Goal: Task Accomplishment & Management: Manage account settings

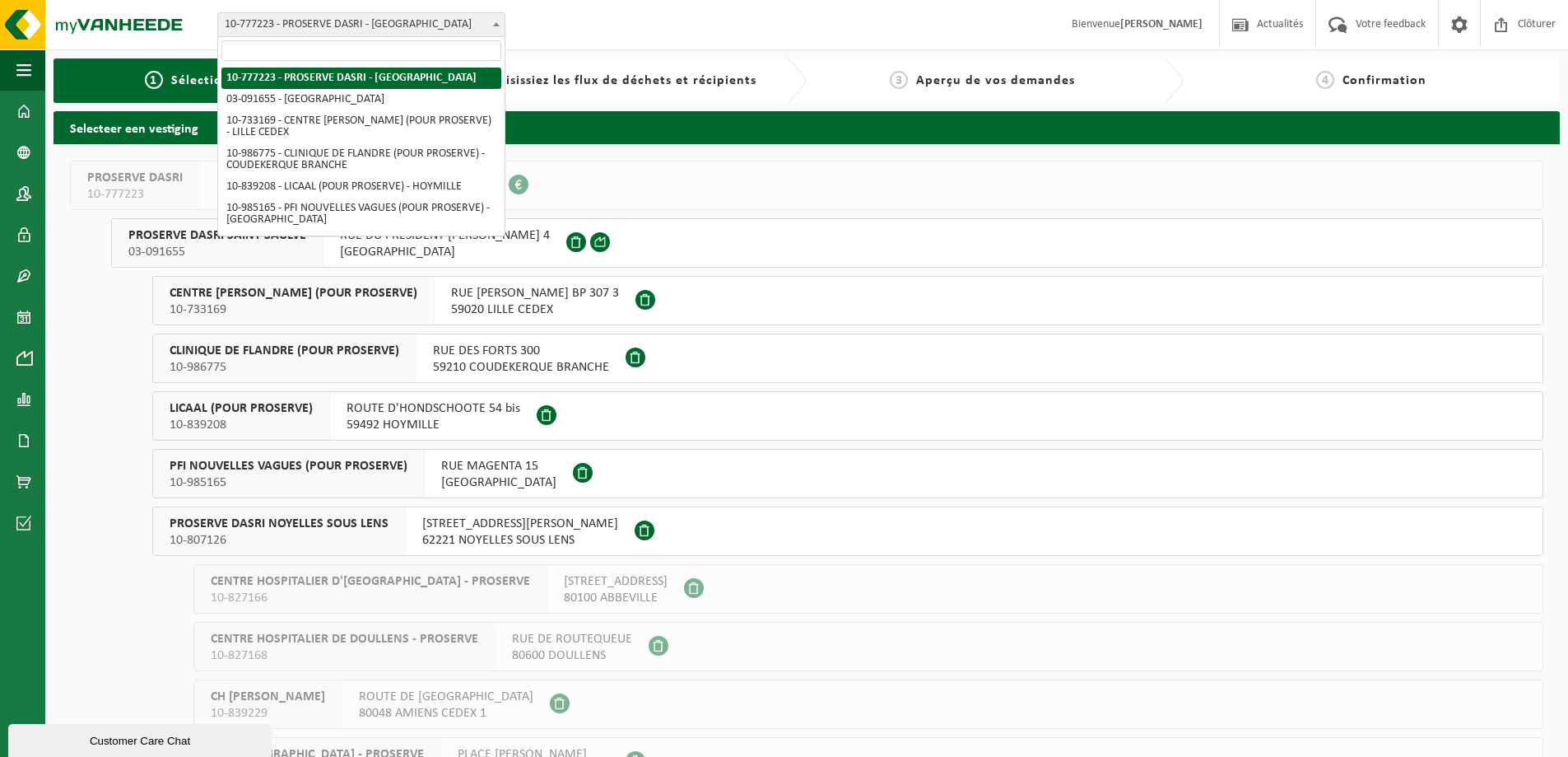
click at [245, 22] on span "10-777223 - PROSERVE DASRI - [GEOGRAPHIC_DATA]" at bounding box center [361, 25] width 287 height 23
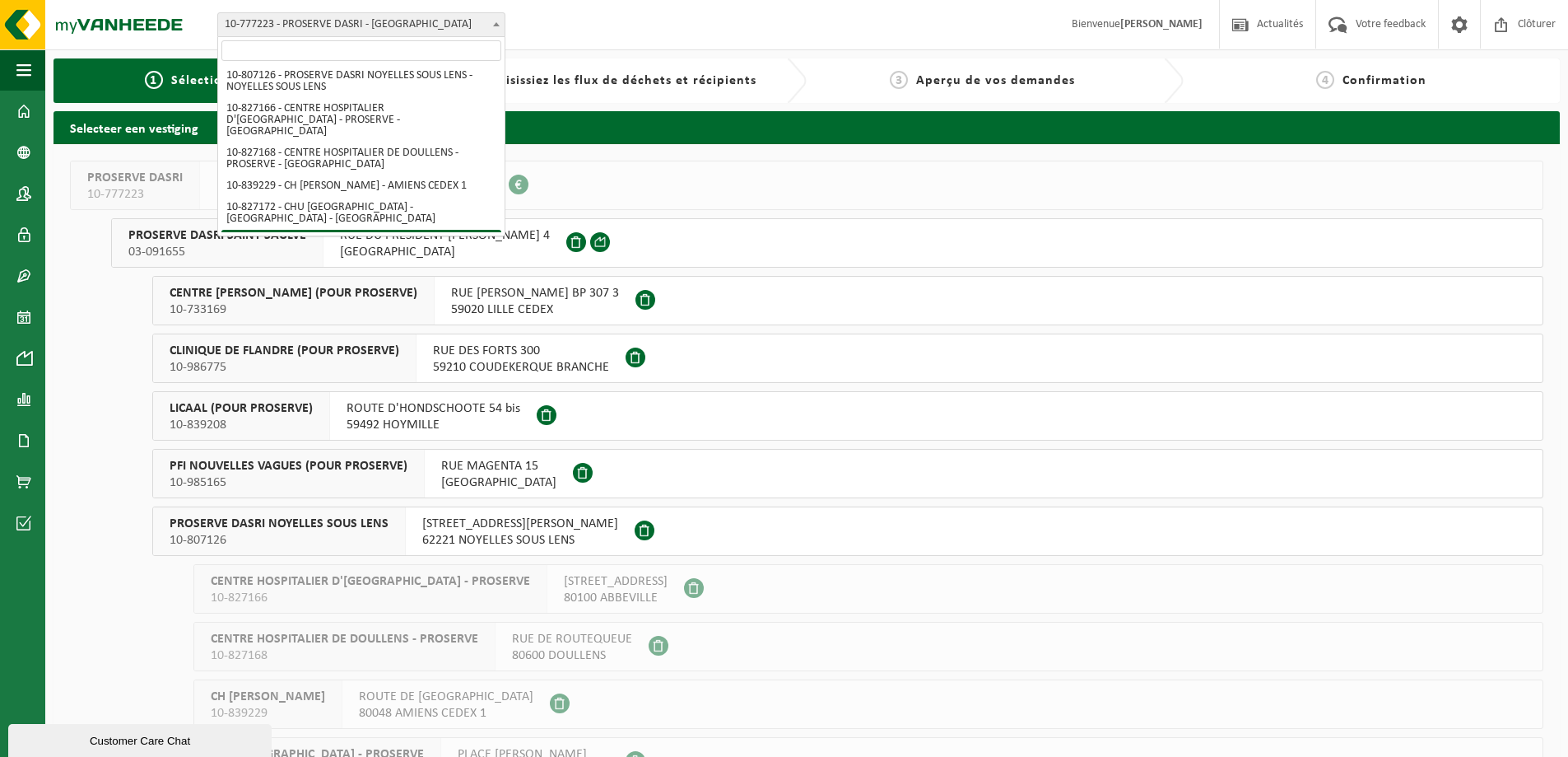
scroll to position [339, 0]
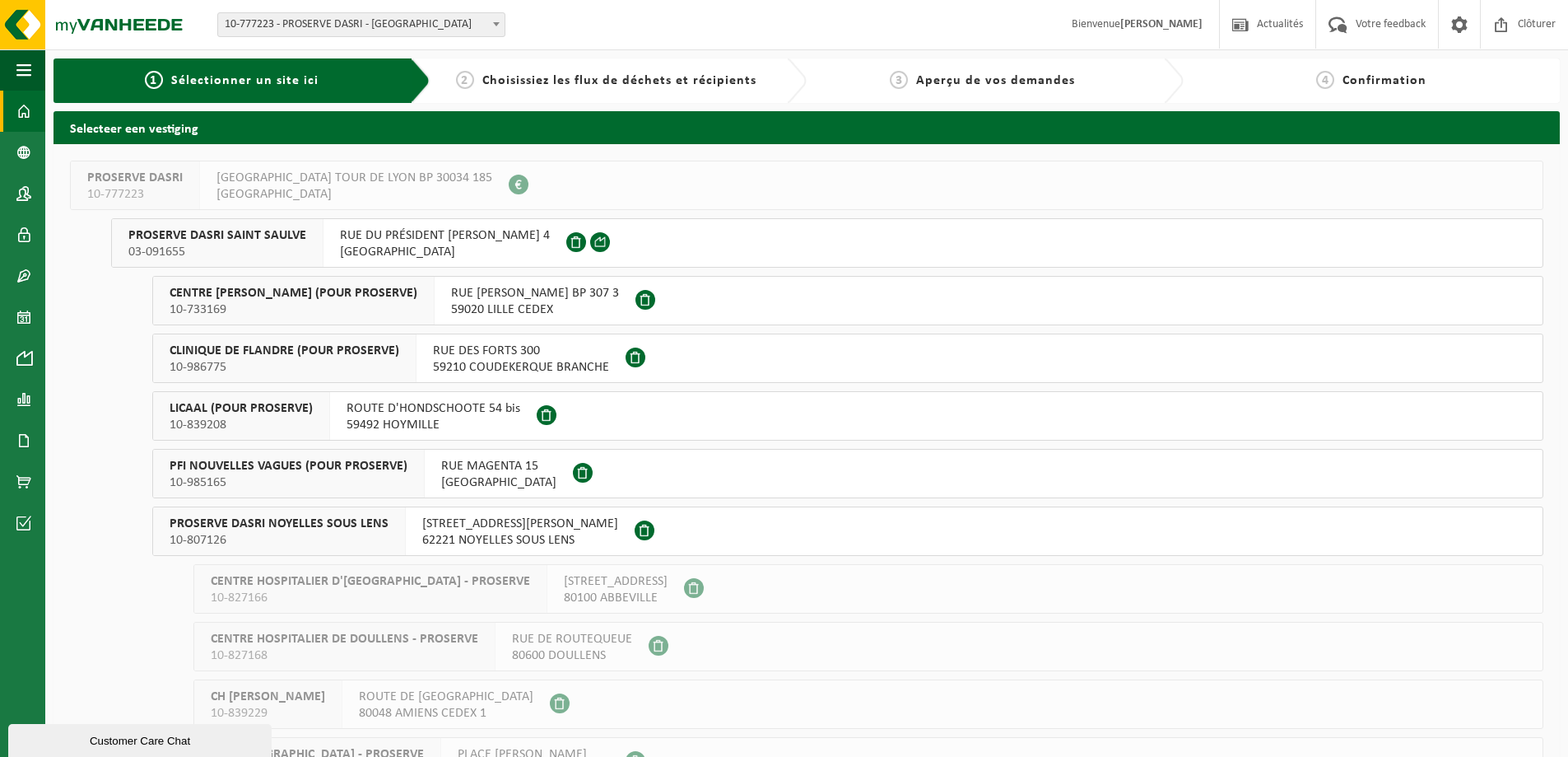
click at [33, 115] on link "Tableau de bord" at bounding box center [23, 110] width 46 height 41
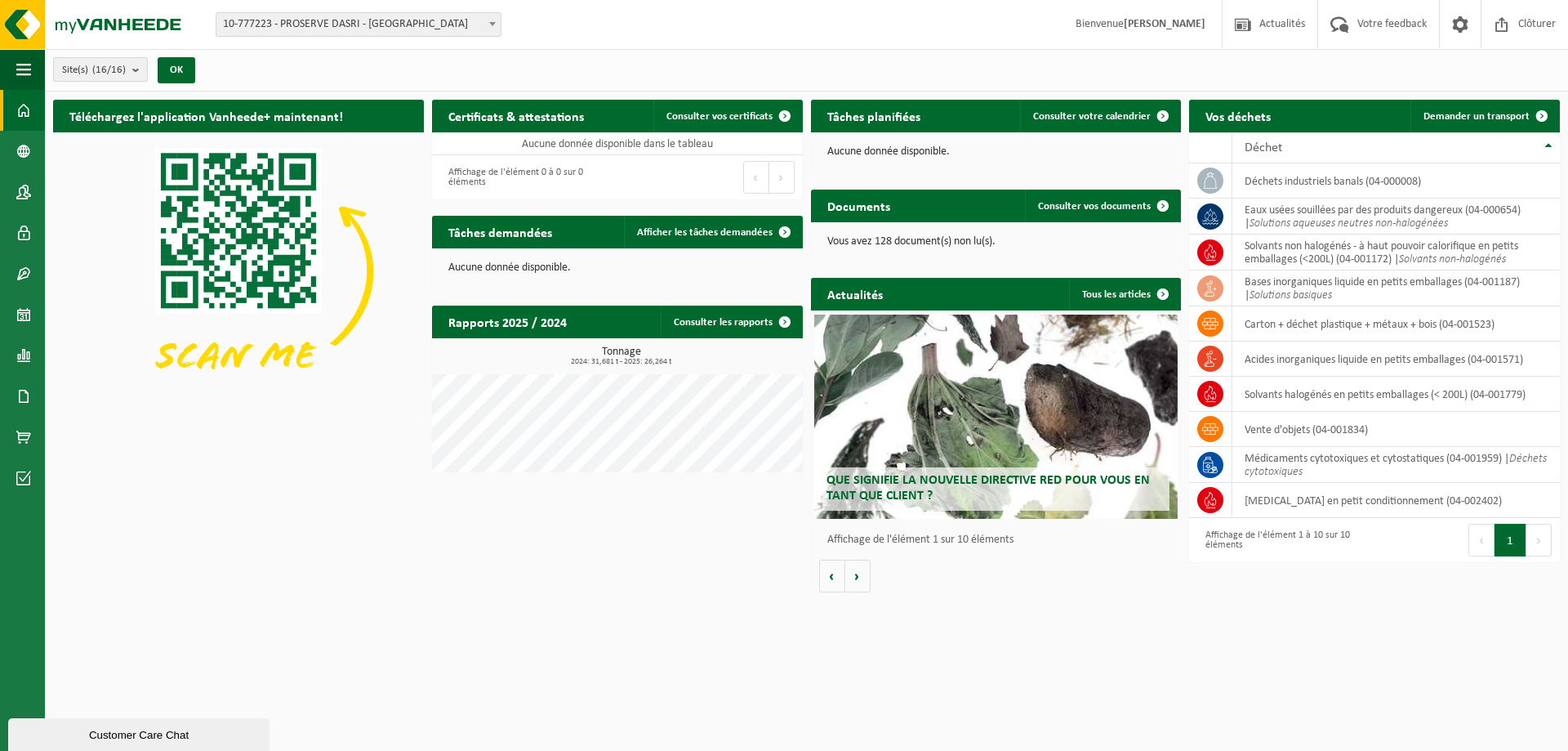
click at [124, 65] on count "(16/16)" at bounding box center [109, 69] width 33 height 10
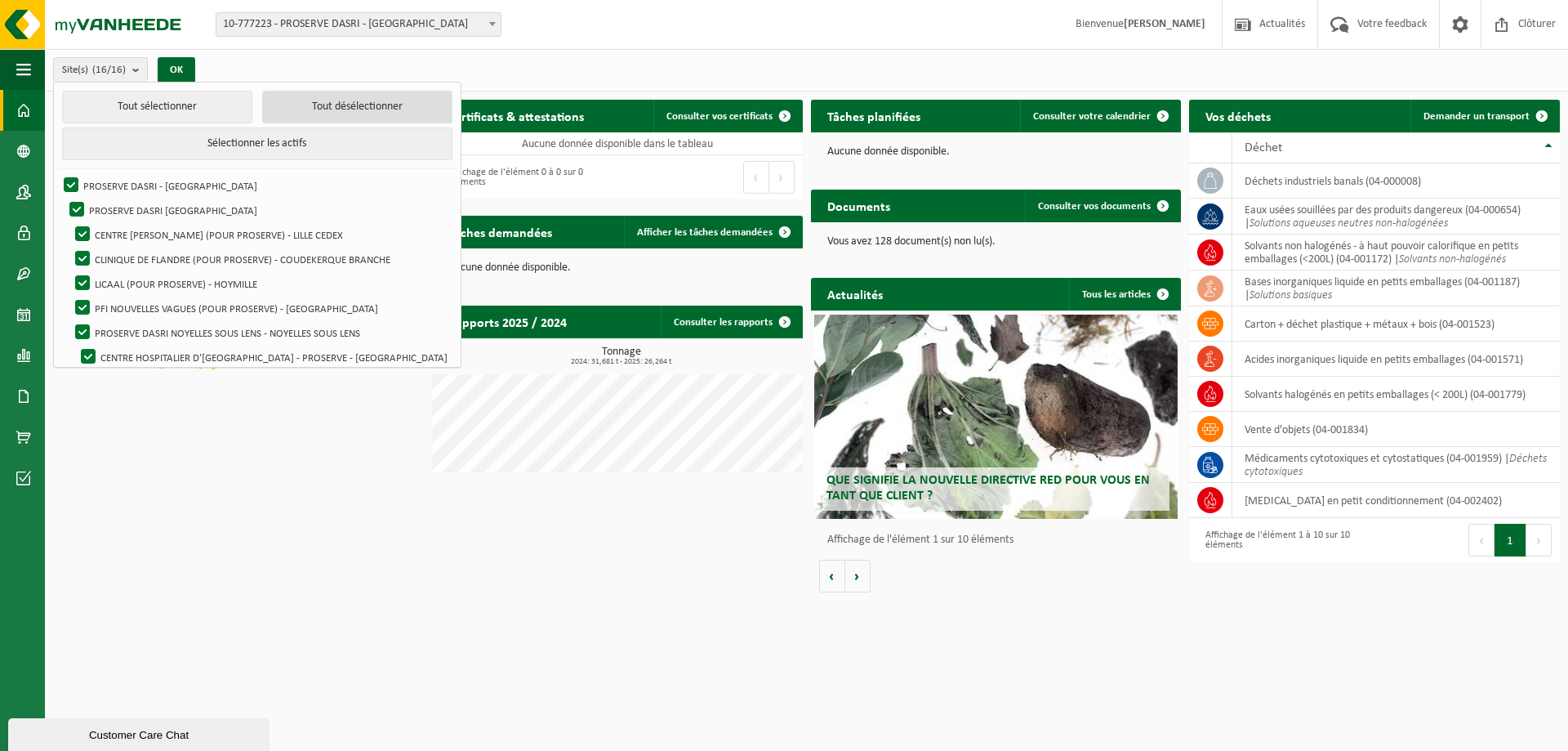
click at [315, 103] on button "Tout désélectionner" at bounding box center [357, 107] width 190 height 33
checkbox input "false"
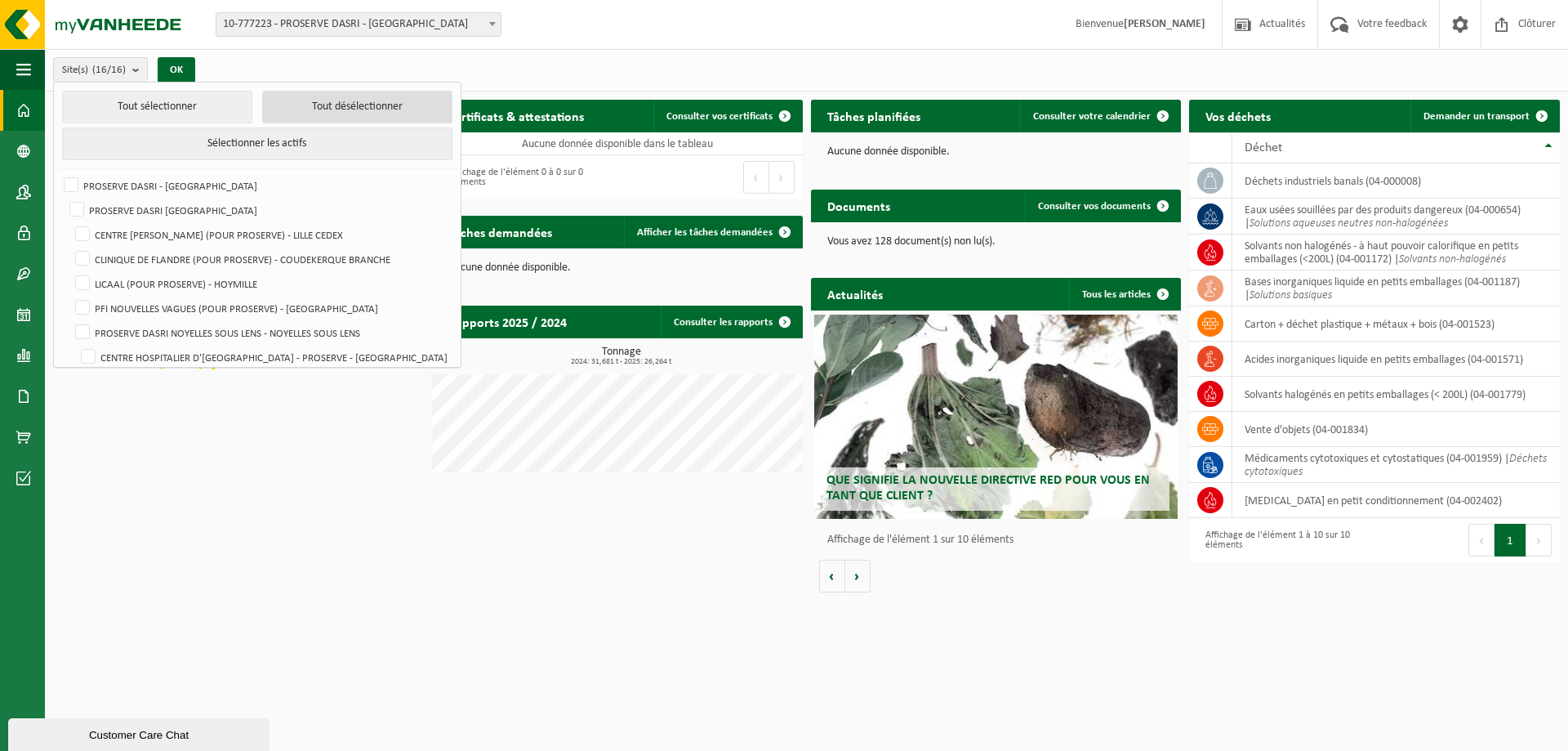
checkbox input "false"
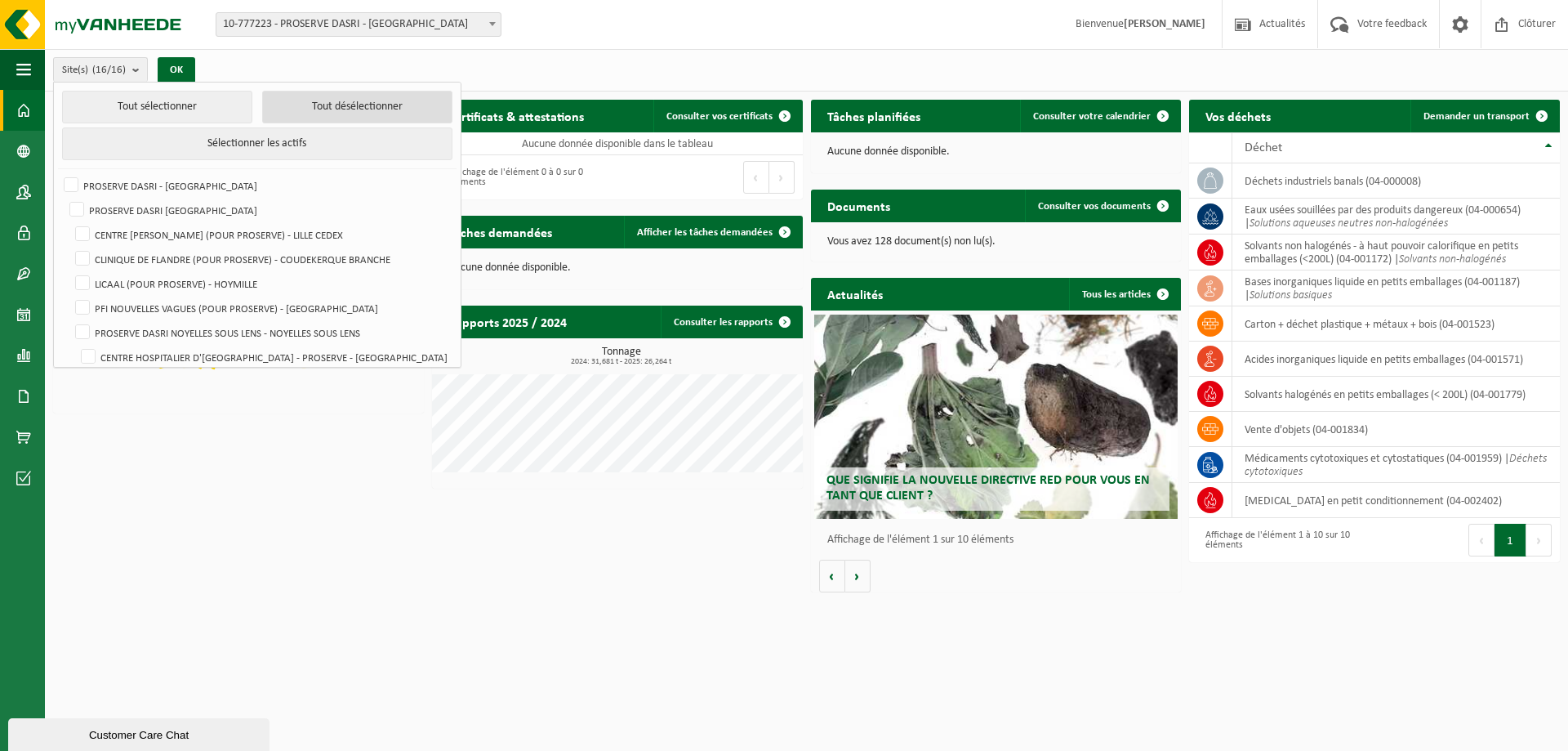
checkbox input "false"
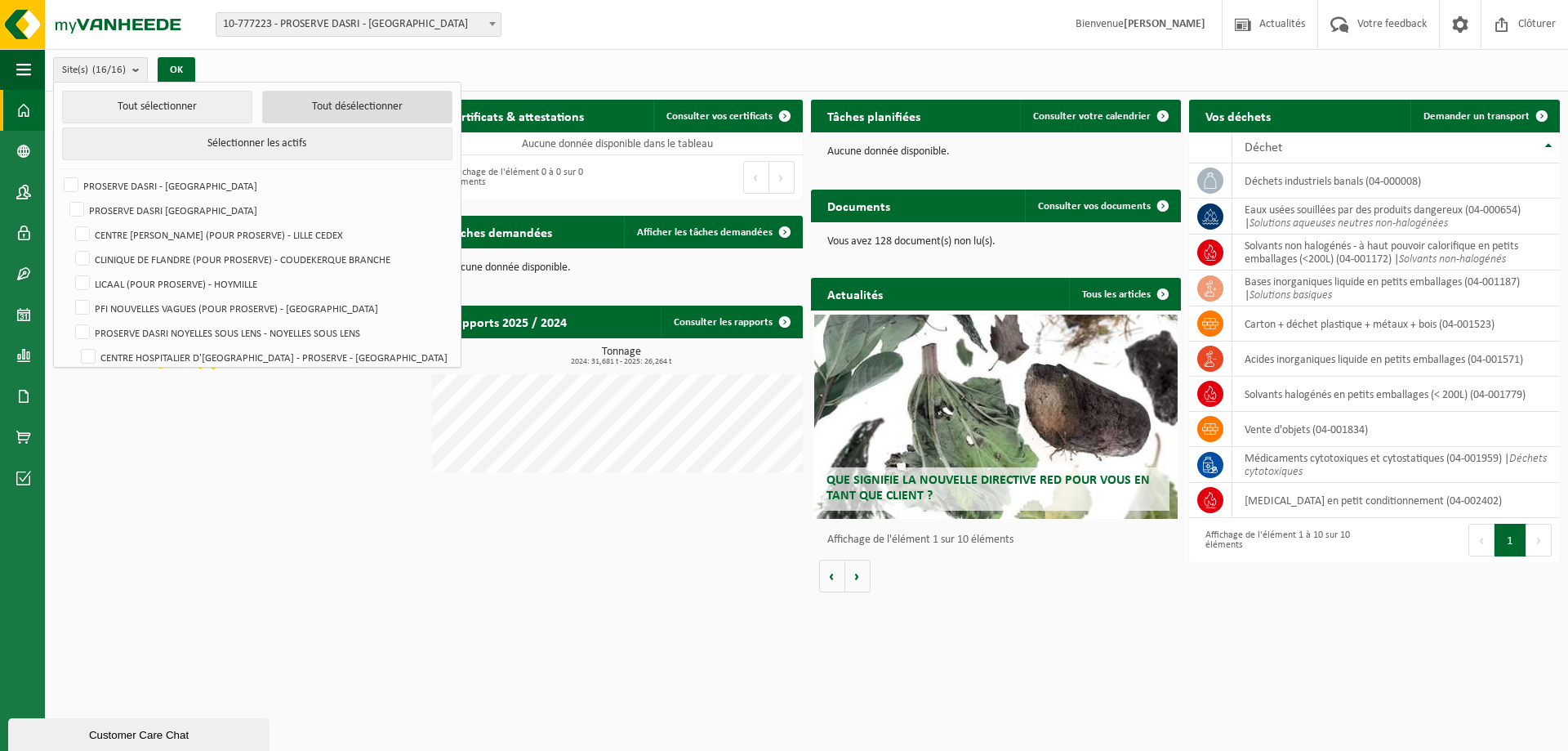
checkbox input "false"
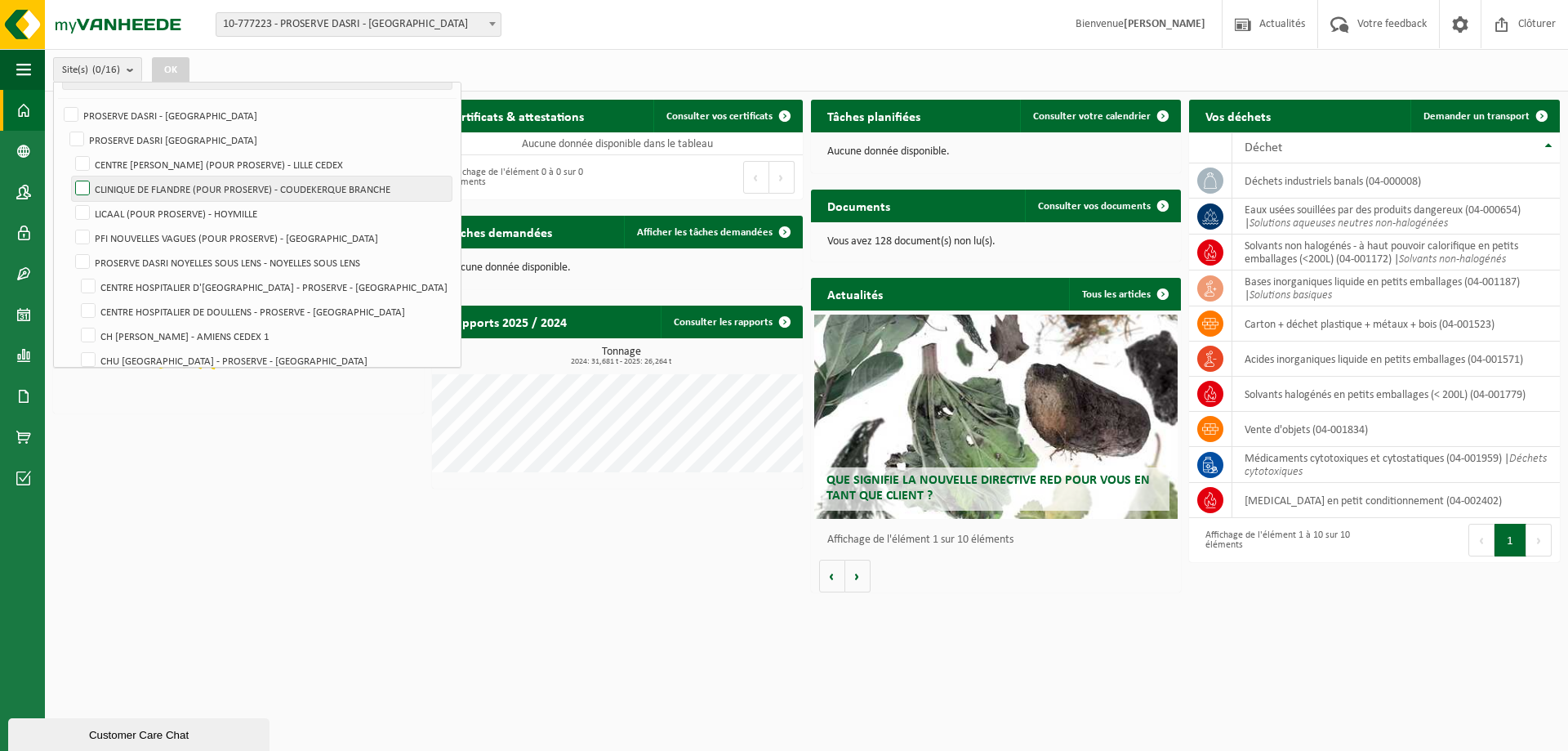
scroll to position [42, 0]
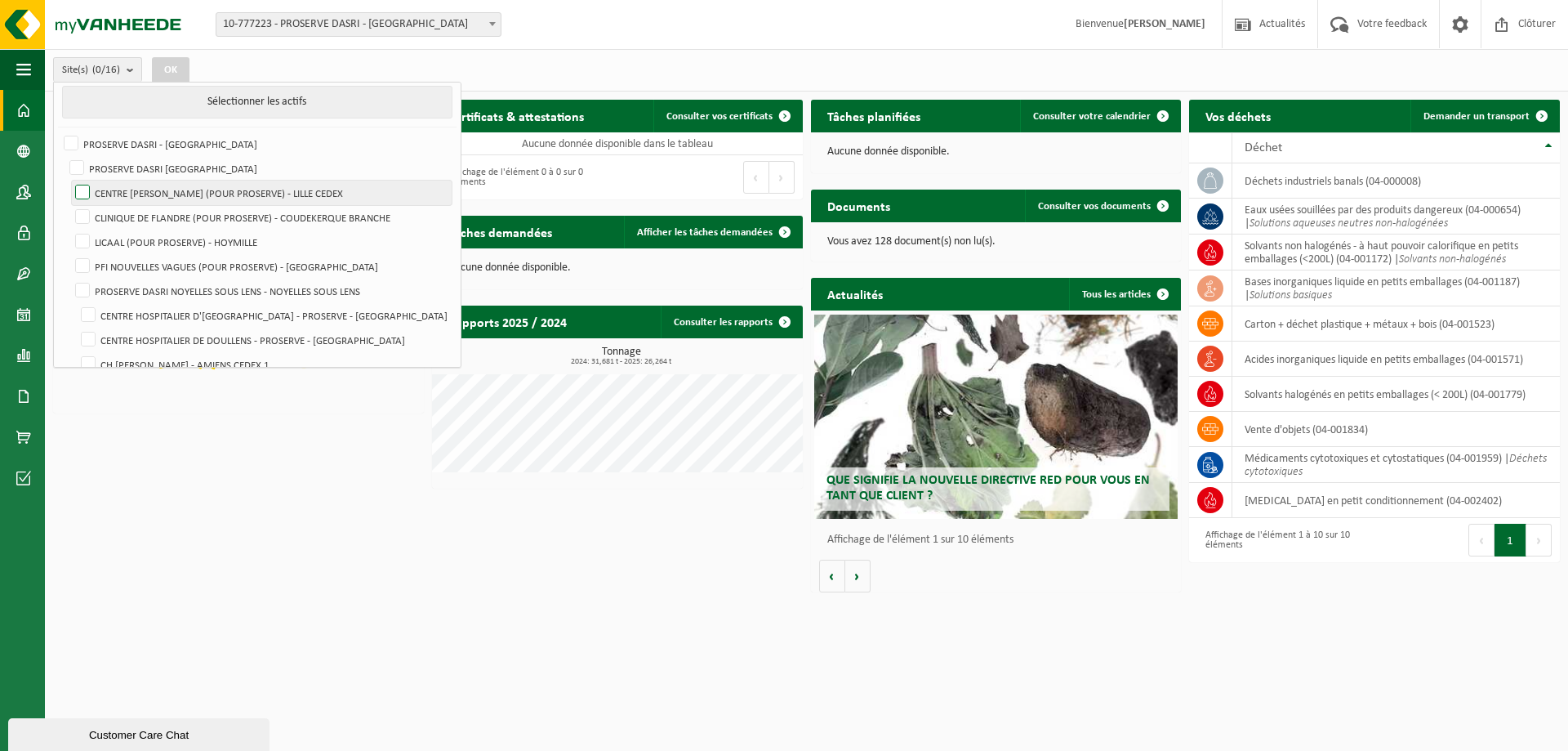
click at [85, 194] on label "CENTRE OSCAR LAMBRET (POUR PROSERVE) - LILLE CEDEX" at bounding box center [262, 193] width 380 height 25
click at [69, 180] on input "CENTRE OSCAR LAMBRET (POUR PROSERVE) - LILLE CEDEX" at bounding box center [69, 179] width 1 height 1
checkbox input "true"
click at [81, 215] on label "CLINIQUE DE FLANDRE (POUR PROSERVE) - COUDEKERQUE BRANCHE" at bounding box center [262, 217] width 380 height 25
click at [69, 205] on input "CLINIQUE DE FLANDRE (POUR PROSERVE) - COUDEKERQUE BRANCHE" at bounding box center [69, 204] width 1 height 1
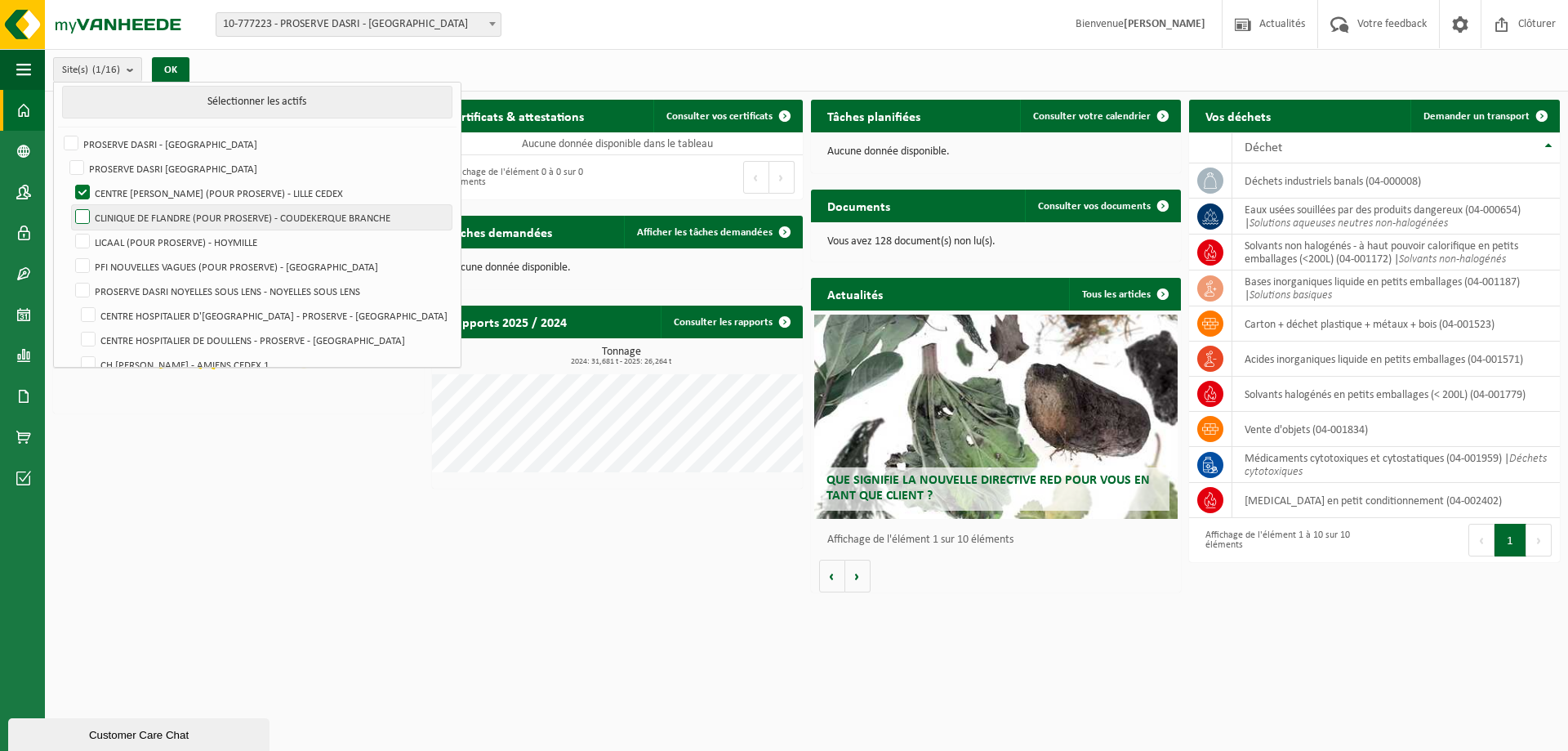
checkbox input "true"
click at [89, 245] on label "LICAAL (POUR PROSERVE) - HOYMILLE" at bounding box center [262, 242] width 380 height 25
click at [69, 230] on input "LICAAL (POUR PROSERVE) - HOYMILLE" at bounding box center [69, 229] width 1 height 1
checkbox input "true"
click at [89, 279] on label "PROSERVE DASRI NOYELLES SOUS LENS - NOYELLES SOUS LENS" at bounding box center [262, 291] width 380 height 25
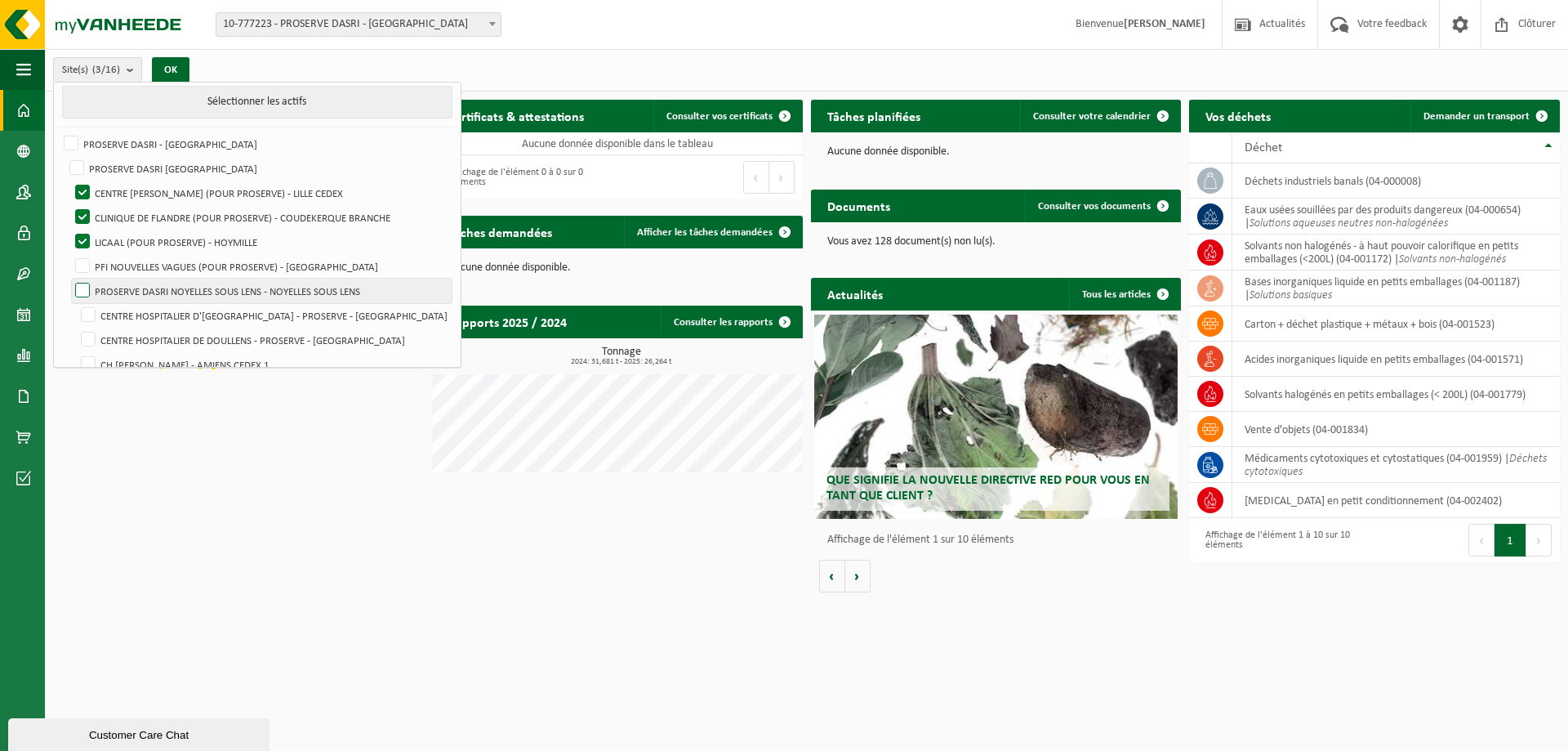
click at [69, 278] on input "PROSERVE DASRI NOYELLES SOUS LENS - NOYELLES SOUS LENS" at bounding box center [69, 278] width 1 height 1
checkbox input "true"
click at [81, 263] on label "PFI NOUVELLES VAGUES (POUR PROSERVE) - BOULOGNE SUR MER" at bounding box center [262, 266] width 380 height 25
click at [69, 254] on input "PFI NOUVELLES VAGUES (POUR PROSERVE) - BOULOGNE SUR MER" at bounding box center [69, 253] width 1 height 1
checkbox input "true"
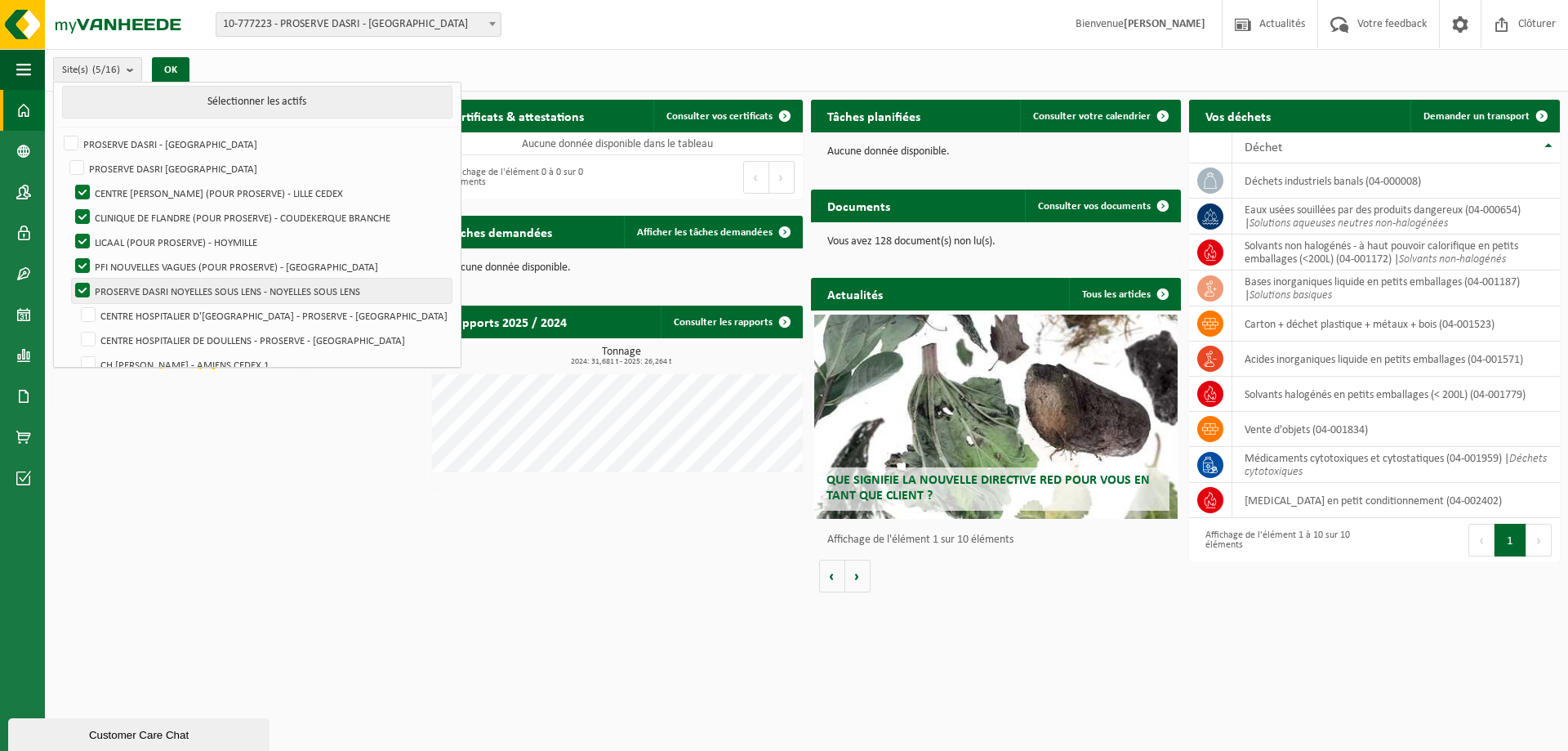
click at [86, 282] on label "PROSERVE DASRI NOYELLES SOUS LENS - NOYELLES SOUS LENS" at bounding box center [262, 291] width 380 height 25
click at [69, 279] on input "PROSERVE DASRI NOYELLES SOUS LENS - NOYELLES SOUS LENS" at bounding box center [69, 278] width 1 height 1
checkbox input "false"
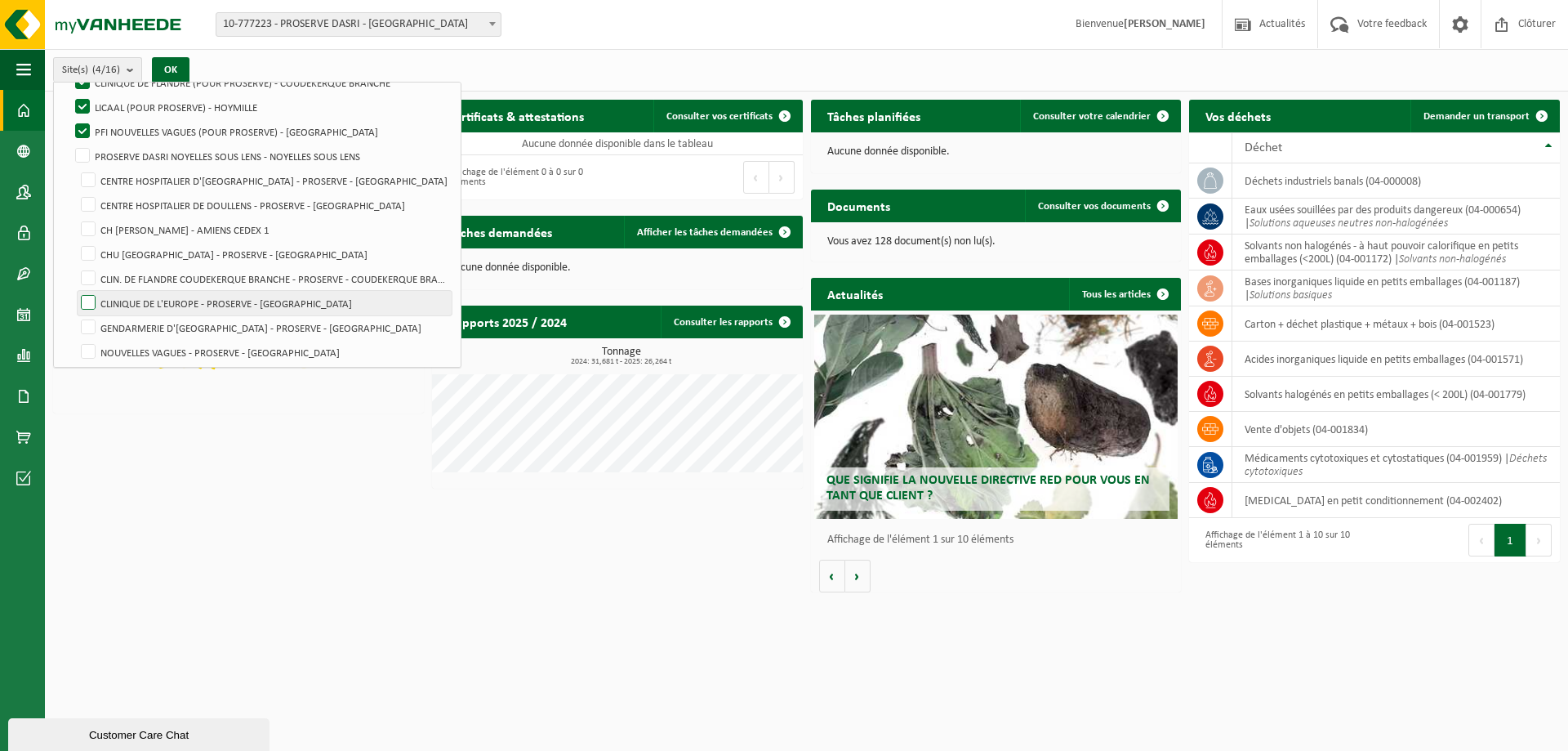
scroll to position [205, 0]
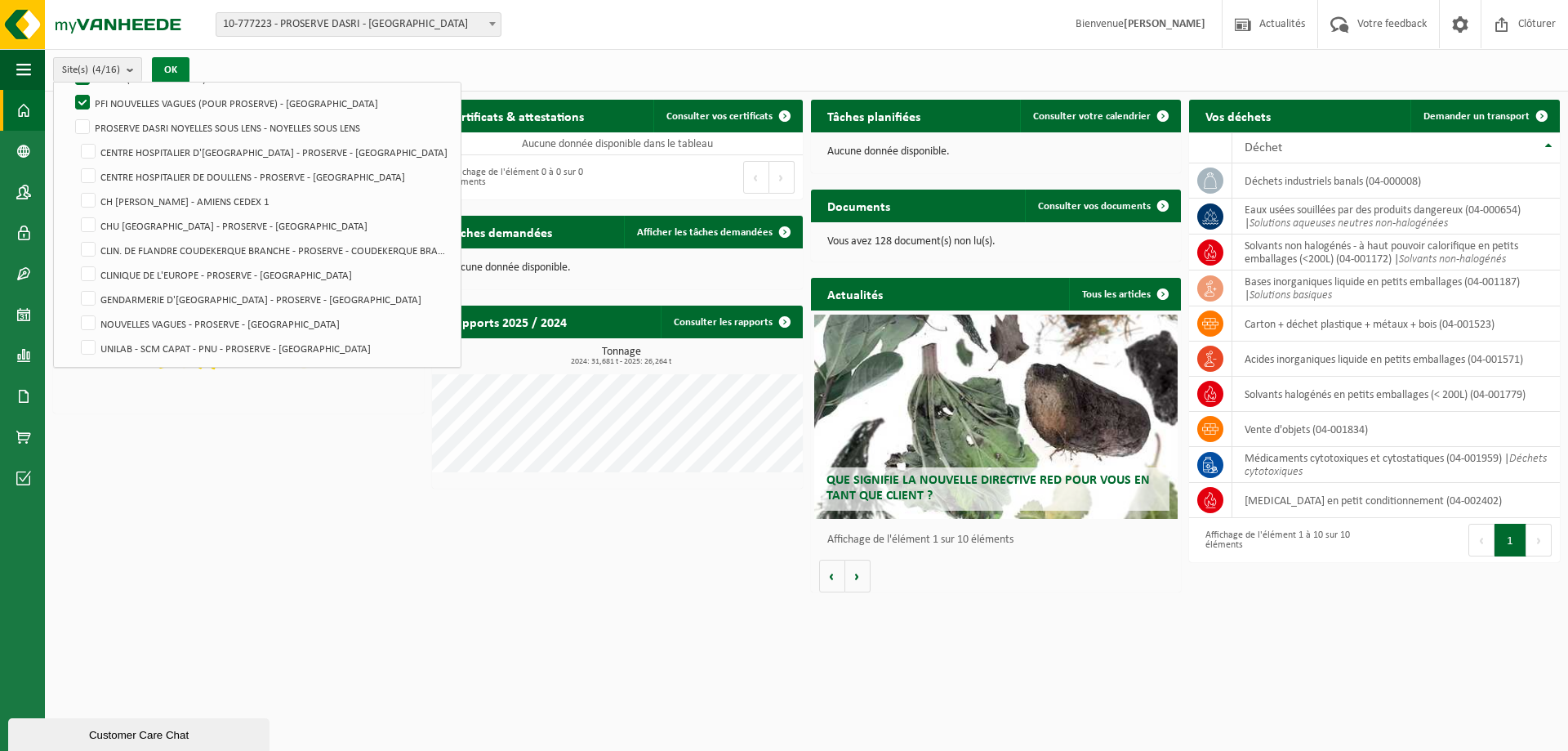
click at [179, 69] on button "OK" at bounding box center [171, 71] width 38 height 26
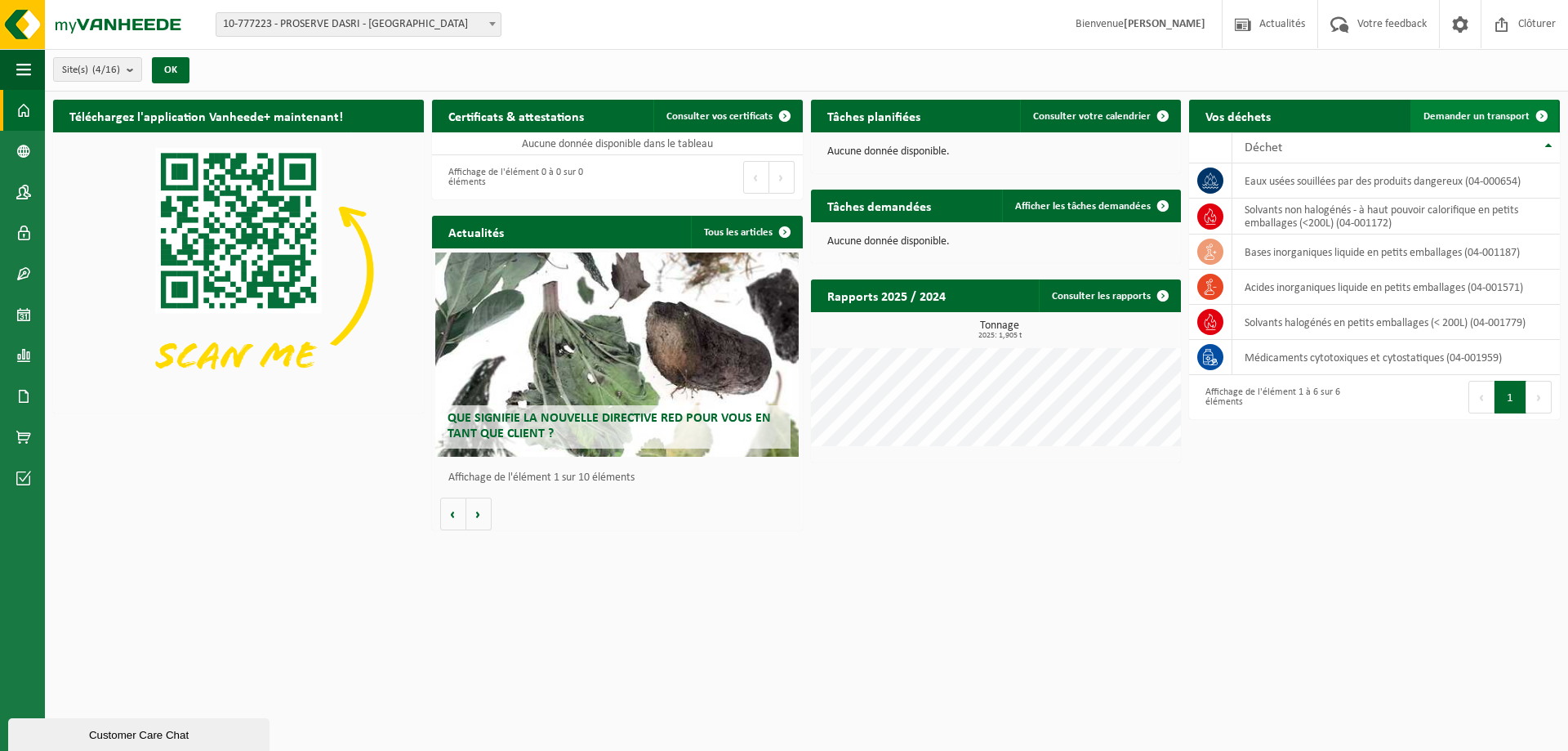
click at [1498, 114] on span "Demander un transport" at bounding box center [1476, 116] width 106 height 10
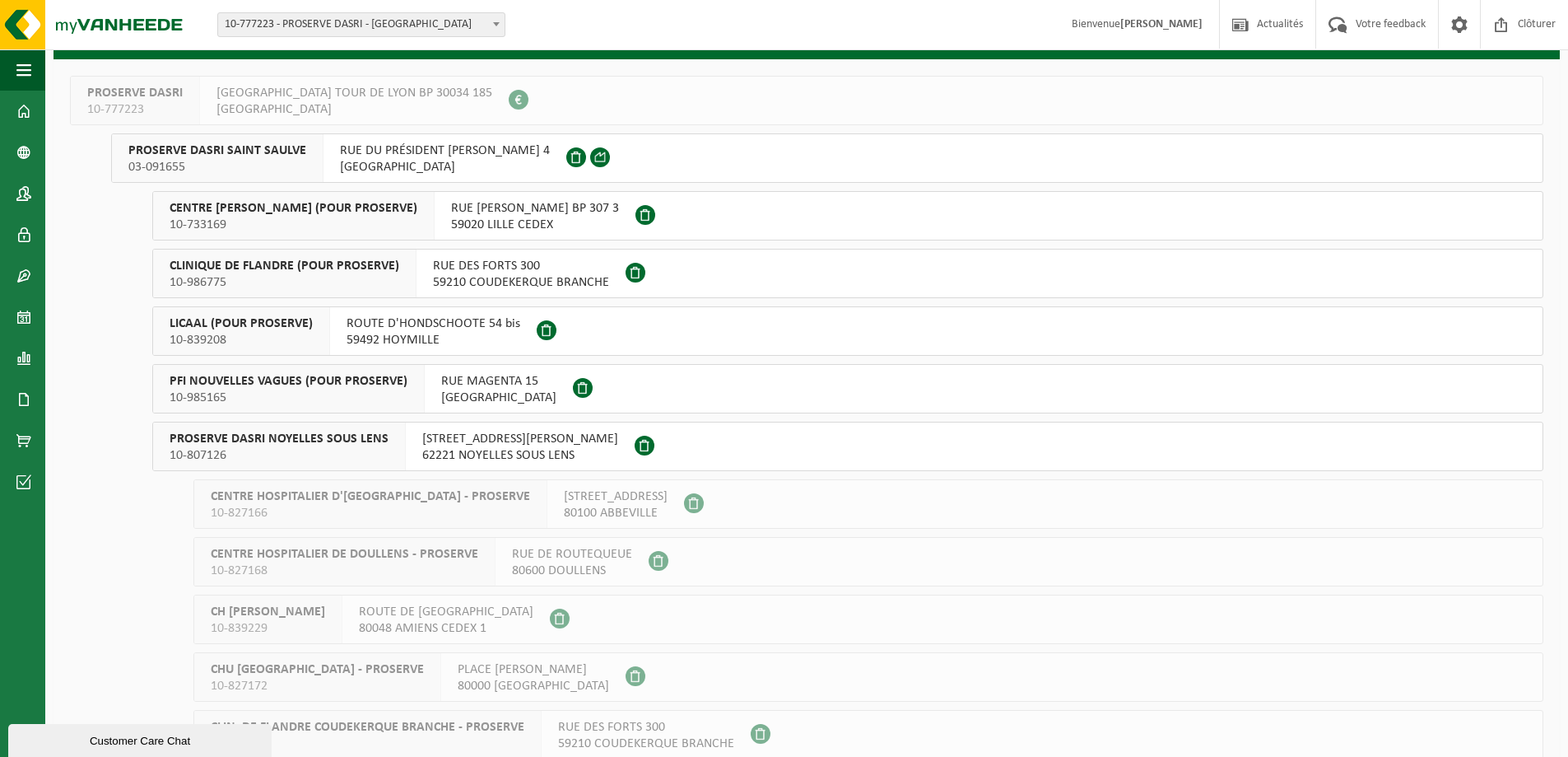
scroll to position [55, 0]
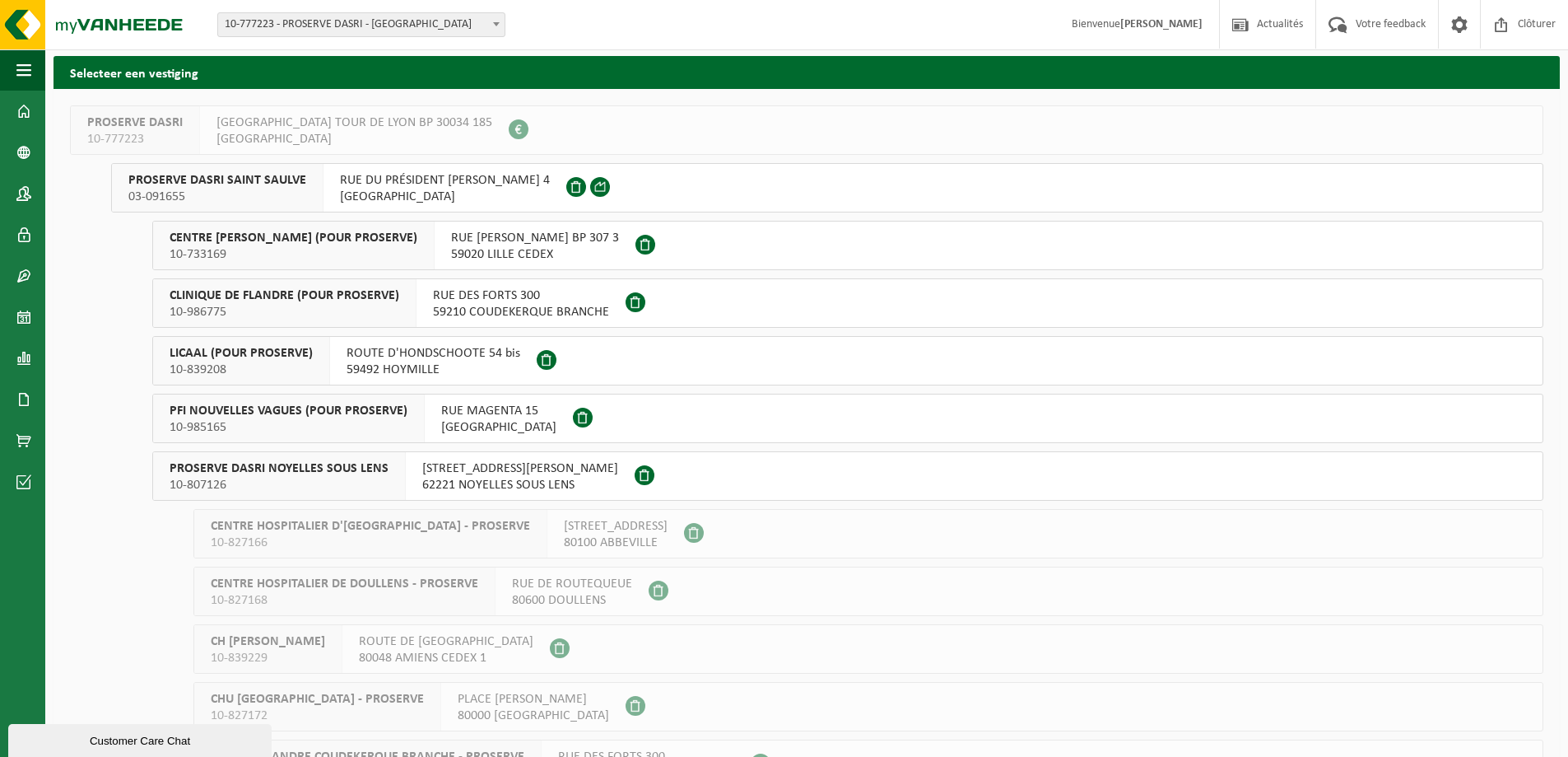
click at [236, 231] on span "CENTRE [PERSON_NAME] (POUR PROSERVE)" at bounding box center [293, 237] width 248 height 16
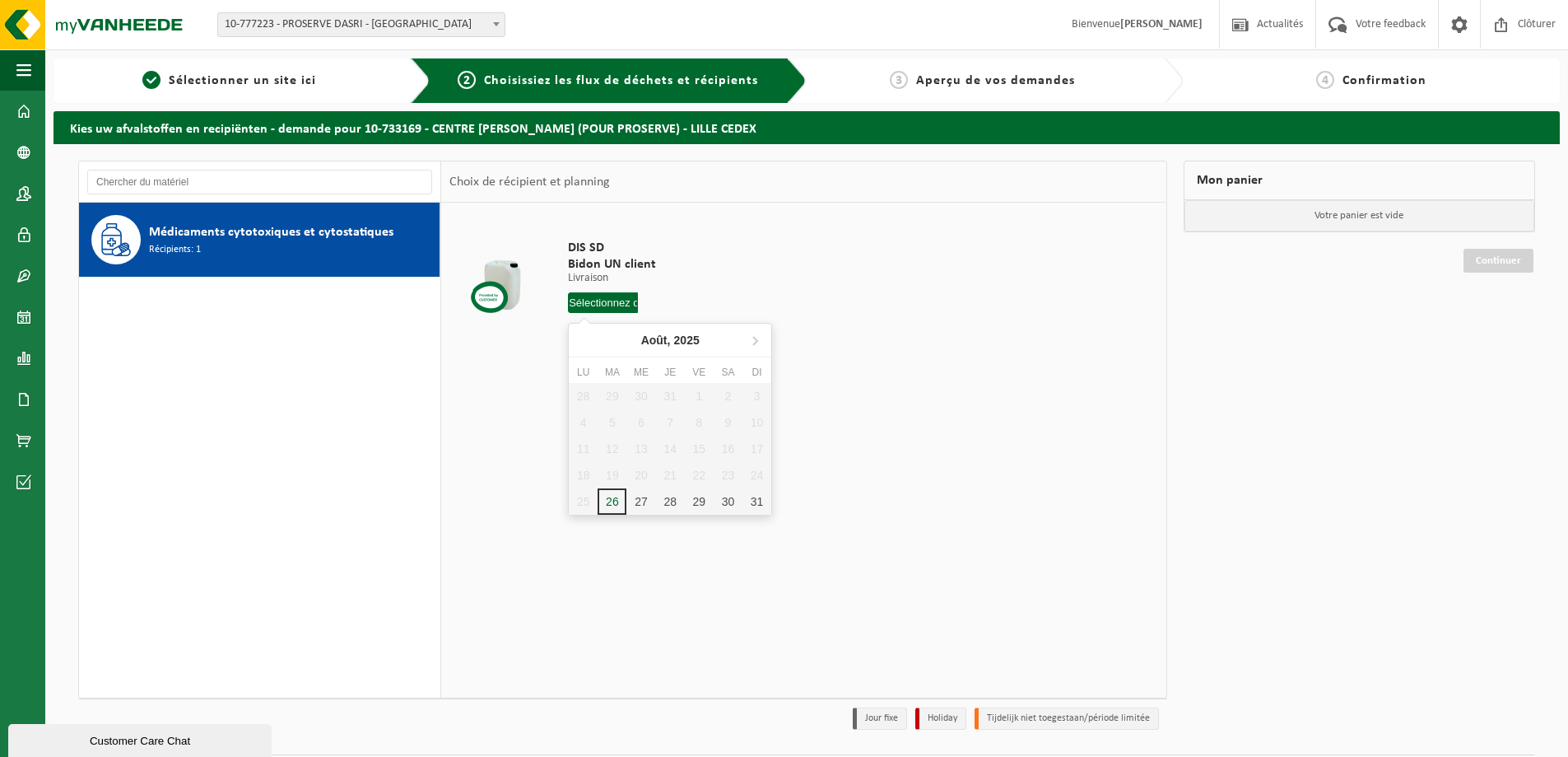
click at [589, 300] on input "text" at bounding box center [603, 303] width 69 height 21
click at [641, 504] on div "27" at bounding box center [641, 502] width 29 height 27
type input "à partir de 2025-08-27"
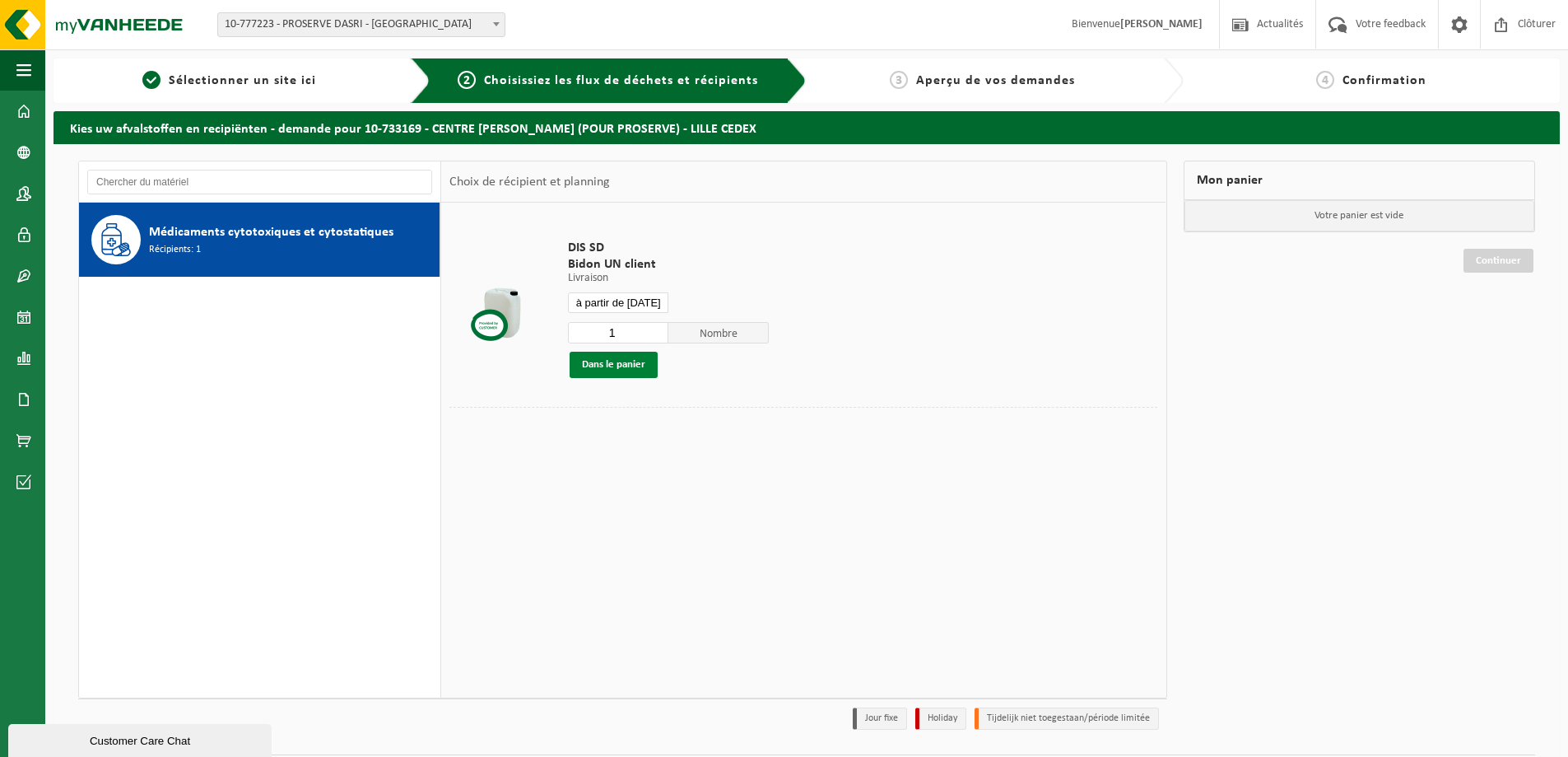
click at [597, 362] on button "Dans le panier" at bounding box center [613, 365] width 89 height 27
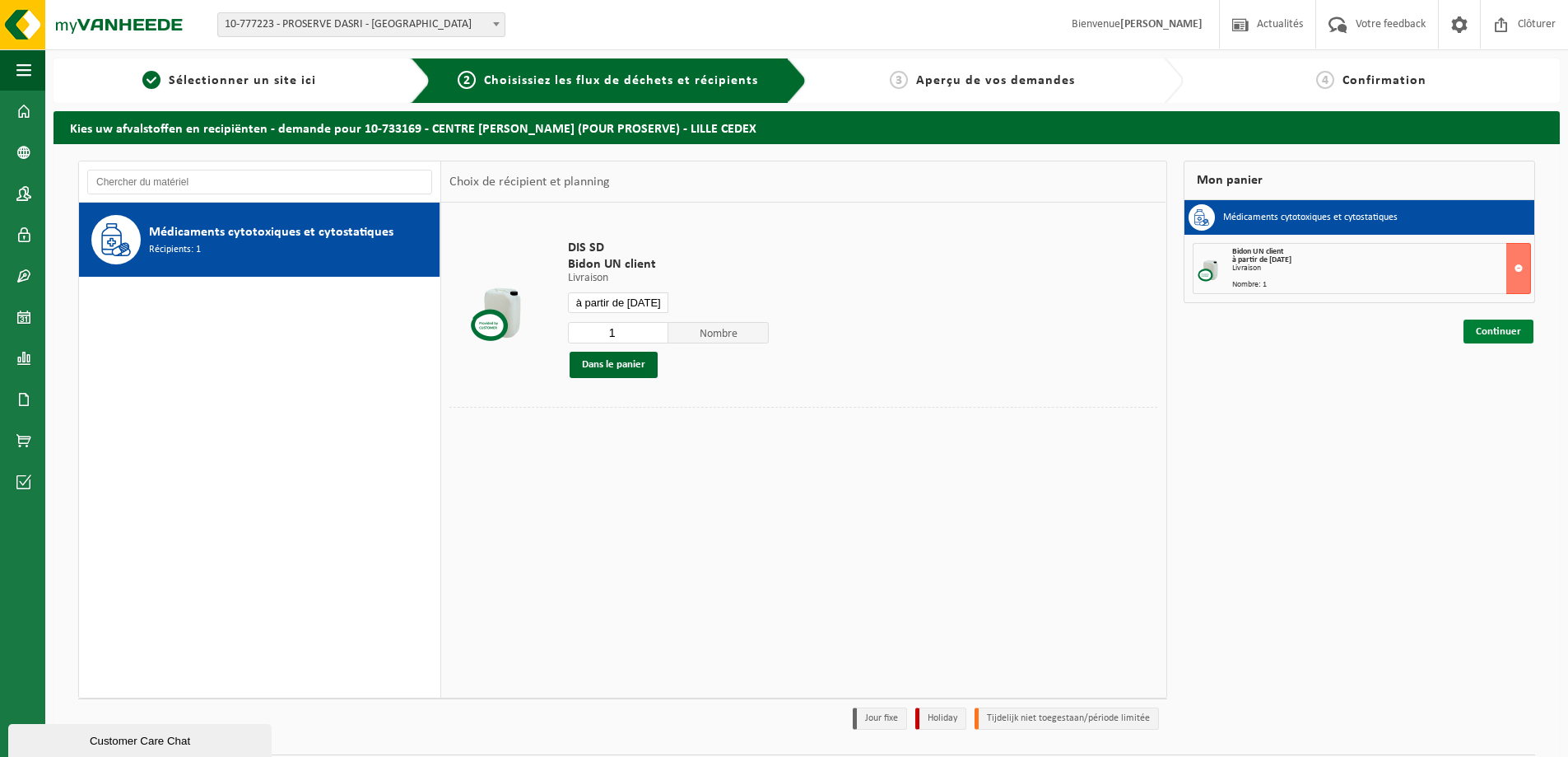
click at [1505, 333] on link "Continuer" at bounding box center [1498, 330] width 69 height 24
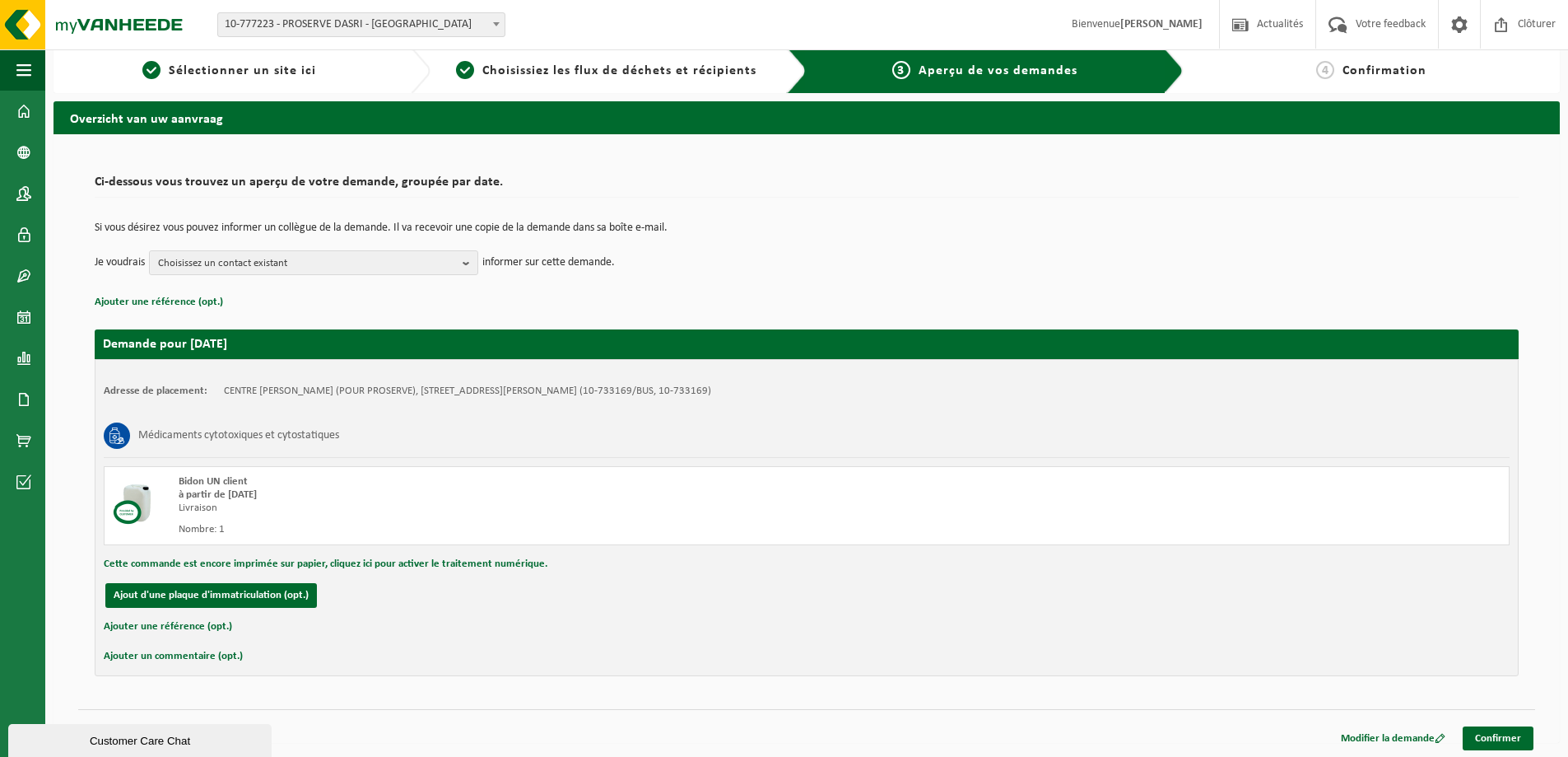
scroll to position [12, 0]
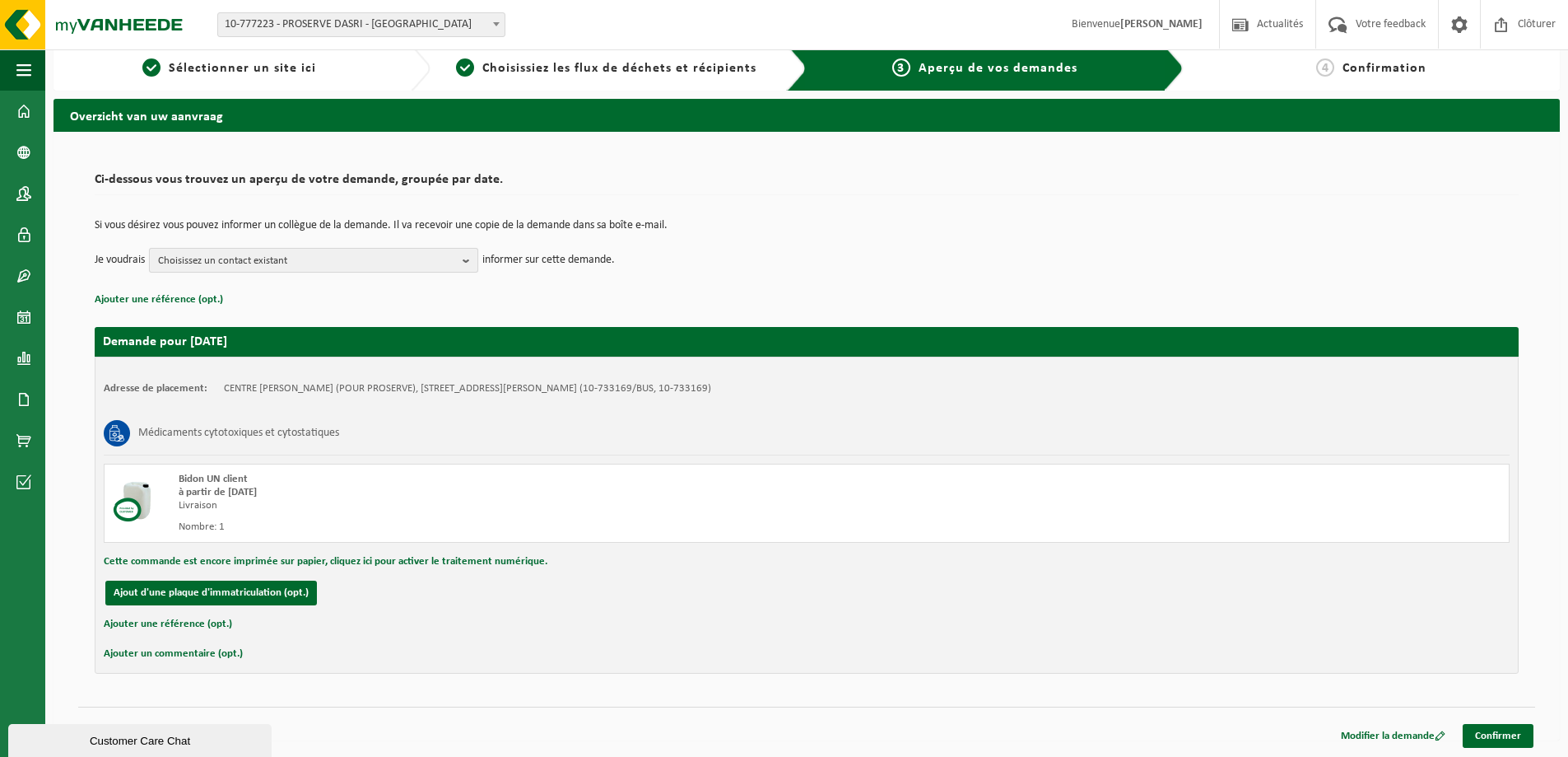
click at [438, 263] on span "Choisissez un contact existant" at bounding box center [307, 261] width 298 height 25
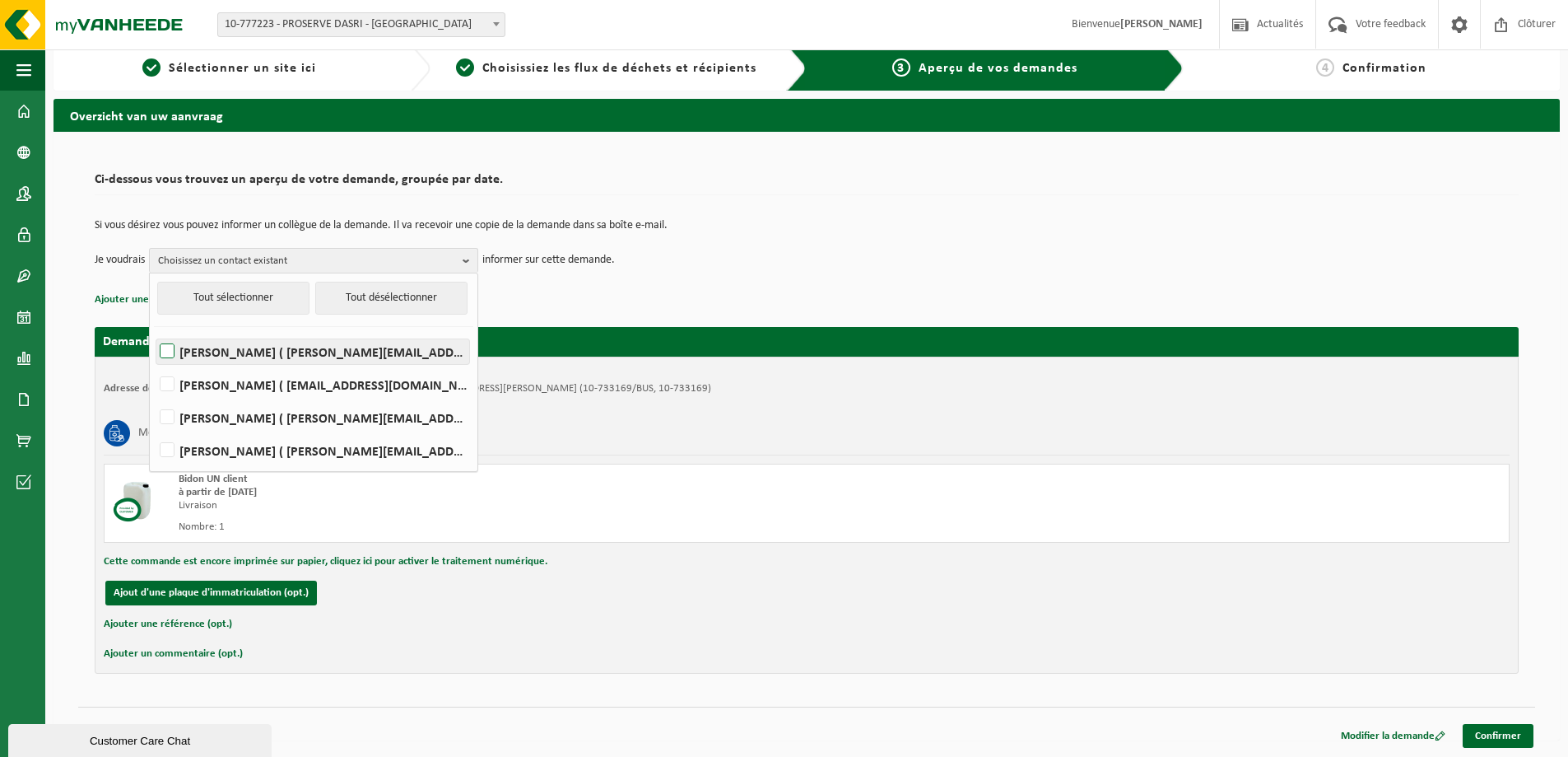
click at [270, 358] on label "PATRICK DELFOLIE ( patrick.delfolie@proserve-dasri.com )" at bounding box center [312, 351] width 313 height 25
click at [154, 331] on input "PATRICK DELFOLIE ( patrick.delfolie@proserve-dasri.com )" at bounding box center [153, 330] width 1 height 1
checkbox input "true"
click at [378, 261] on span "PATRICK DELFOLIE" at bounding box center [307, 261] width 298 height 25
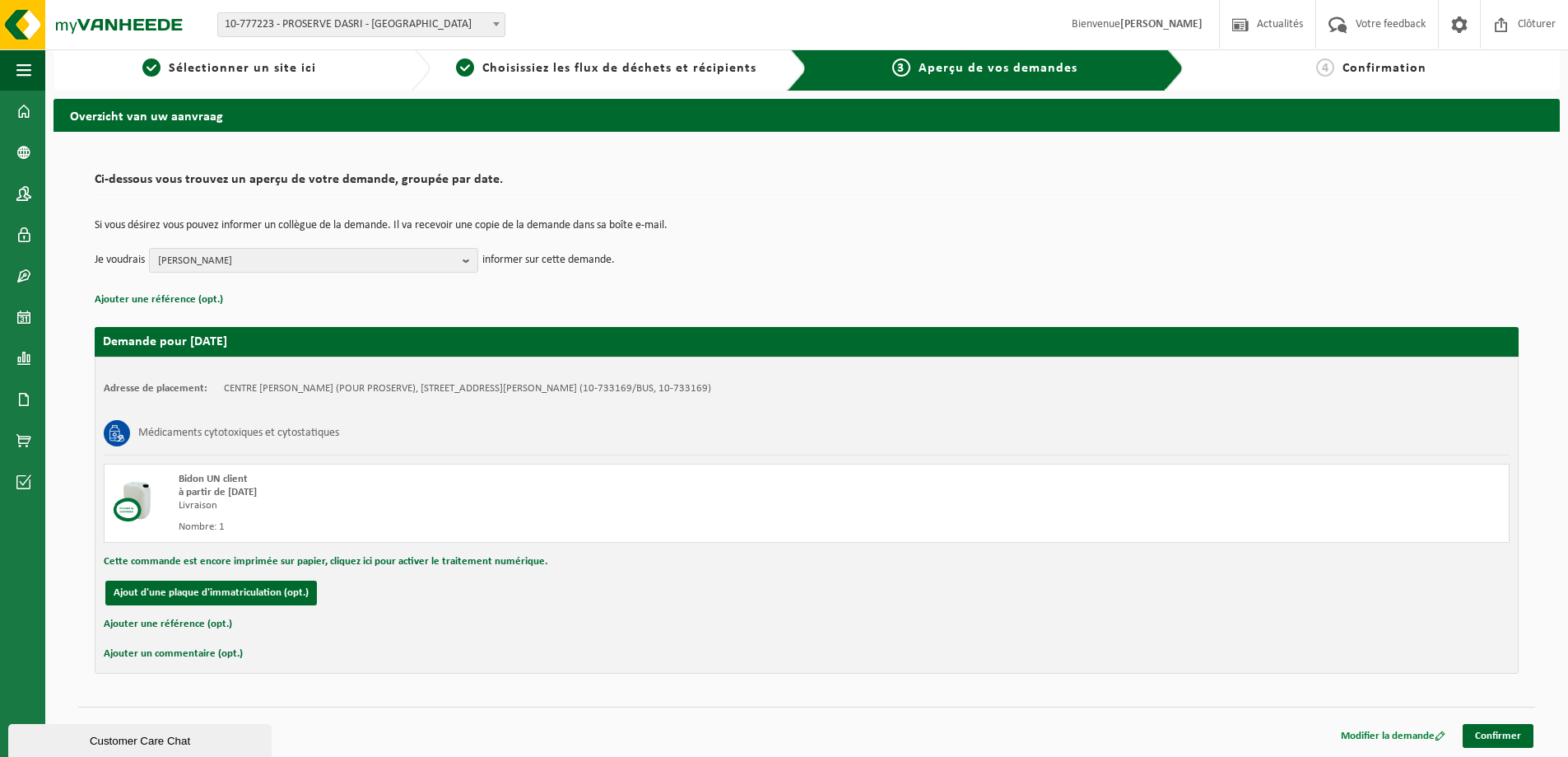
click at [1432, 746] on link "Modifier la demande" at bounding box center [1394, 735] width 129 height 24
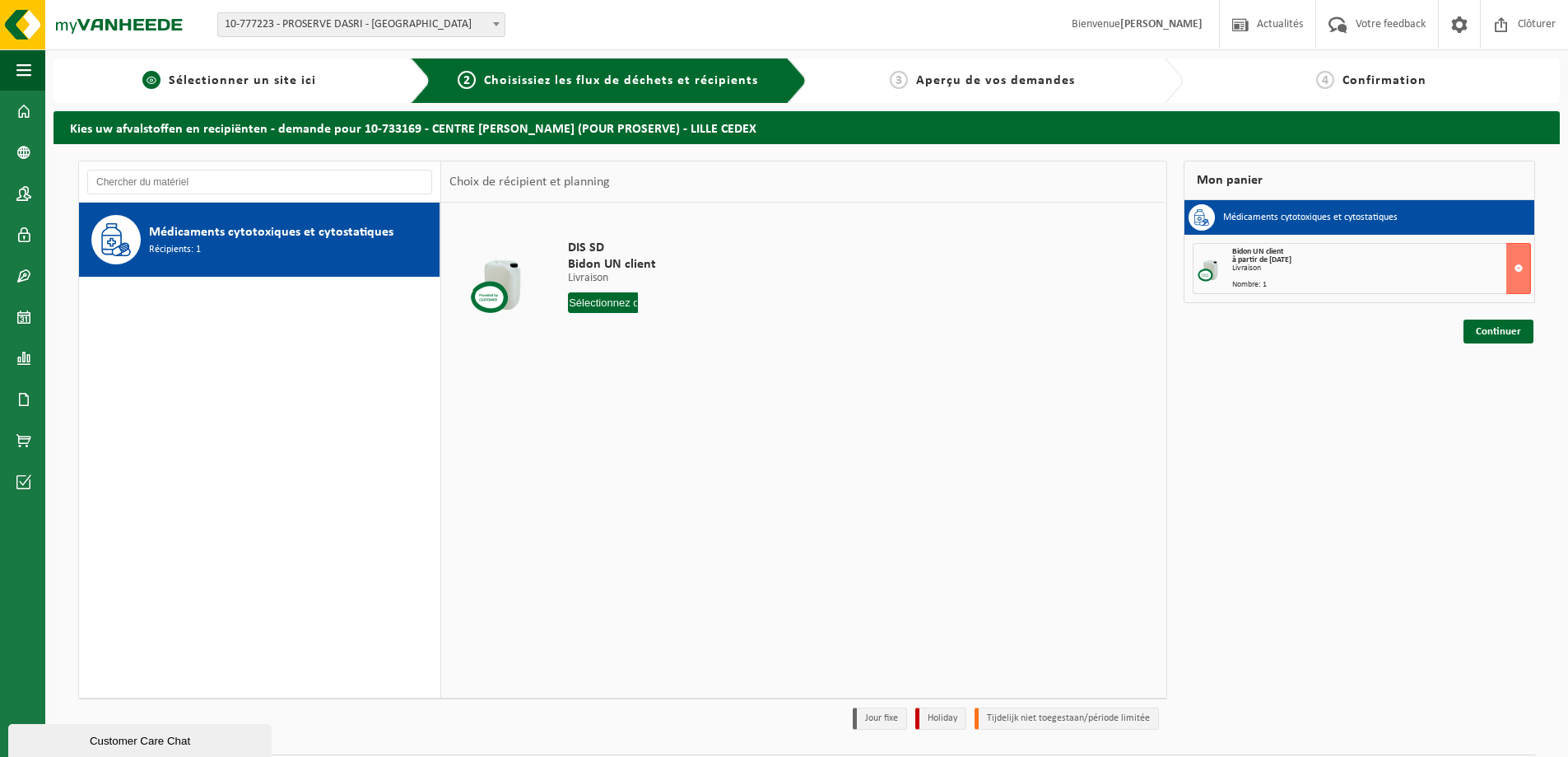
click at [249, 79] on span "Sélectionner un site ici" at bounding box center [242, 81] width 148 height 13
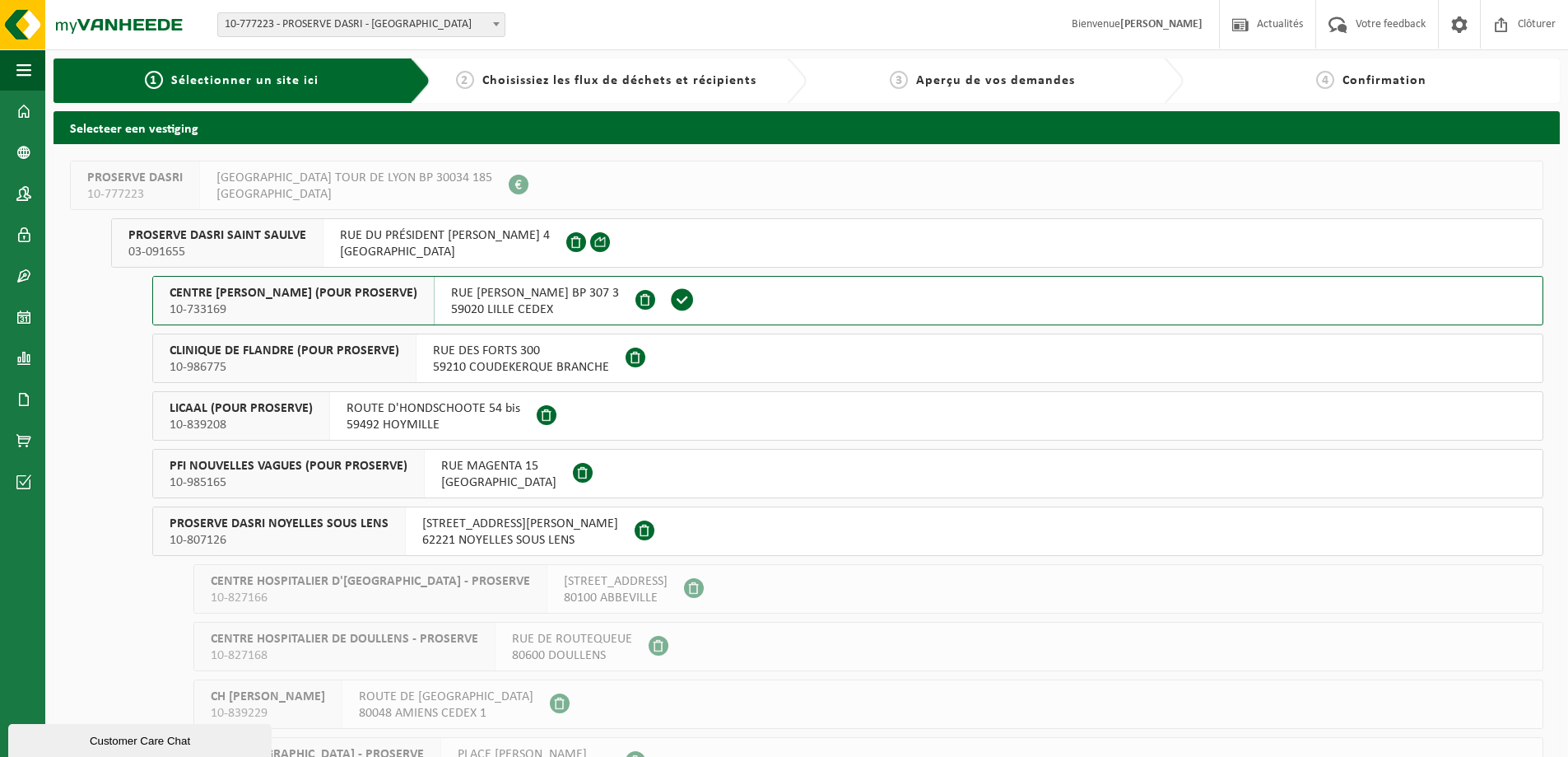
click at [532, 354] on span "RUE DES FORTS 300" at bounding box center [521, 350] width 176 height 16
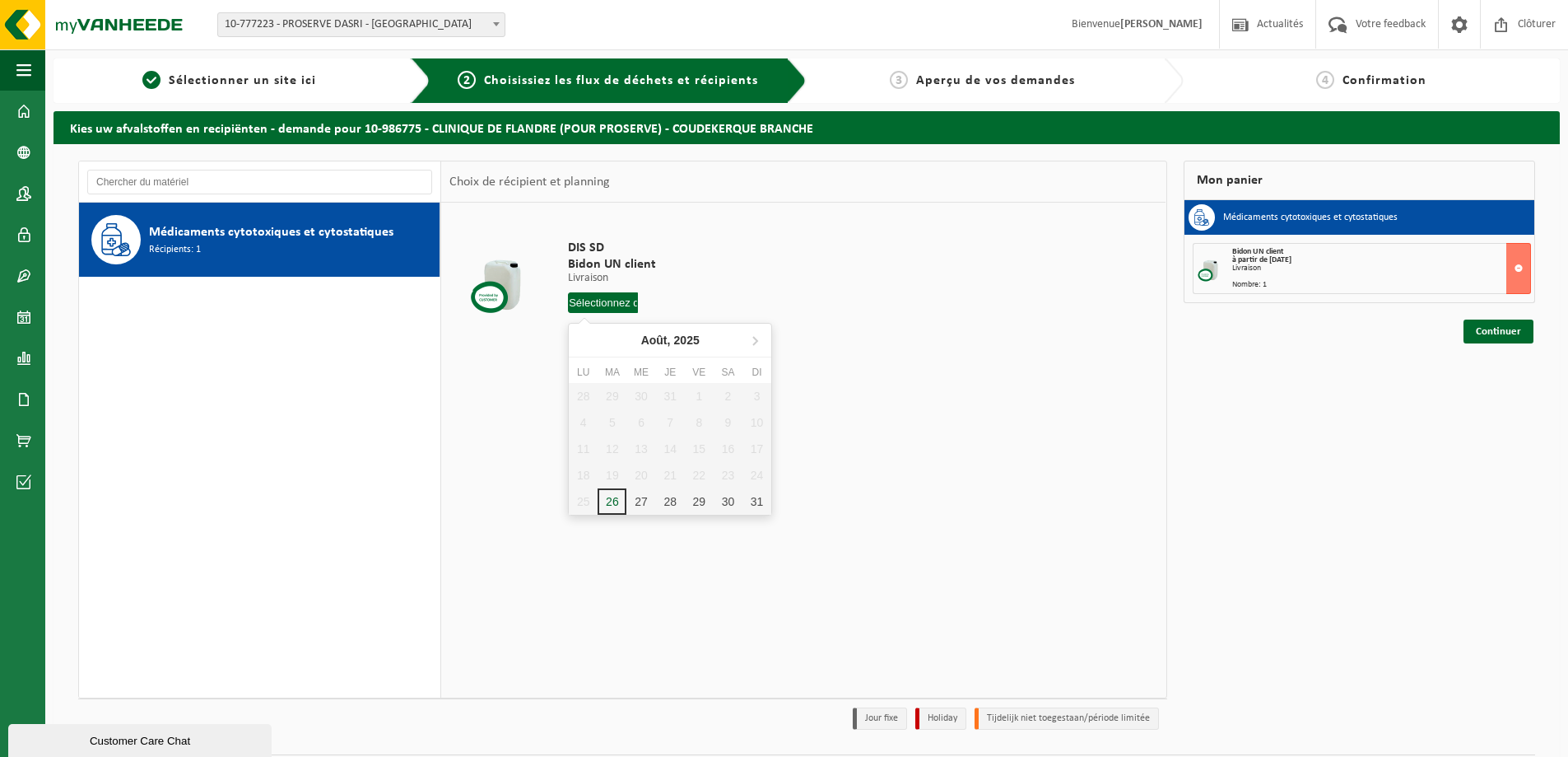
click at [599, 301] on input "text" at bounding box center [603, 303] width 69 height 21
click at [642, 498] on div "27" at bounding box center [641, 502] width 29 height 27
type input "à partir de 2025-08-27"
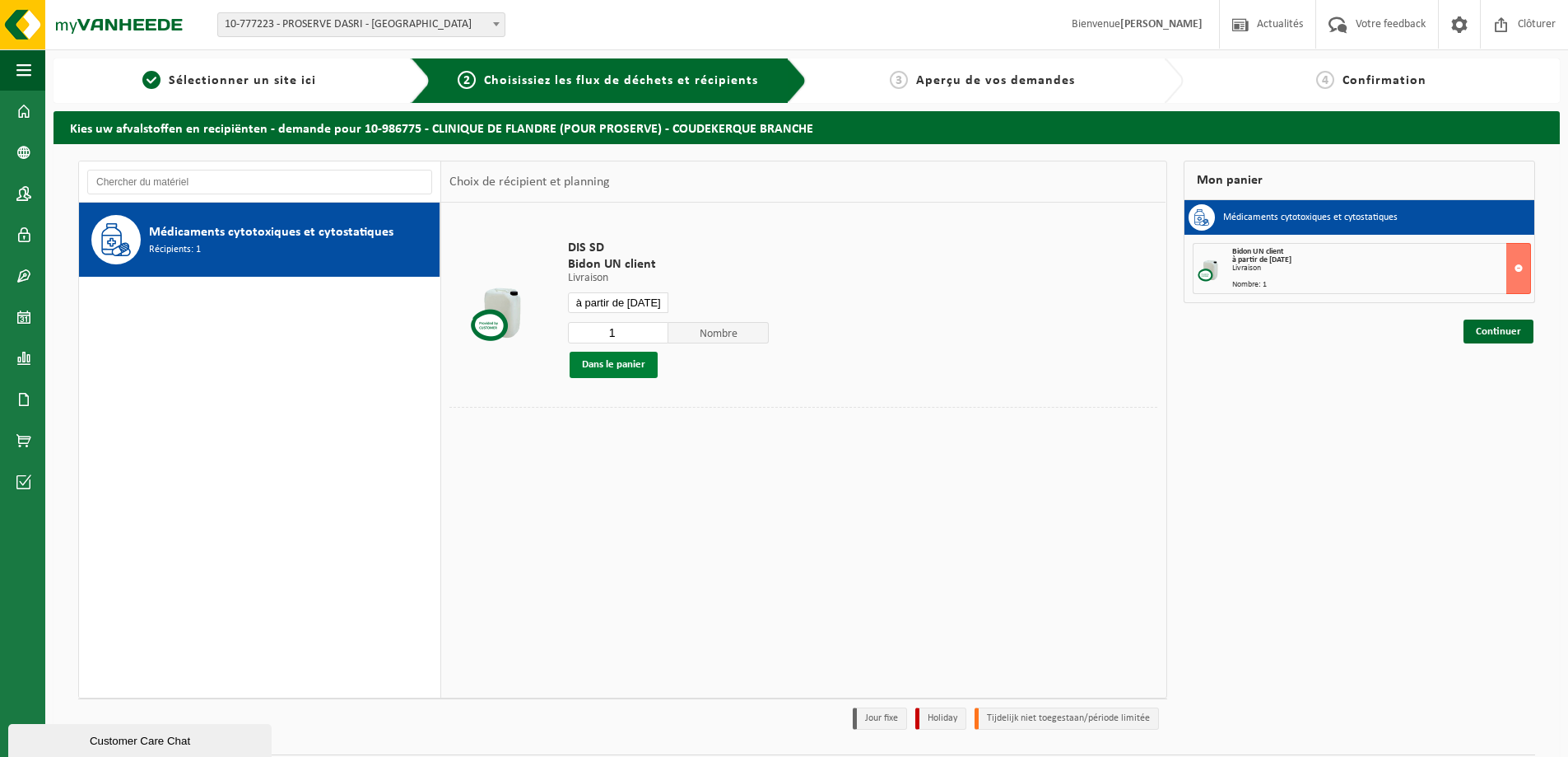
click at [603, 356] on button "Dans le panier" at bounding box center [613, 365] width 89 height 27
click at [274, 69] on div "1 Sélectionner un site ici" at bounding box center [242, 80] width 377 height 45
click at [279, 76] on span "Sélectionner un site ici" at bounding box center [242, 81] width 148 height 13
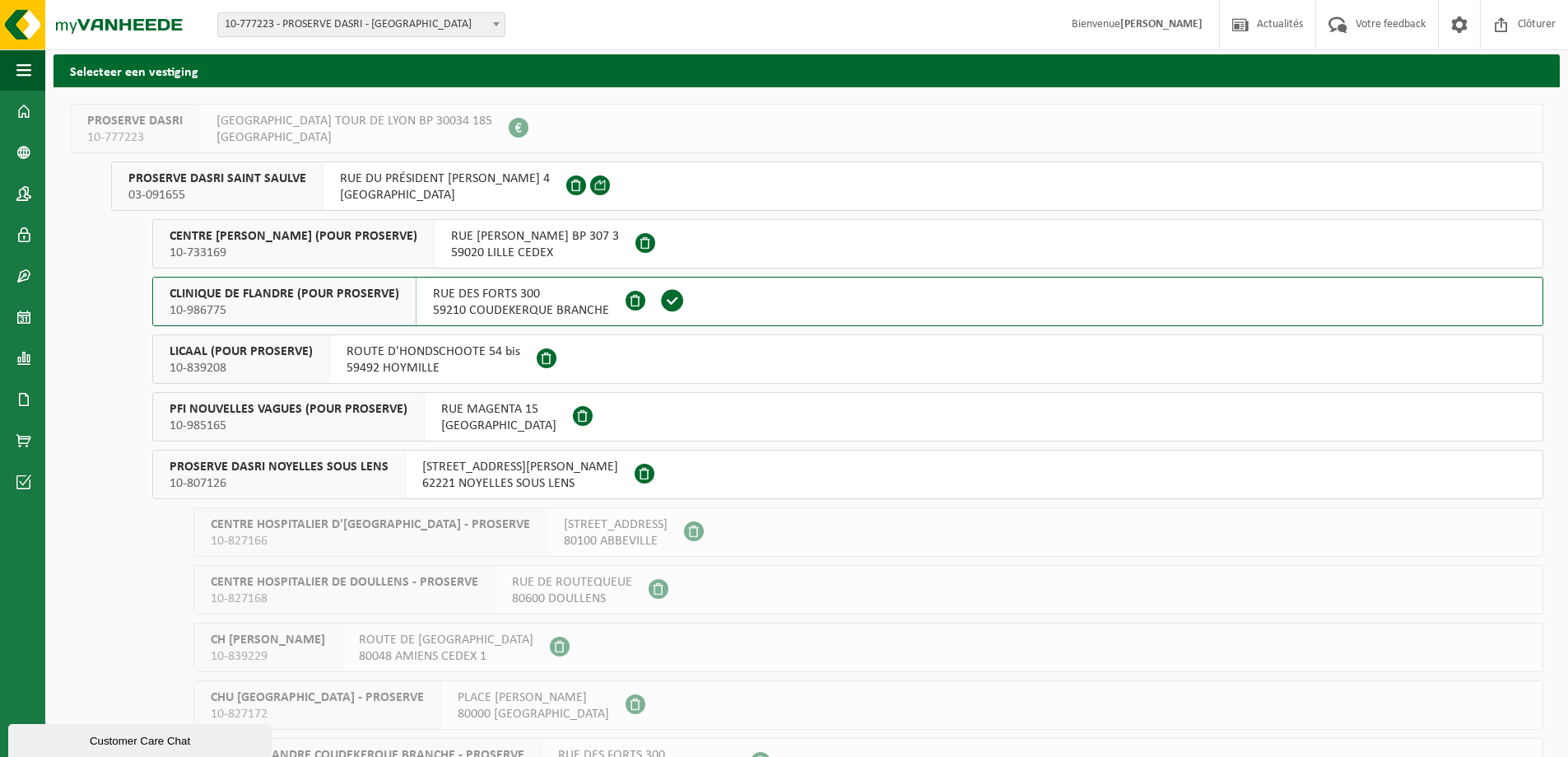
scroll to position [82, 0]
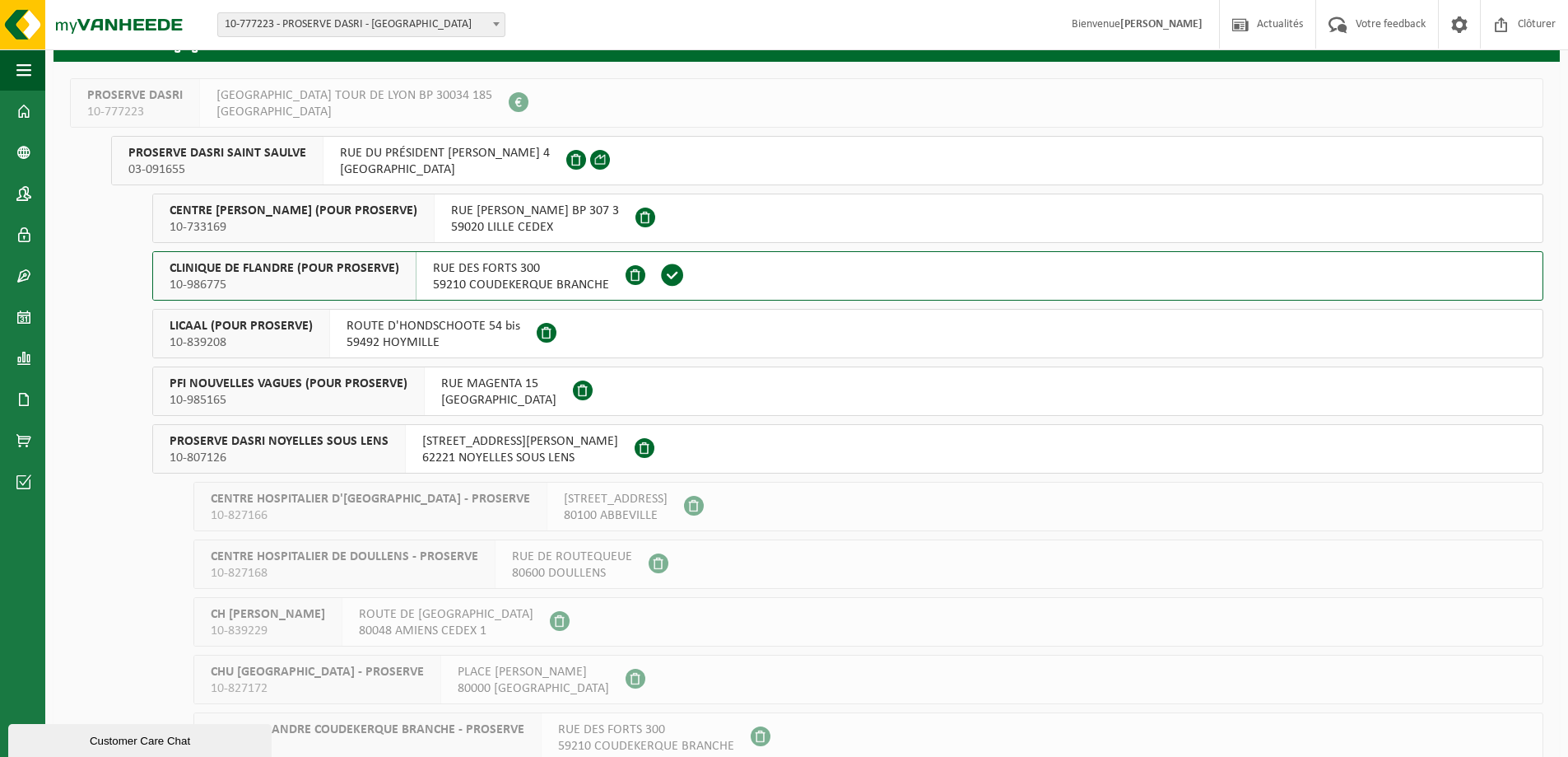
click at [466, 331] on span "ROUTE D'HONDSCHOOTE 54 bis" at bounding box center [433, 326] width 173 height 16
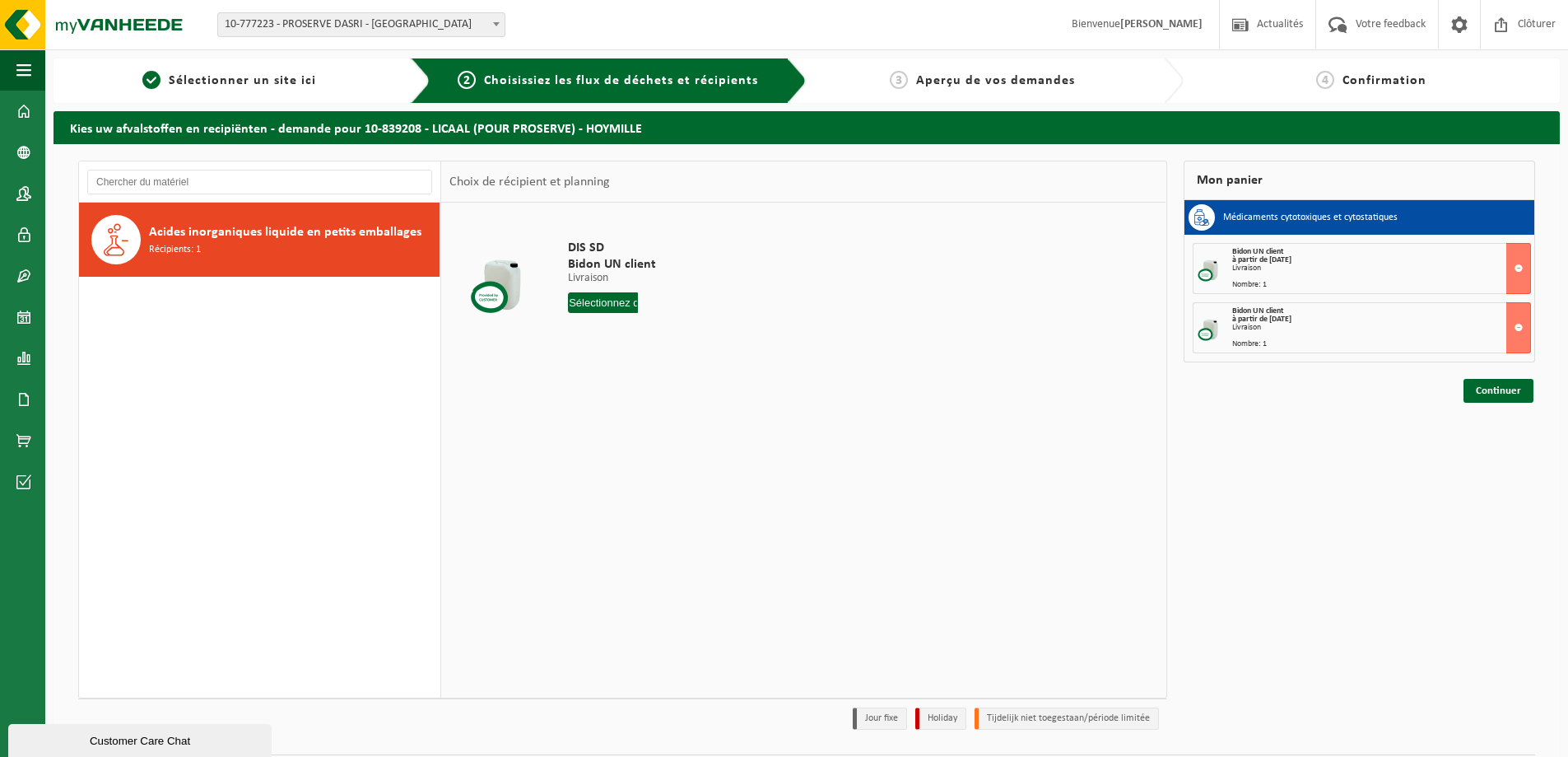
click at [587, 305] on input "text" at bounding box center [603, 303] width 69 height 21
click at [642, 497] on div "27" at bounding box center [641, 502] width 29 height 27
type input "à partir de 2025-08-27"
click at [595, 368] on button "Dans le panier" at bounding box center [613, 365] width 89 height 27
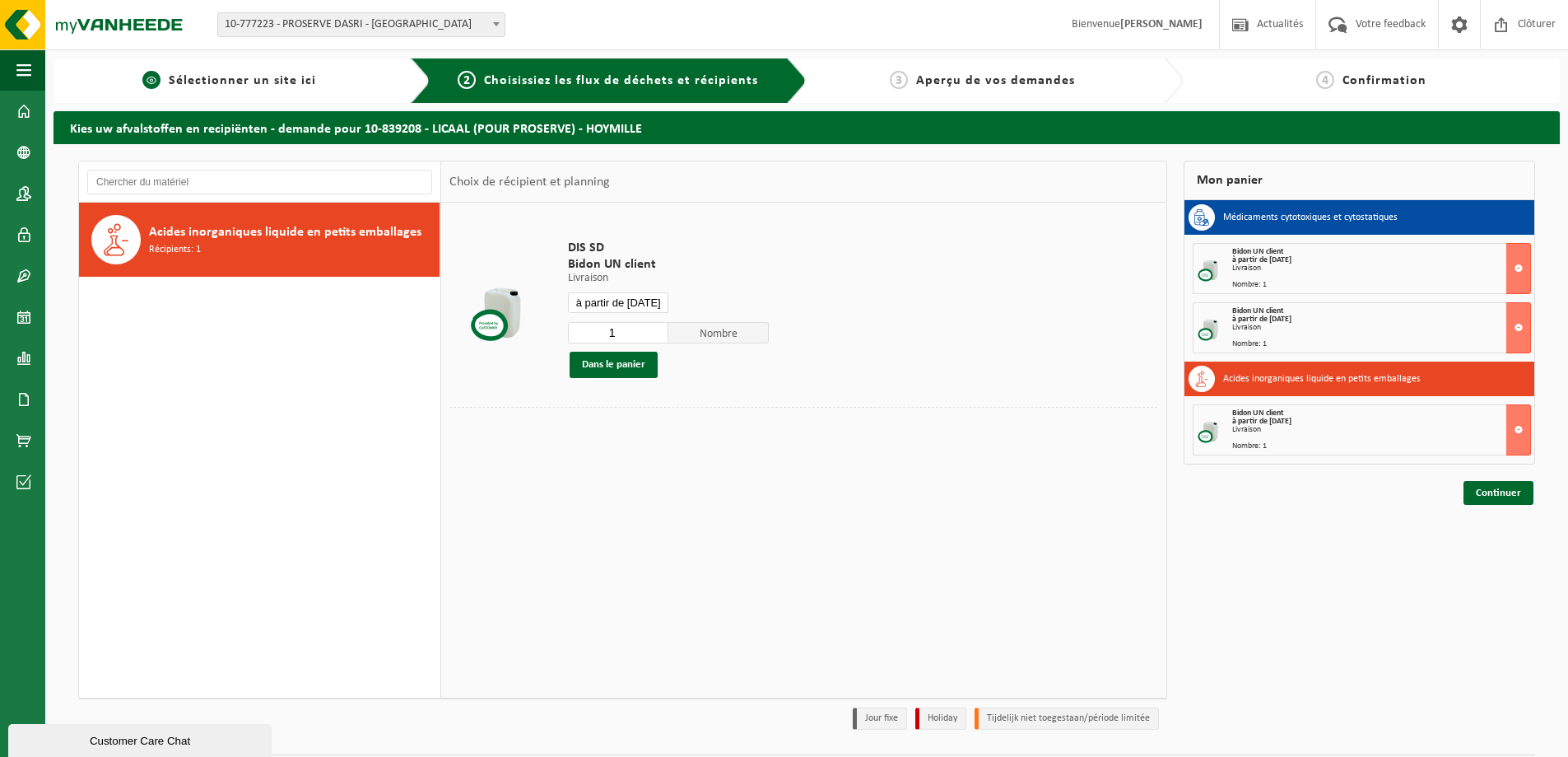
click at [328, 90] on link "1 Sélectionner un site ici" at bounding box center [229, 80] width 336 height 20
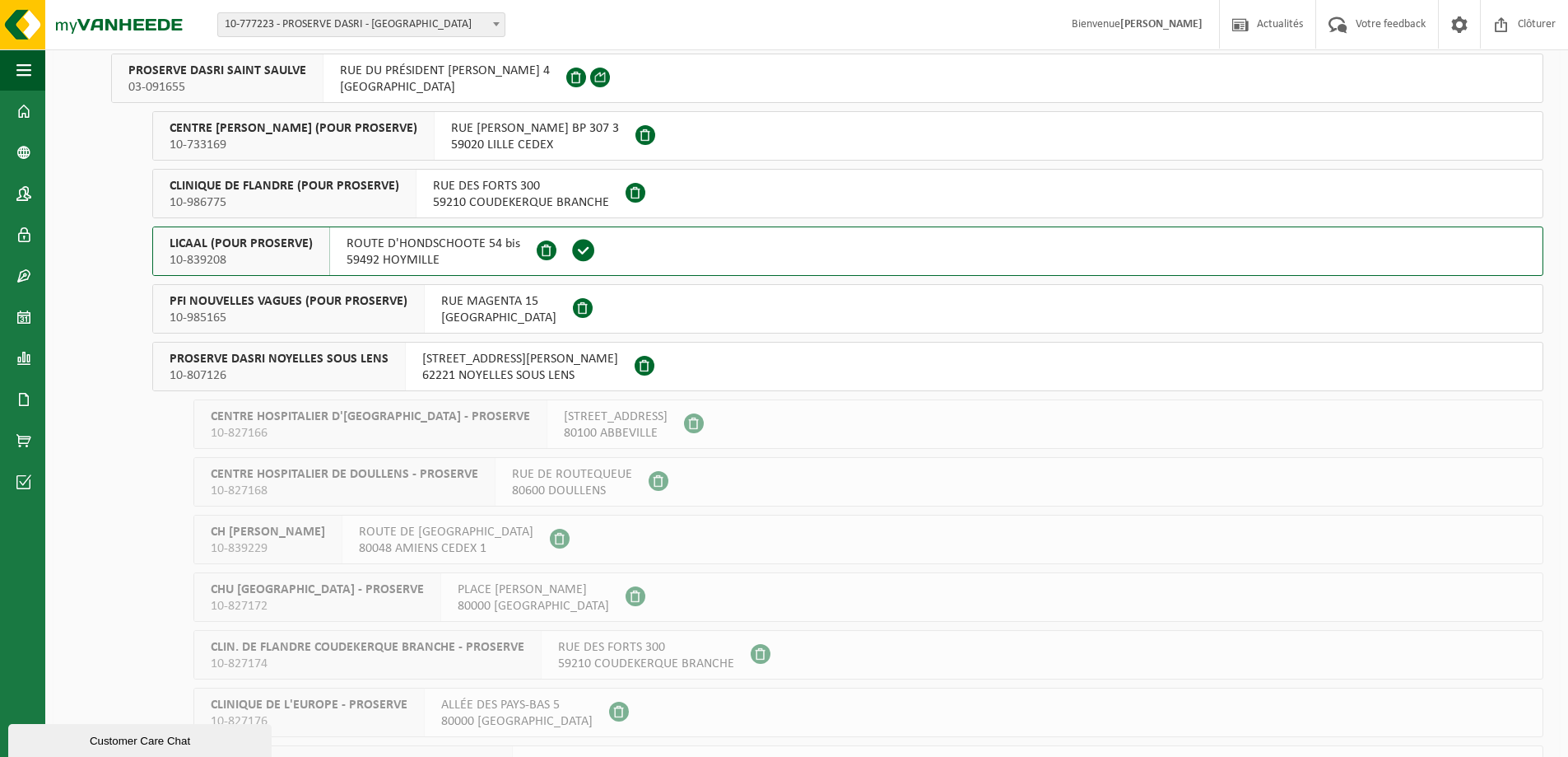
drag, startPoint x: 403, startPoint y: 306, endPoint x: 420, endPoint y: 323, distance: 24.0
click at [403, 304] on span "PFI NOUVELLES VAGUES (POUR PROSERVE)" at bounding box center [288, 301] width 238 height 16
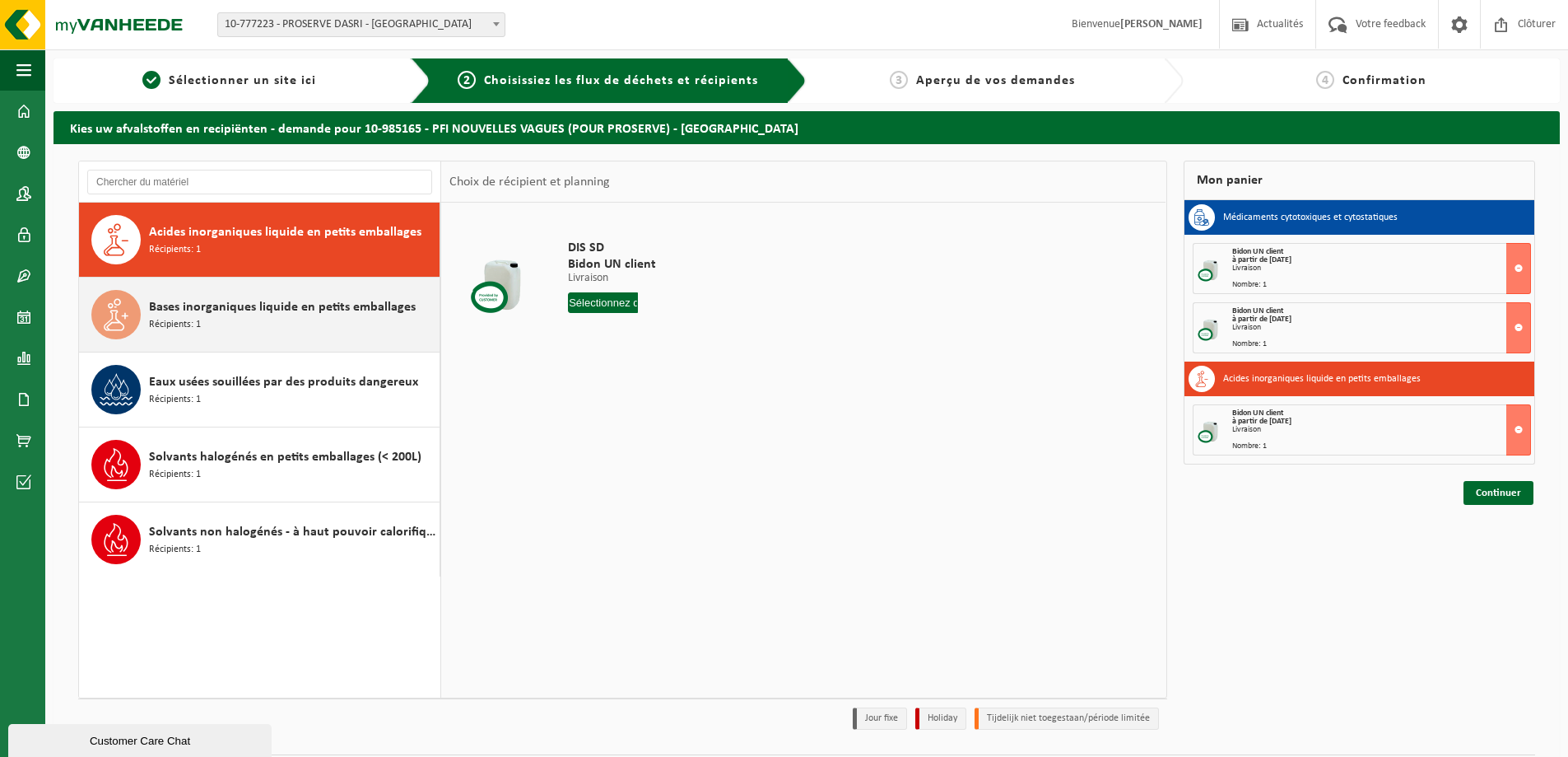
click at [259, 308] on span "Bases inorganiques liquide en petits emballages" at bounding box center [283, 307] width 267 height 20
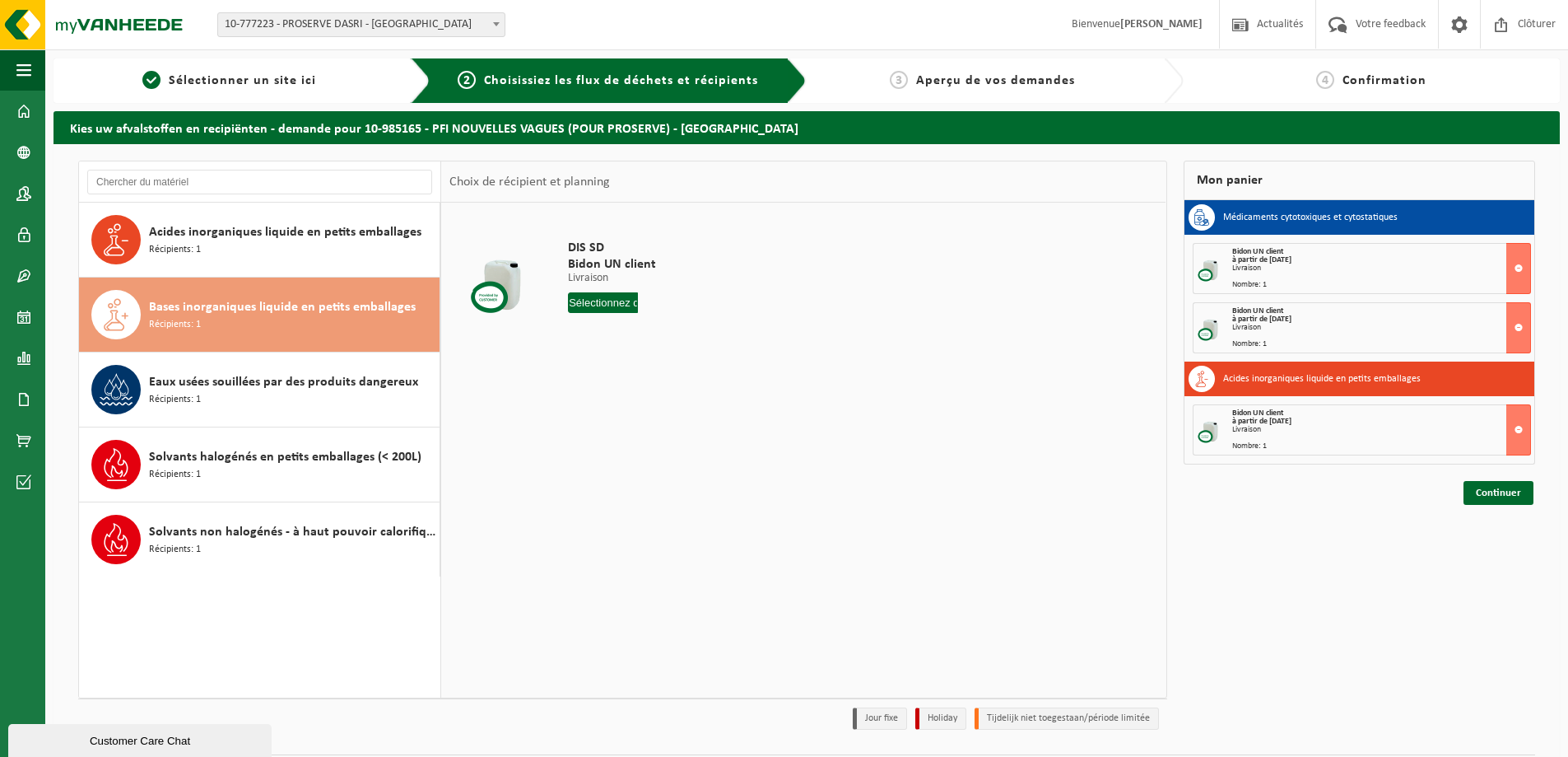
click at [581, 306] on input "text" at bounding box center [603, 303] width 69 height 21
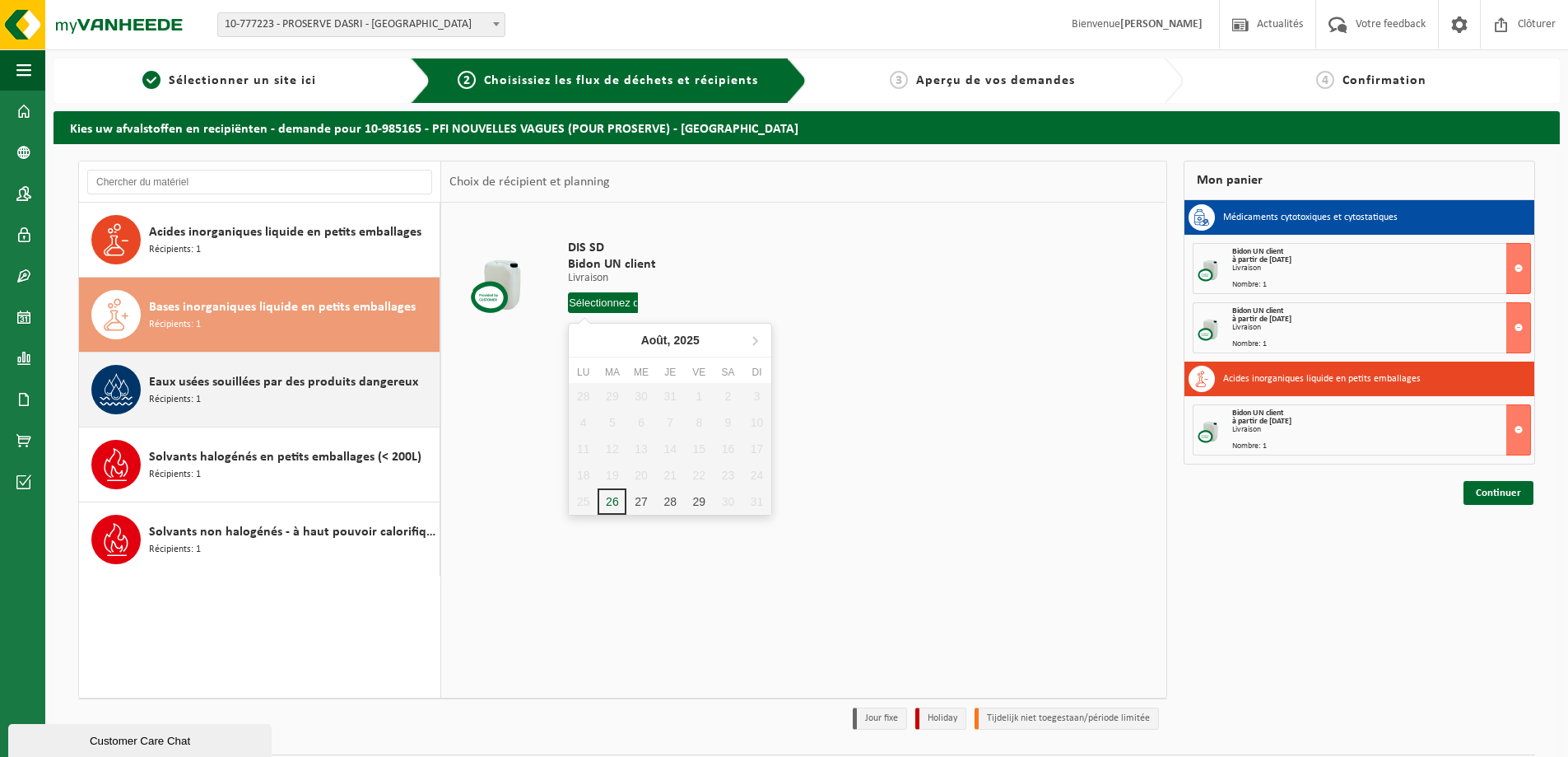
click at [322, 373] on span "Eaux usées souillées par des produits dangereux" at bounding box center [284, 382] width 269 height 20
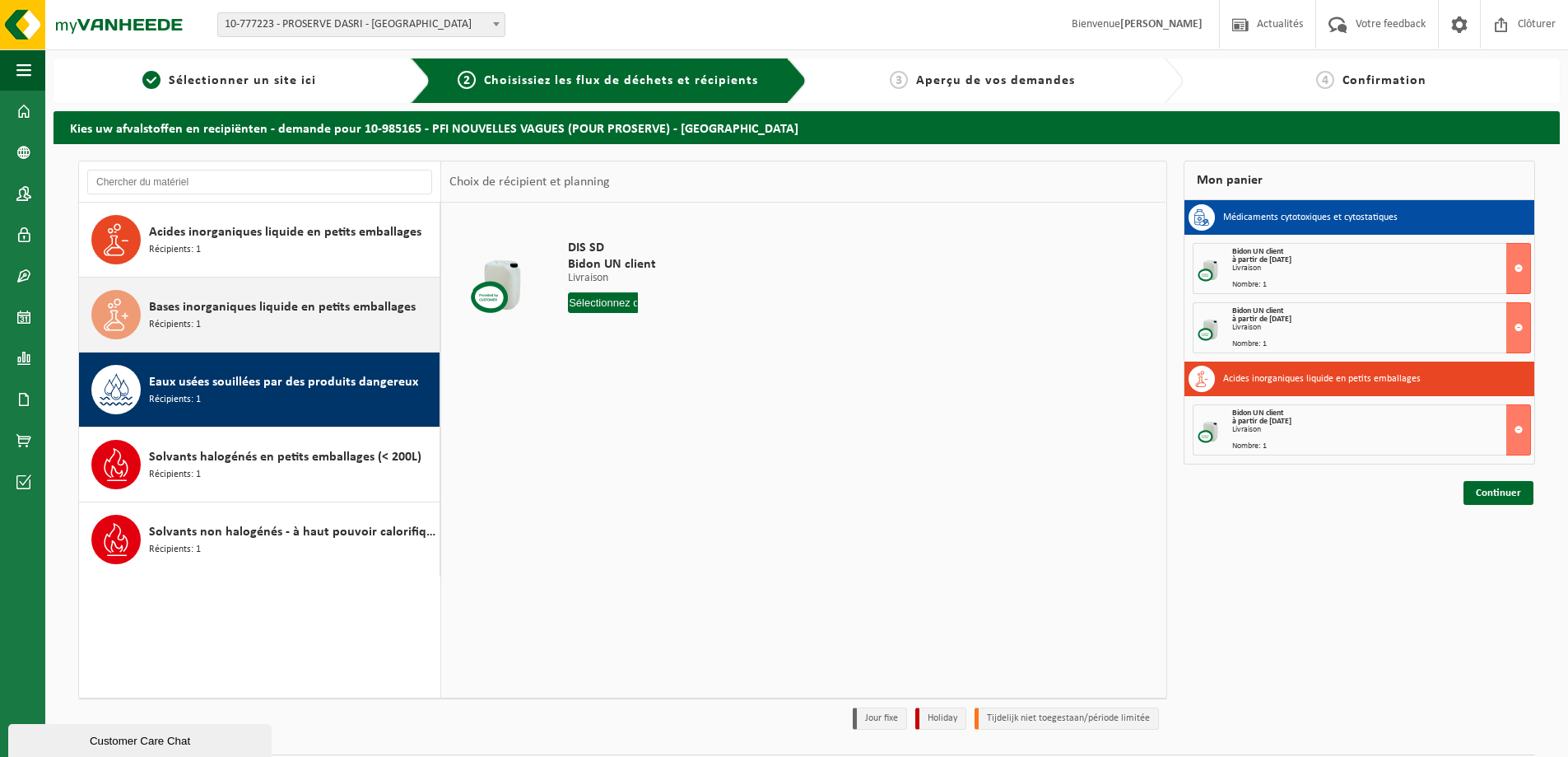
click at [353, 297] on span "Bases inorganiques liquide en petits emballages" at bounding box center [283, 307] width 267 height 20
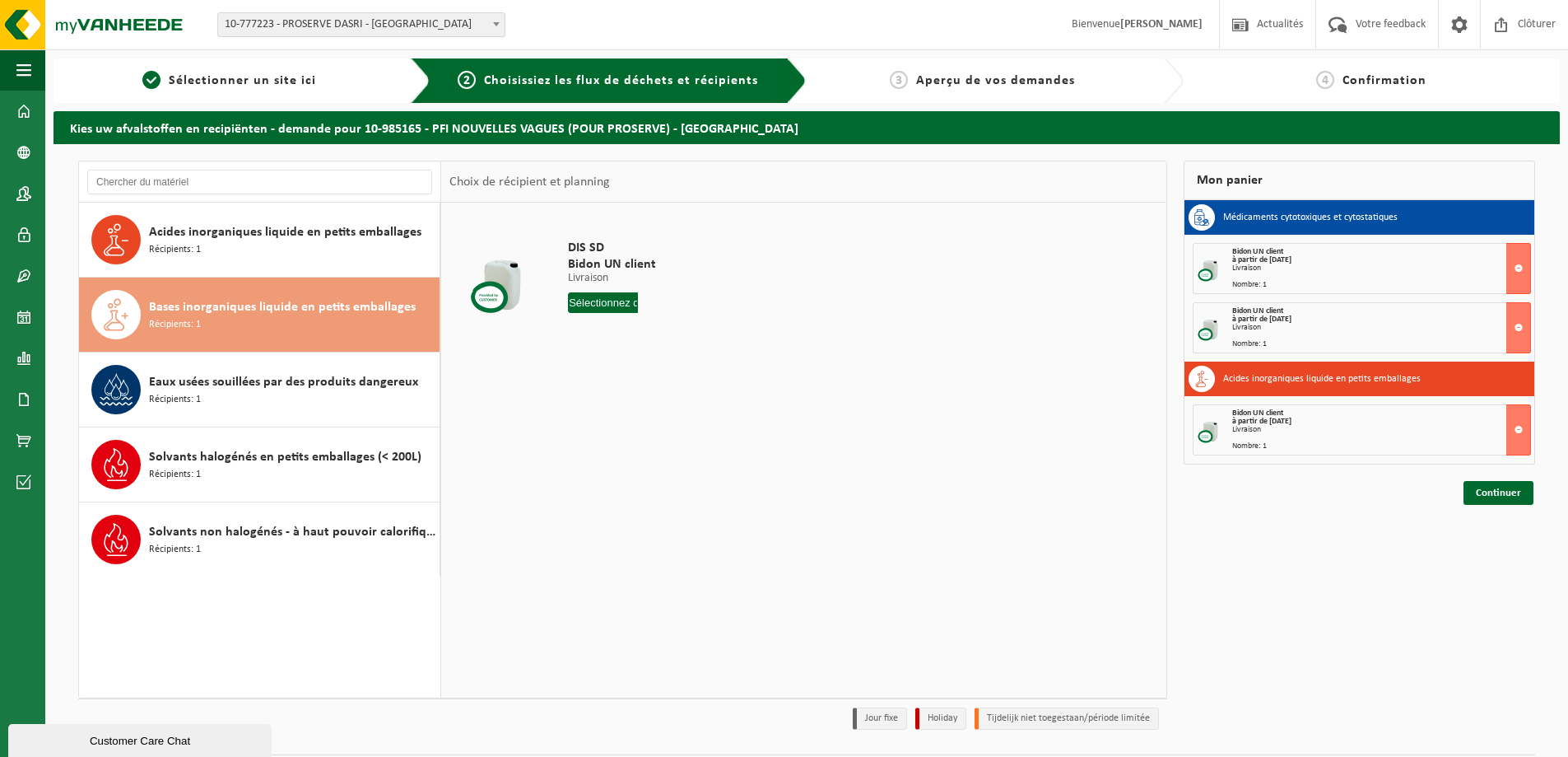
click at [605, 298] on input "text" at bounding box center [603, 303] width 69 height 21
click at [606, 300] on input "text" at bounding box center [603, 303] width 69 height 21
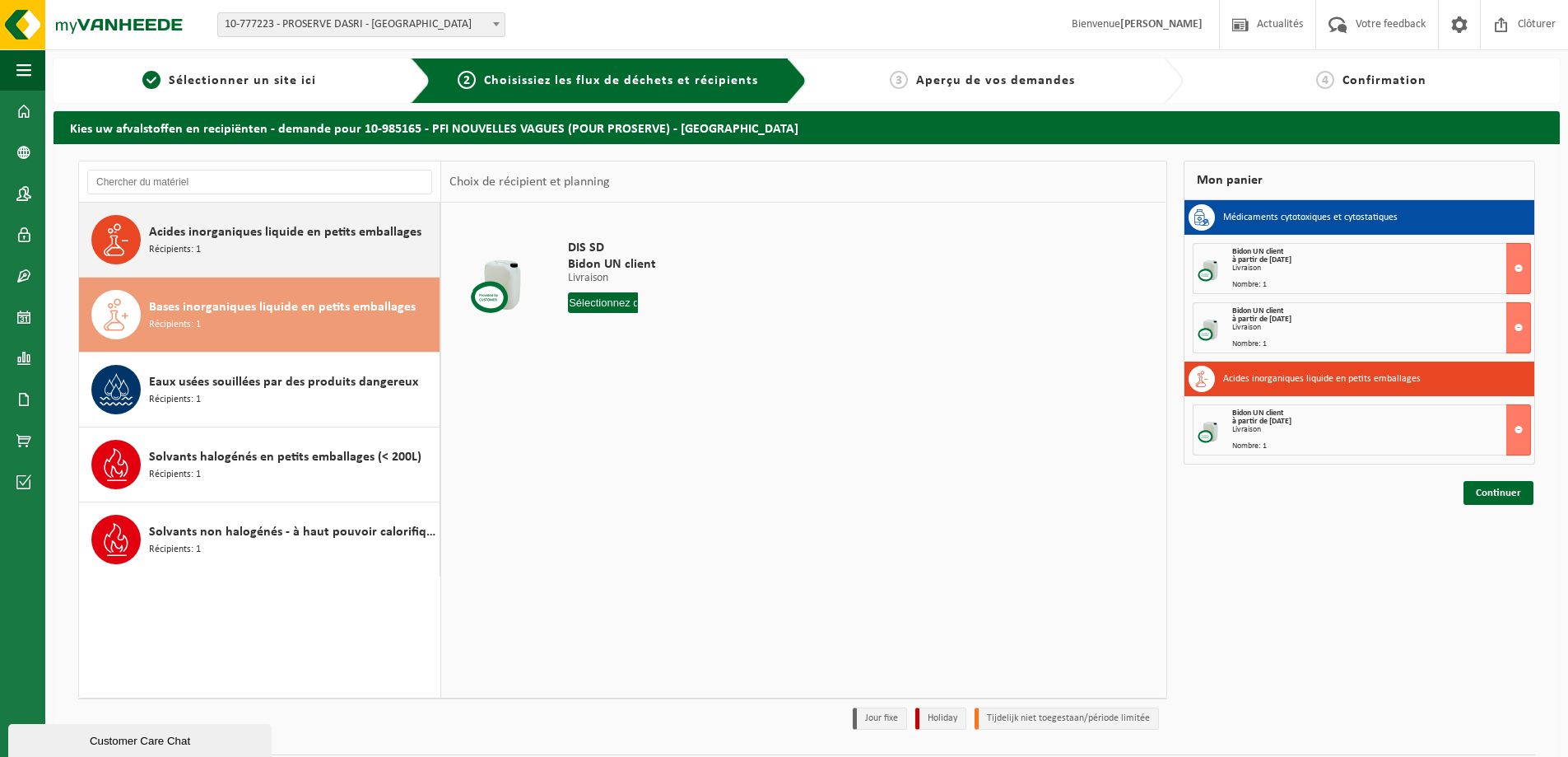
click at [247, 254] on div "Acides inorganiques liquide en petits emballages Récipients: 1" at bounding box center [292, 240] width 287 height 50
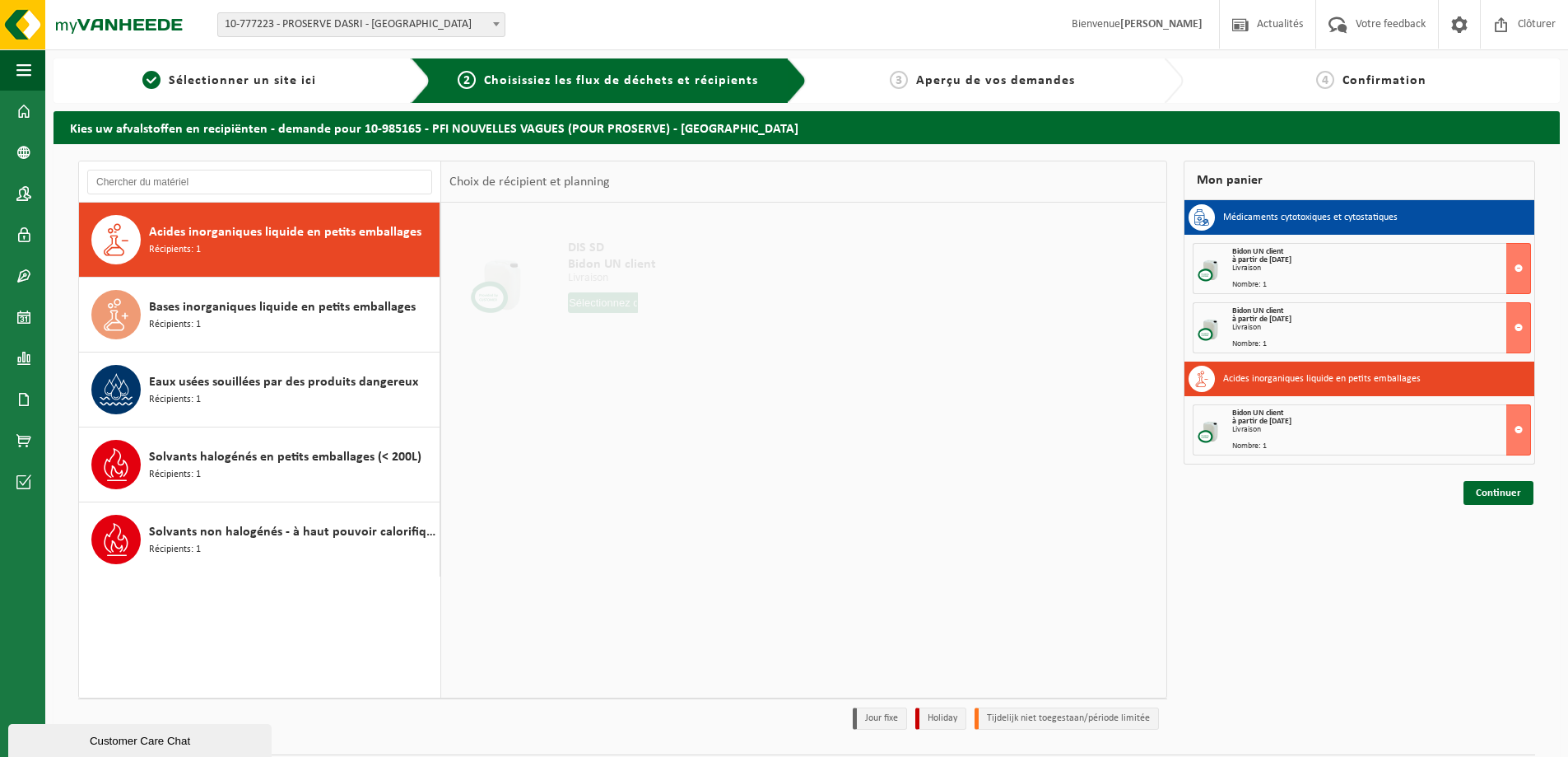
drag, startPoint x: 624, startPoint y: 308, endPoint x: 611, endPoint y: 308, distance: 13.0
click at [623, 308] on input "text" at bounding box center [603, 303] width 69 height 21
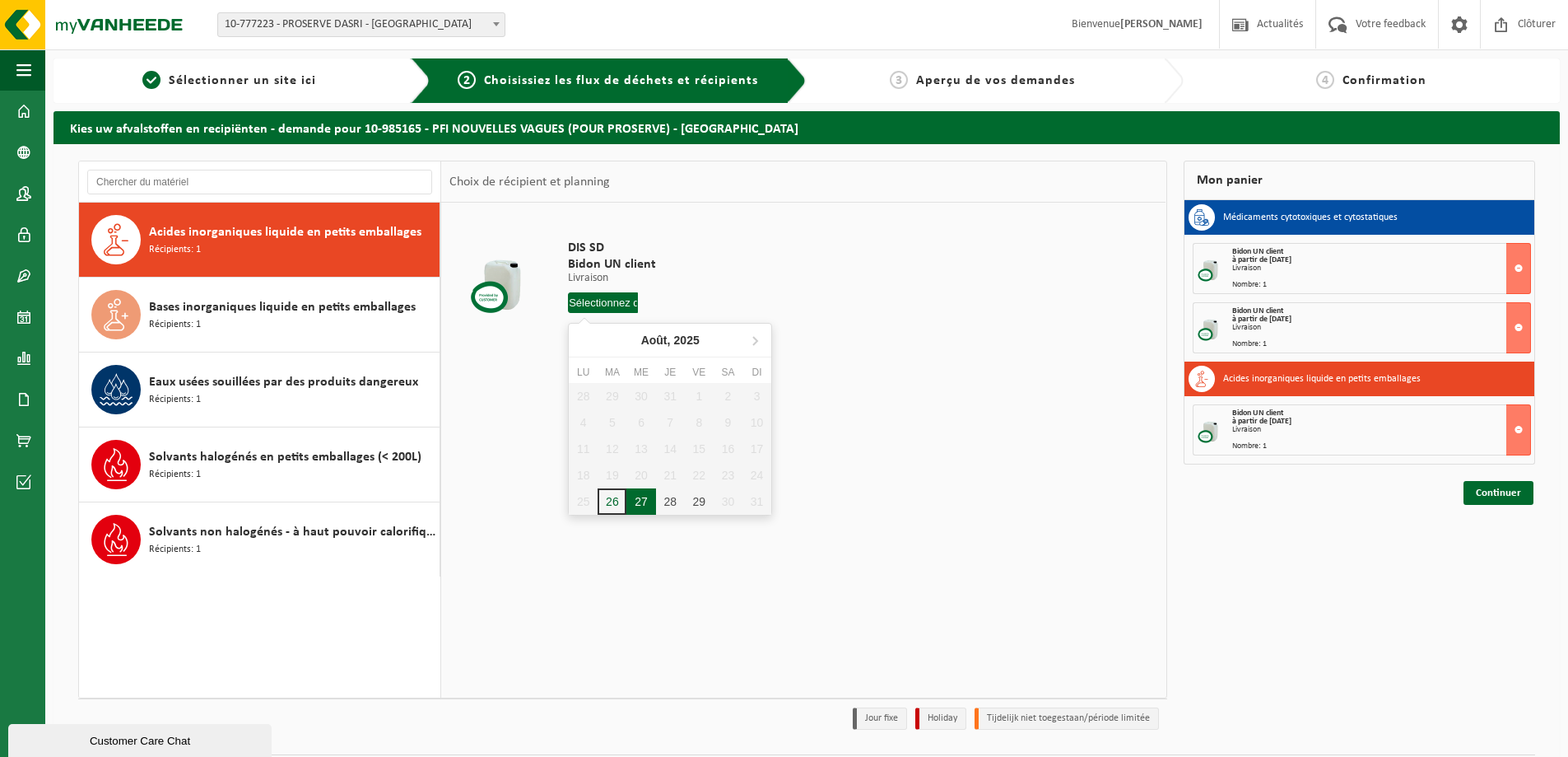
click at [643, 508] on div "27" at bounding box center [641, 502] width 29 height 27
type input "à partir de 2025-08-27"
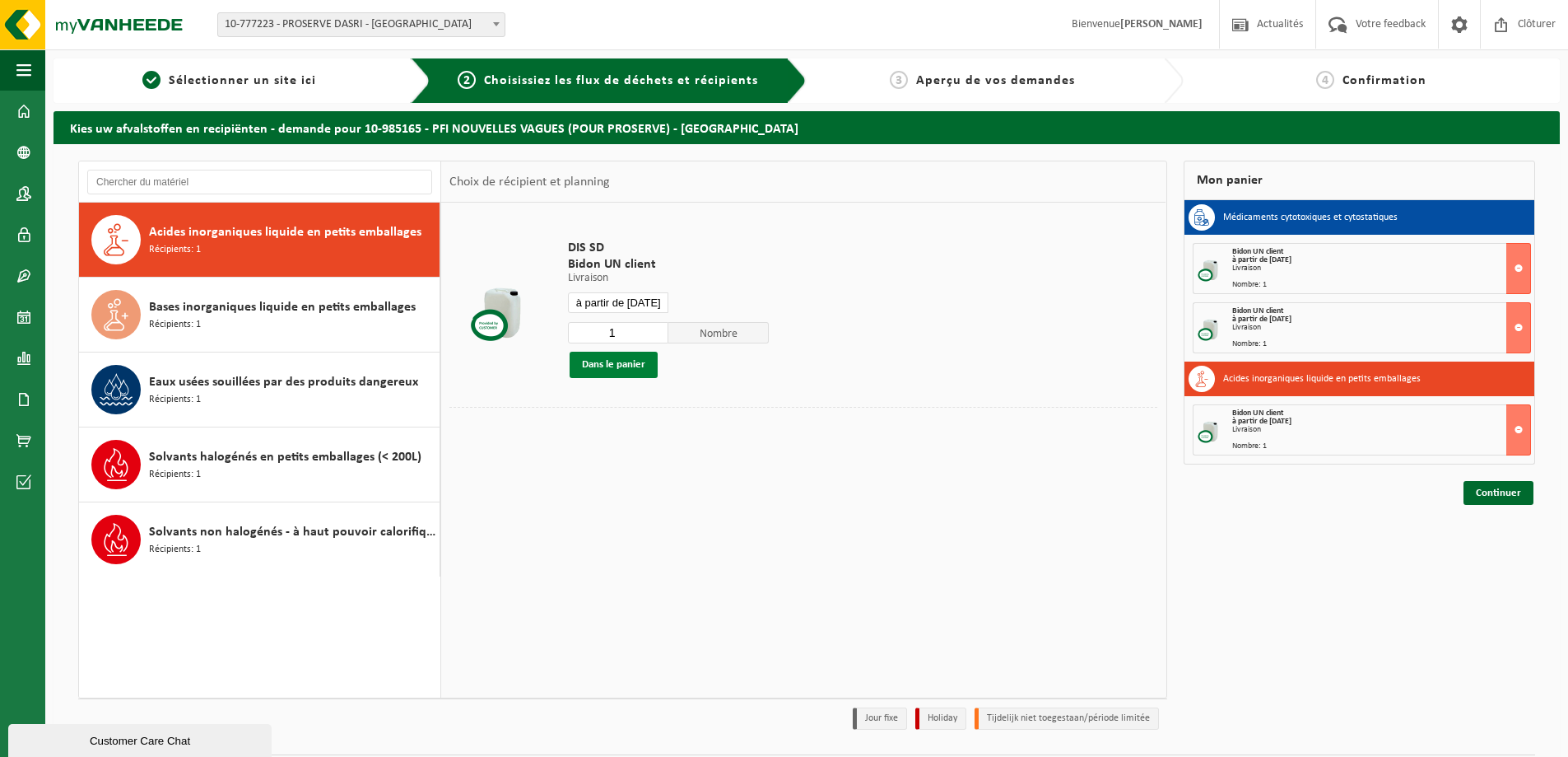
click at [616, 374] on button "Dans le panier" at bounding box center [613, 365] width 89 height 27
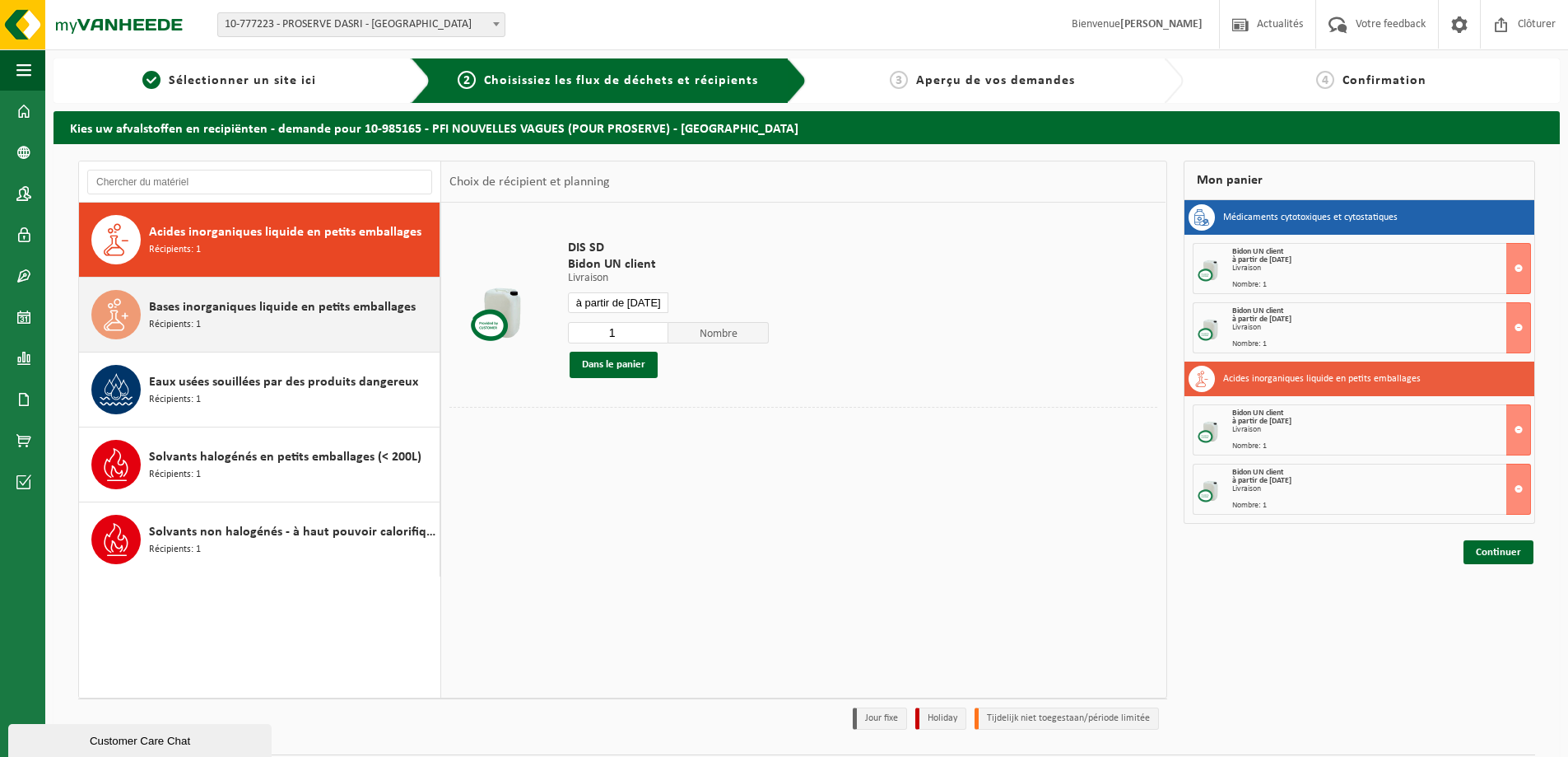
click at [320, 338] on div "Bases inorganiques liquide en petits emballages Récipients: 1" at bounding box center [292, 314] width 287 height 50
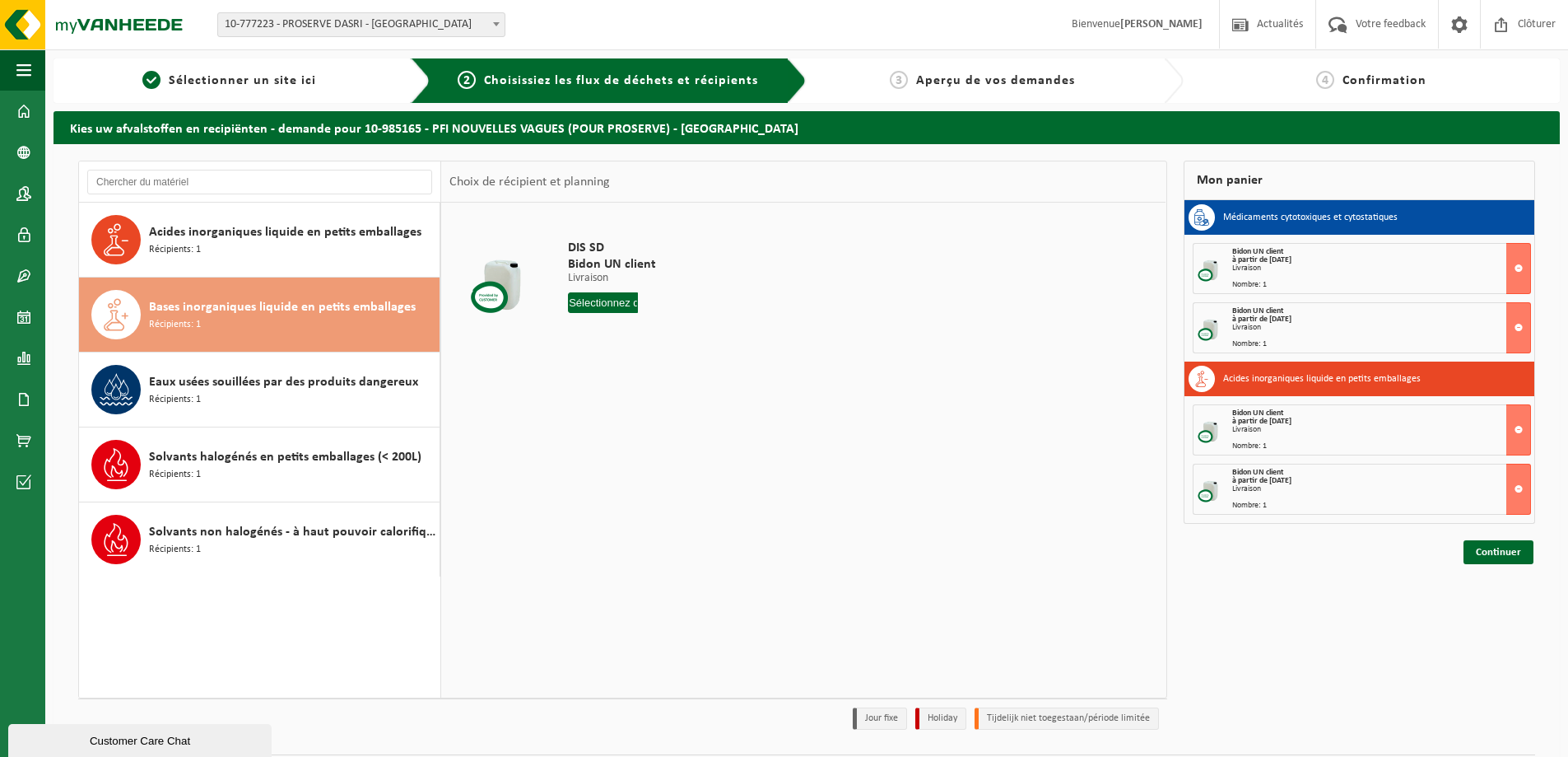
click at [618, 311] on input "text" at bounding box center [603, 303] width 69 height 21
click at [649, 493] on div "27" at bounding box center [641, 502] width 29 height 27
type input "à partir de 2025-08-27"
click at [635, 373] on button "Dans le panier" at bounding box center [613, 365] width 89 height 27
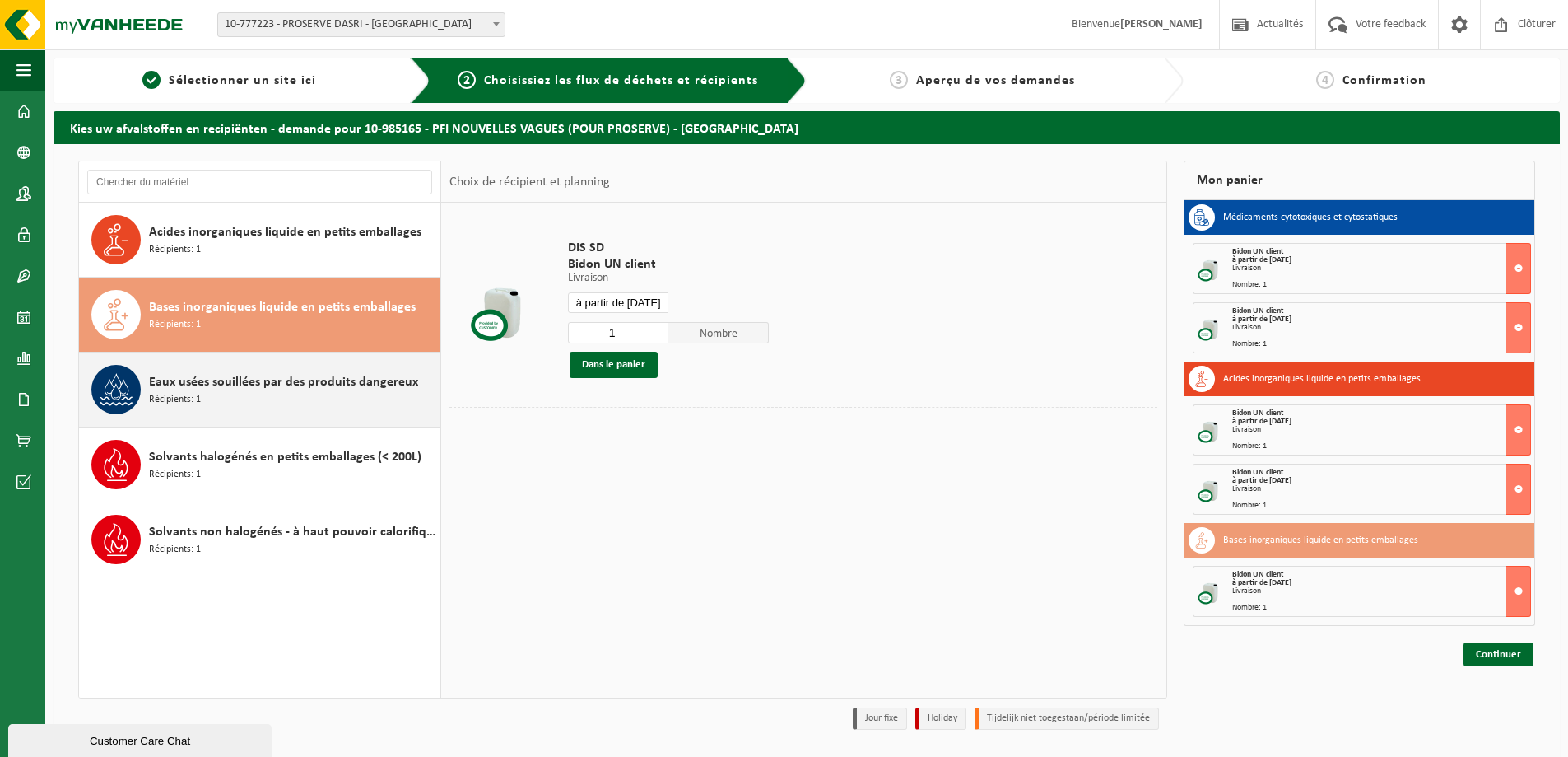
click at [227, 374] on span "Eaux usées souillées par des produits dangereux" at bounding box center [284, 382] width 269 height 20
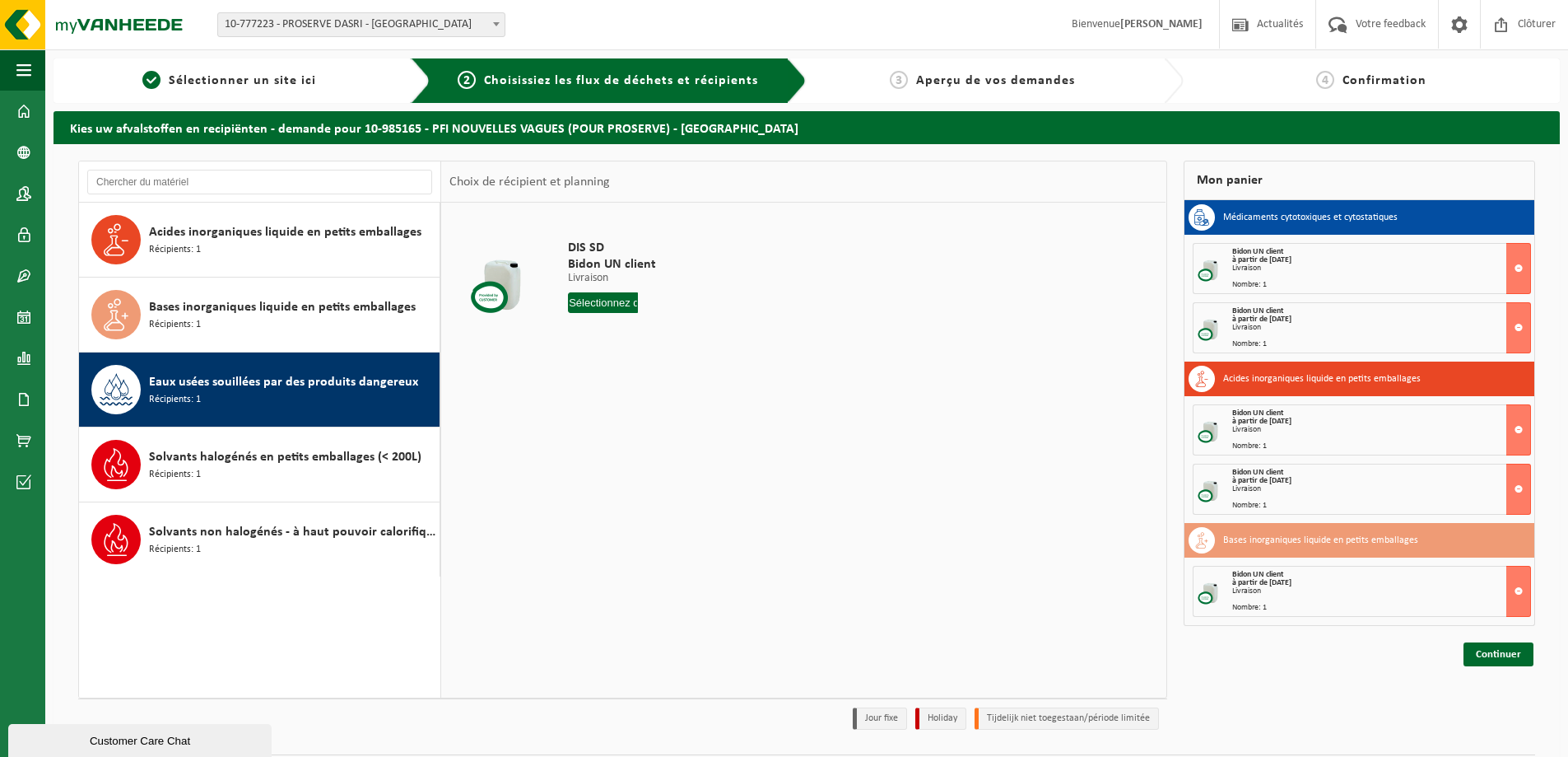
drag, startPoint x: 612, startPoint y: 303, endPoint x: 613, endPoint y: 311, distance: 8.1
click at [612, 301] on input "text" at bounding box center [603, 303] width 69 height 21
click at [629, 505] on div "27" at bounding box center [641, 502] width 29 height 27
type input "à partir de 2025-08-27"
click at [636, 364] on button "Dans le panier" at bounding box center [613, 365] width 89 height 27
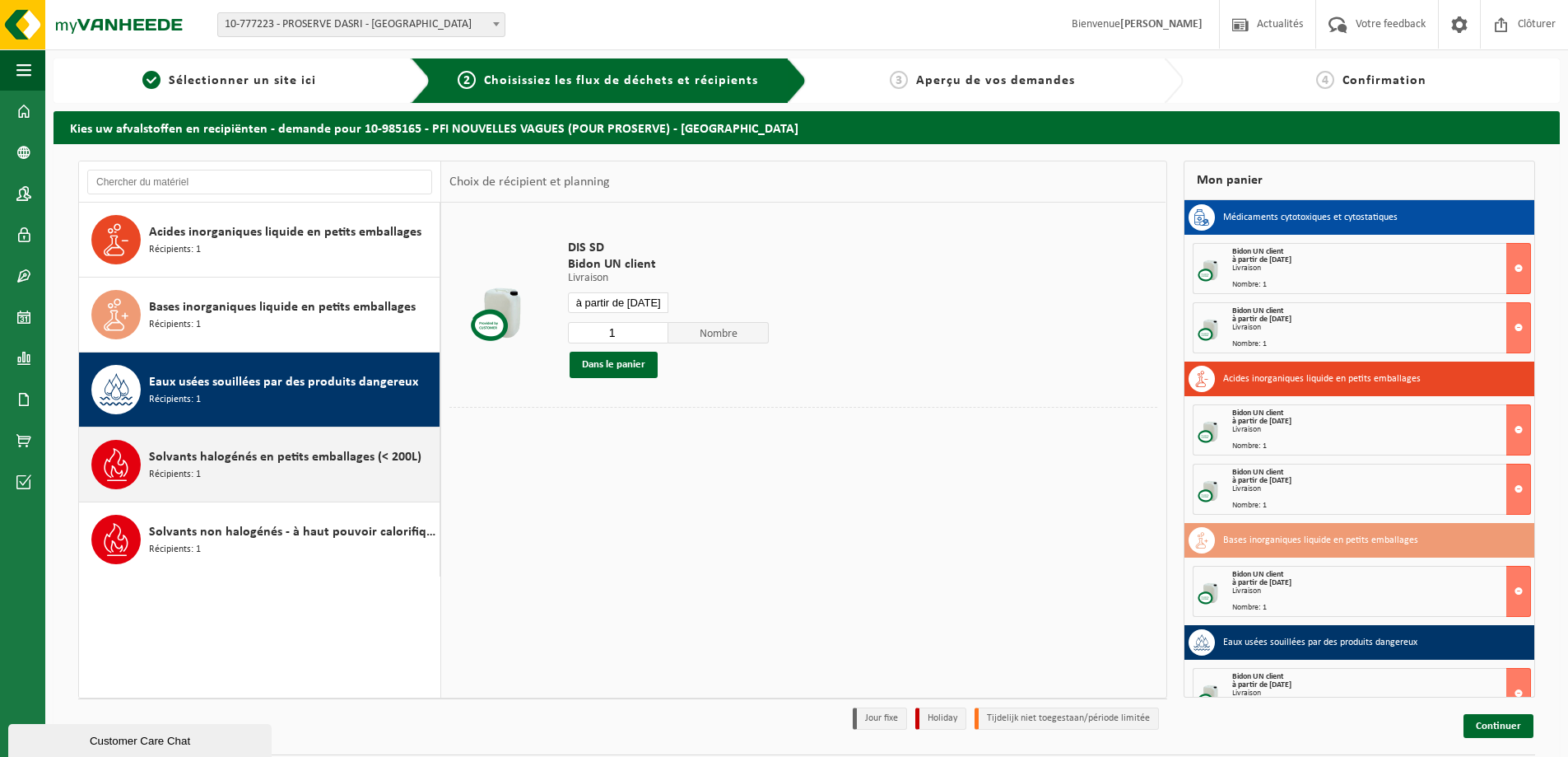
click at [277, 483] on div "Solvants halogénés en petits emballages (< 200L) Récipients: 1" at bounding box center [292, 465] width 287 height 50
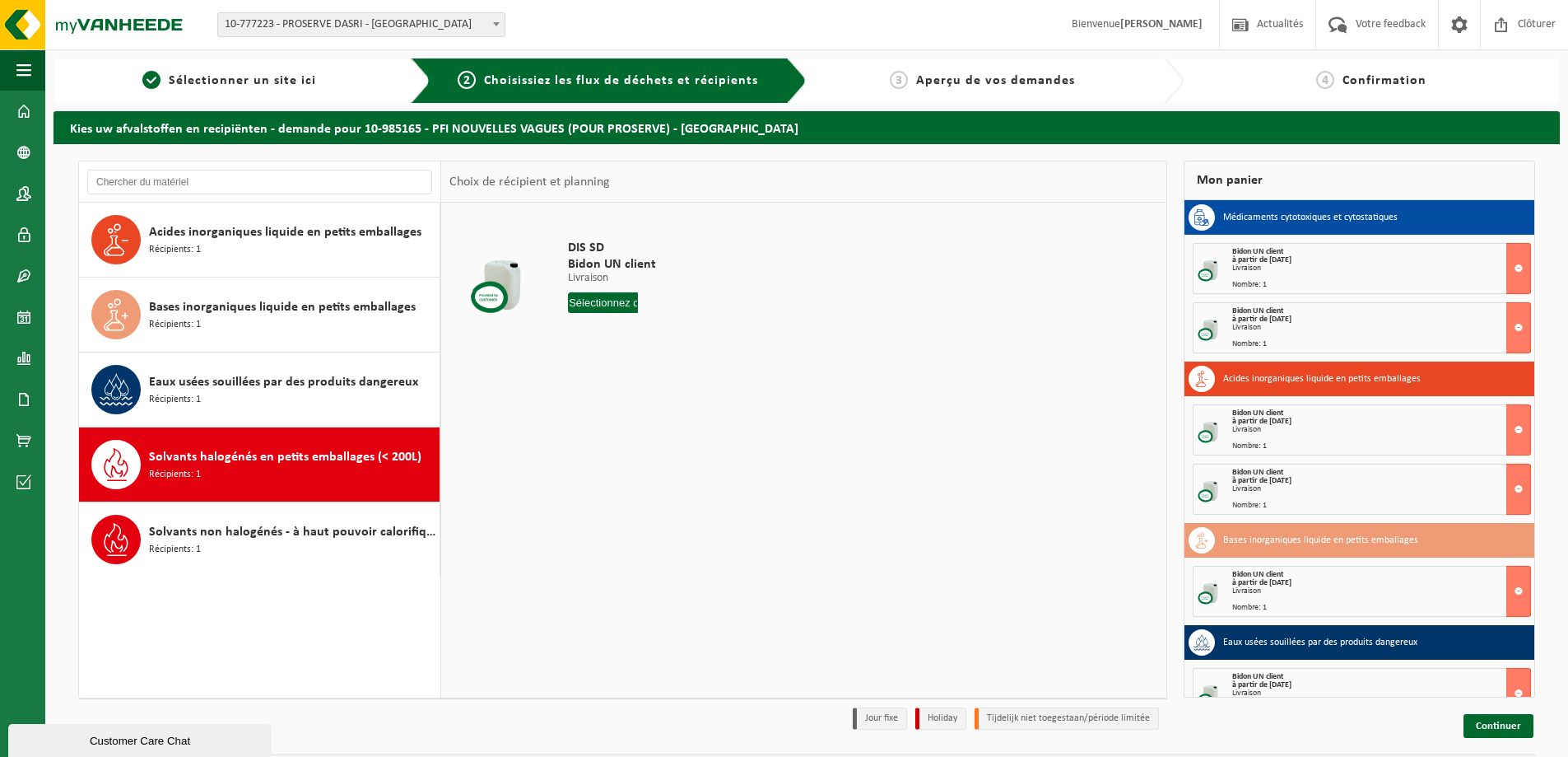
click at [625, 303] on input "text" at bounding box center [603, 303] width 69 height 21
click at [642, 514] on div "27" at bounding box center [641, 502] width 29 height 27
type input "à partir de 2025-08-27"
click at [635, 371] on button "Dans le panier" at bounding box center [613, 365] width 89 height 27
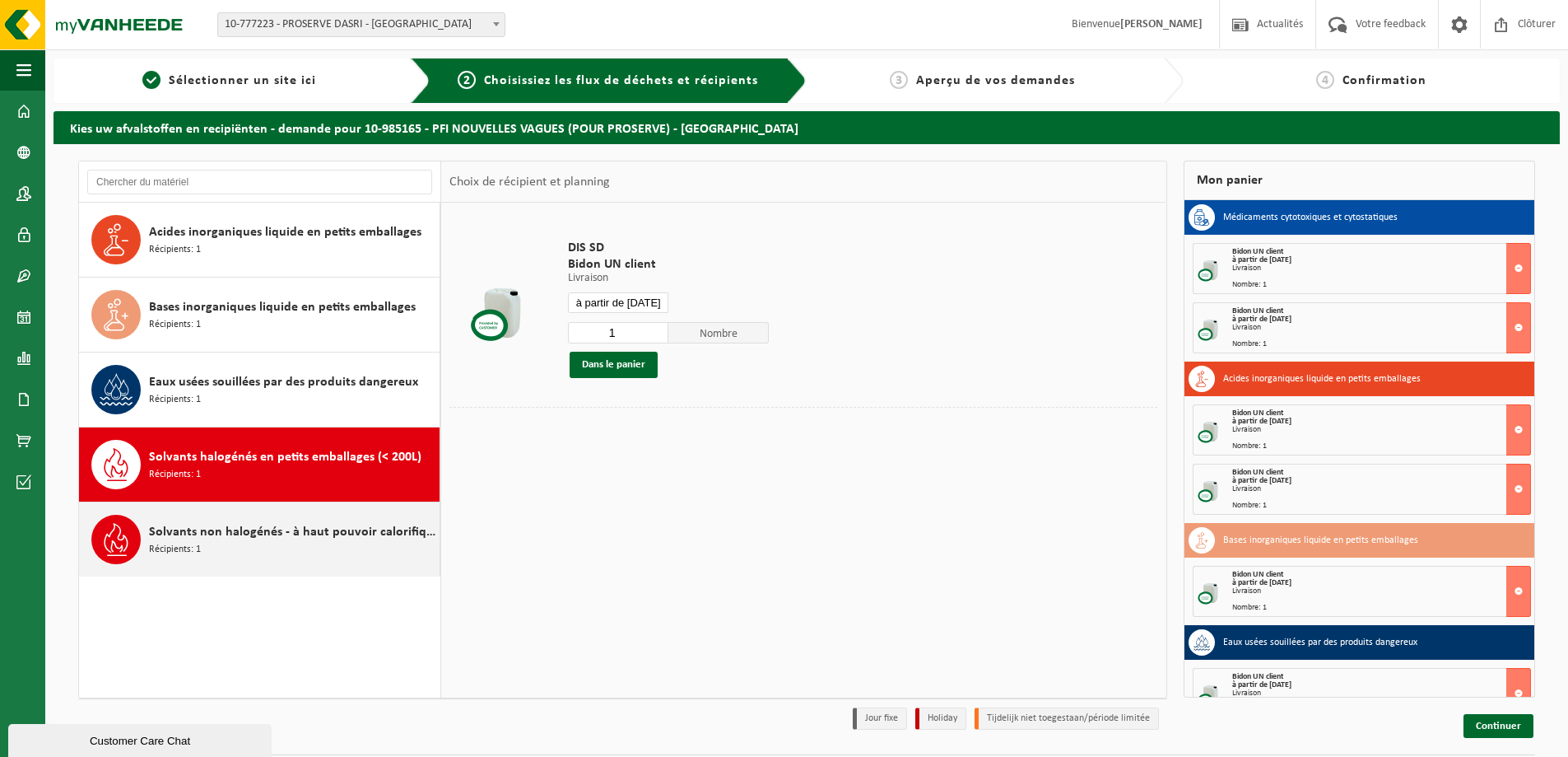
click at [257, 527] on span "Solvants non halogénés - à haut pouvoir calorifique en petits emballages (<200L)" at bounding box center [292, 531] width 287 height 20
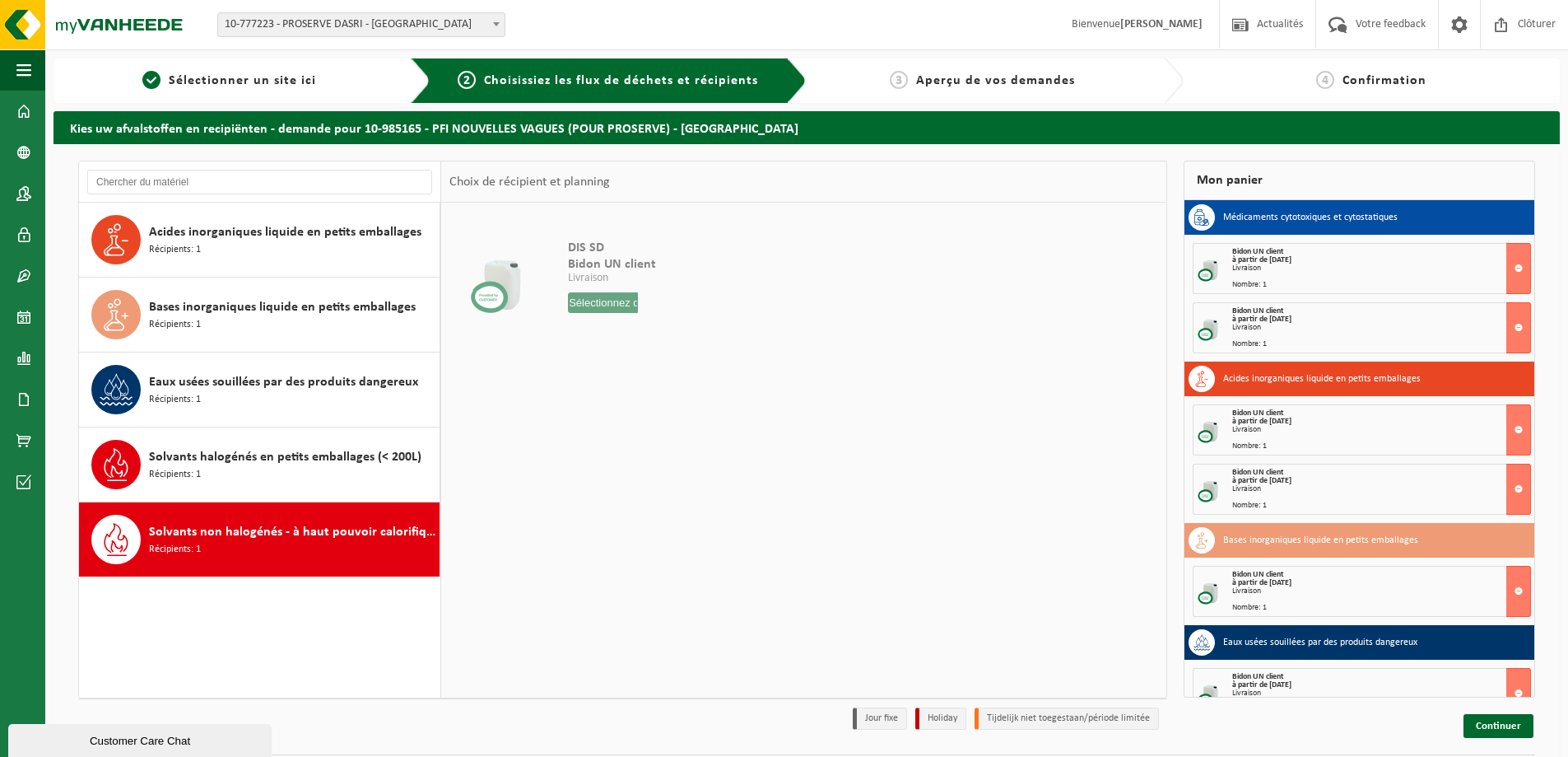
click at [629, 362] on table "DIS SD Bidon UN client Livraison Livraison Livraison 1 Nombre Dans le panier" at bounding box center [803, 285] width 724 height 164
click at [622, 289] on div "DIS SD Bidon UN client Livraison Livraison Livraison 1 Nombre Dans le panier" at bounding box center [638, 280] width 156 height 114
drag, startPoint x: 645, startPoint y: 311, endPoint x: 632, endPoint y: 302, distance: 15.8
click at [643, 307] on div at bounding box center [638, 303] width 140 height 21
click at [628, 299] on input "text" at bounding box center [603, 303] width 69 height 21
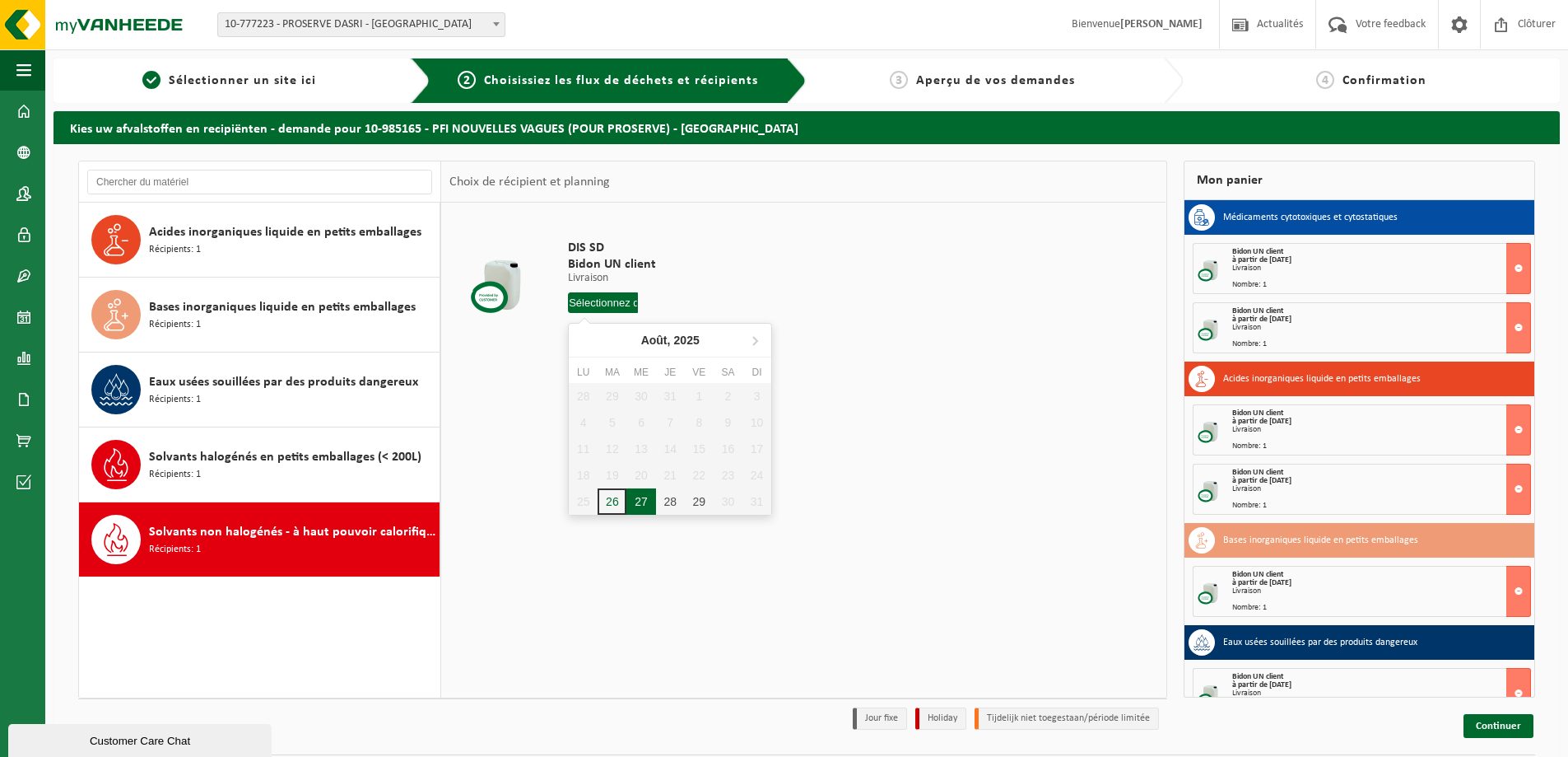
click at [652, 508] on div "27" at bounding box center [641, 502] width 29 height 27
type input "à partir de 2025-08-27"
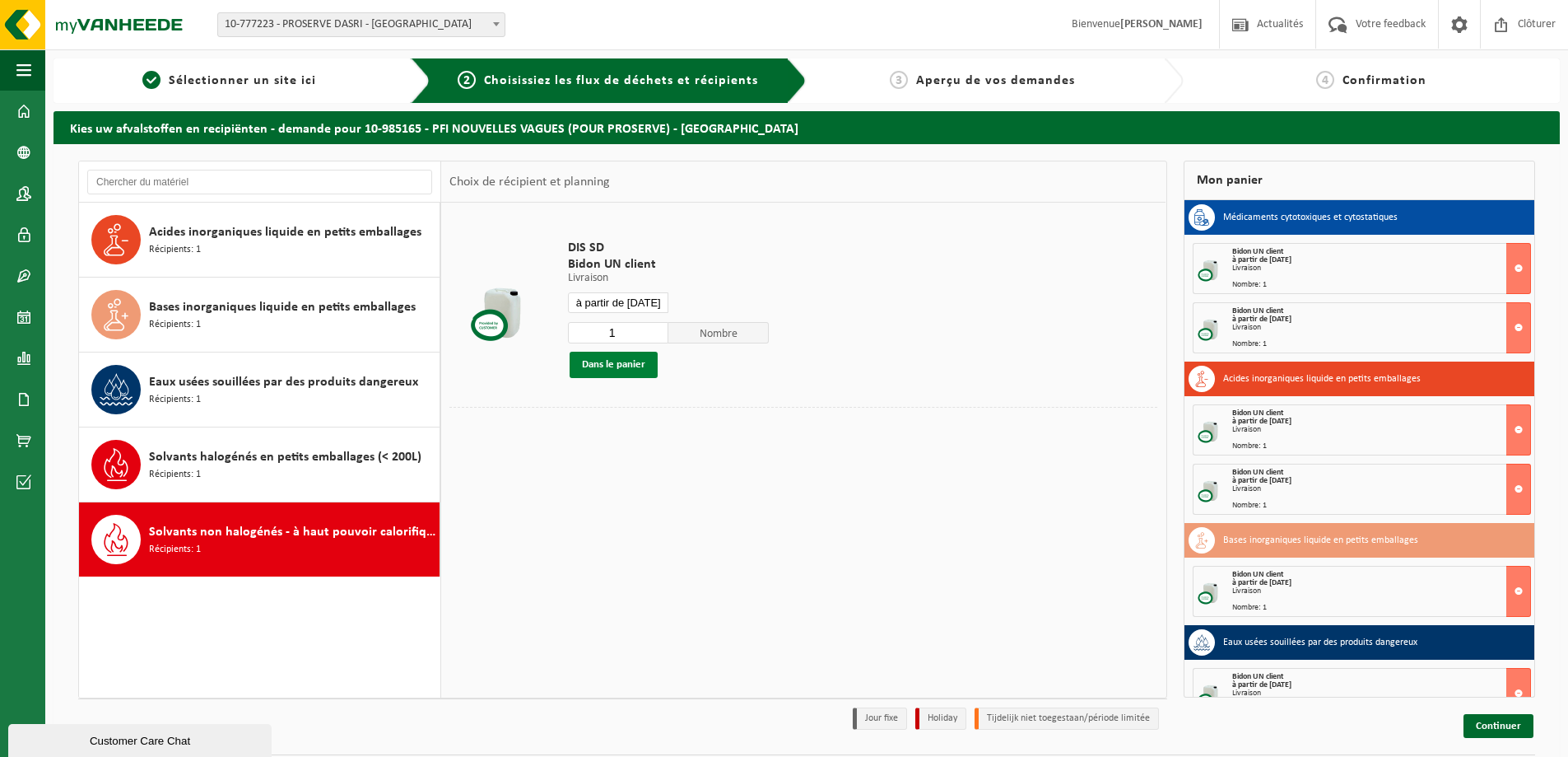
click at [639, 374] on div "DIS SD Bidon UN client Livraison Livraison Livraison à partir de 2025-08-27 1 N…" at bounding box center [668, 309] width 217 height 171
click at [638, 369] on button "Dans le panier" at bounding box center [613, 365] width 89 height 27
click at [271, 90] on div "1 Sélectionner un site ici" at bounding box center [242, 80] width 377 height 45
click at [272, 81] on span "Sélectionner un site ici" at bounding box center [242, 81] width 148 height 13
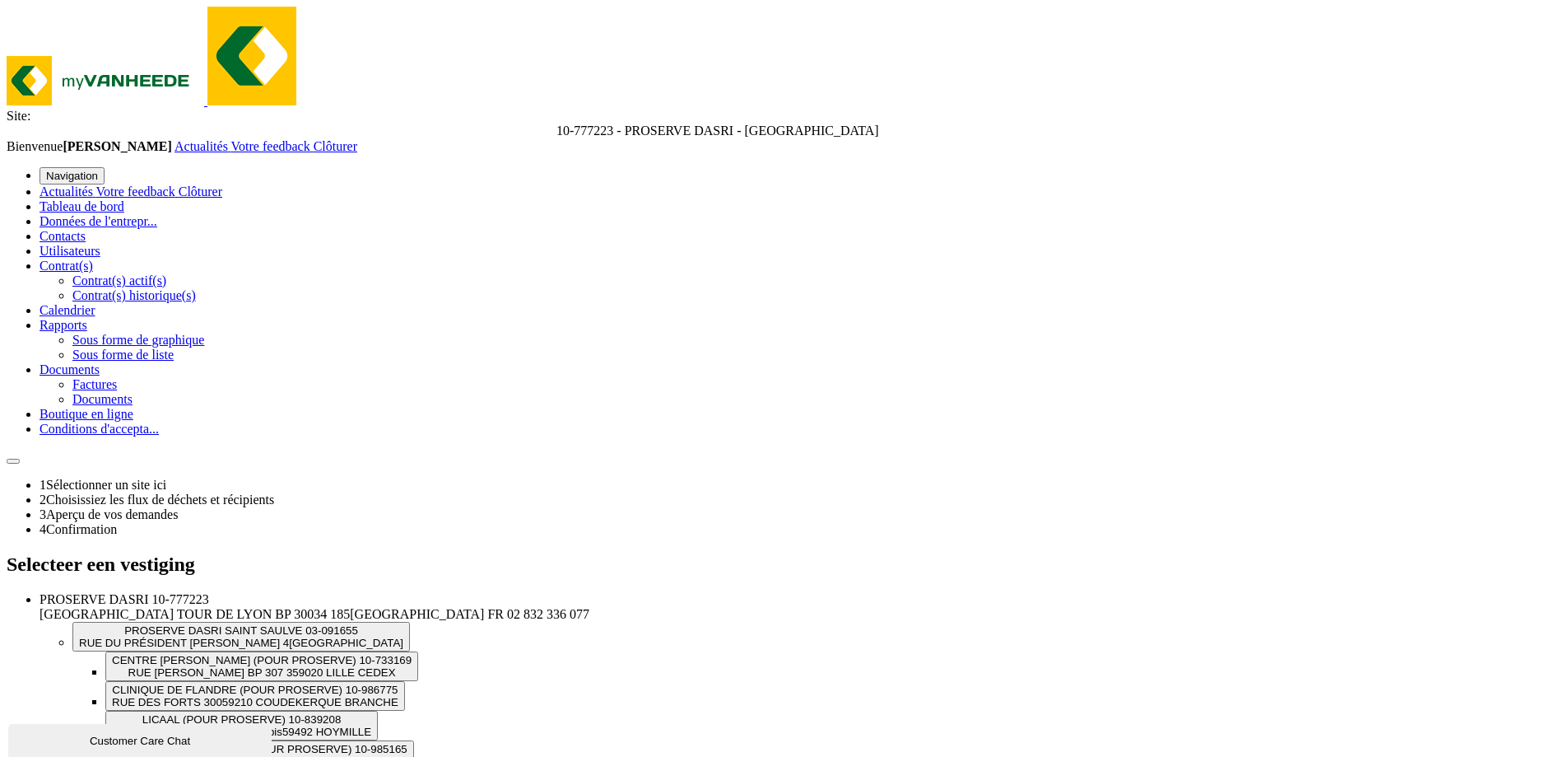
click at [178, 508] on span "Aperçu de vos demandes" at bounding box center [111, 514] width 131 height 14
click at [604, 492] on div "2 Choisissiez les flux de déchets et récipients" at bounding box center [801, 500] width 1522 height 15
click at [274, 492] on span "Choisissiez les flux de déchets et récipients" at bounding box center [160, 499] width 228 height 14
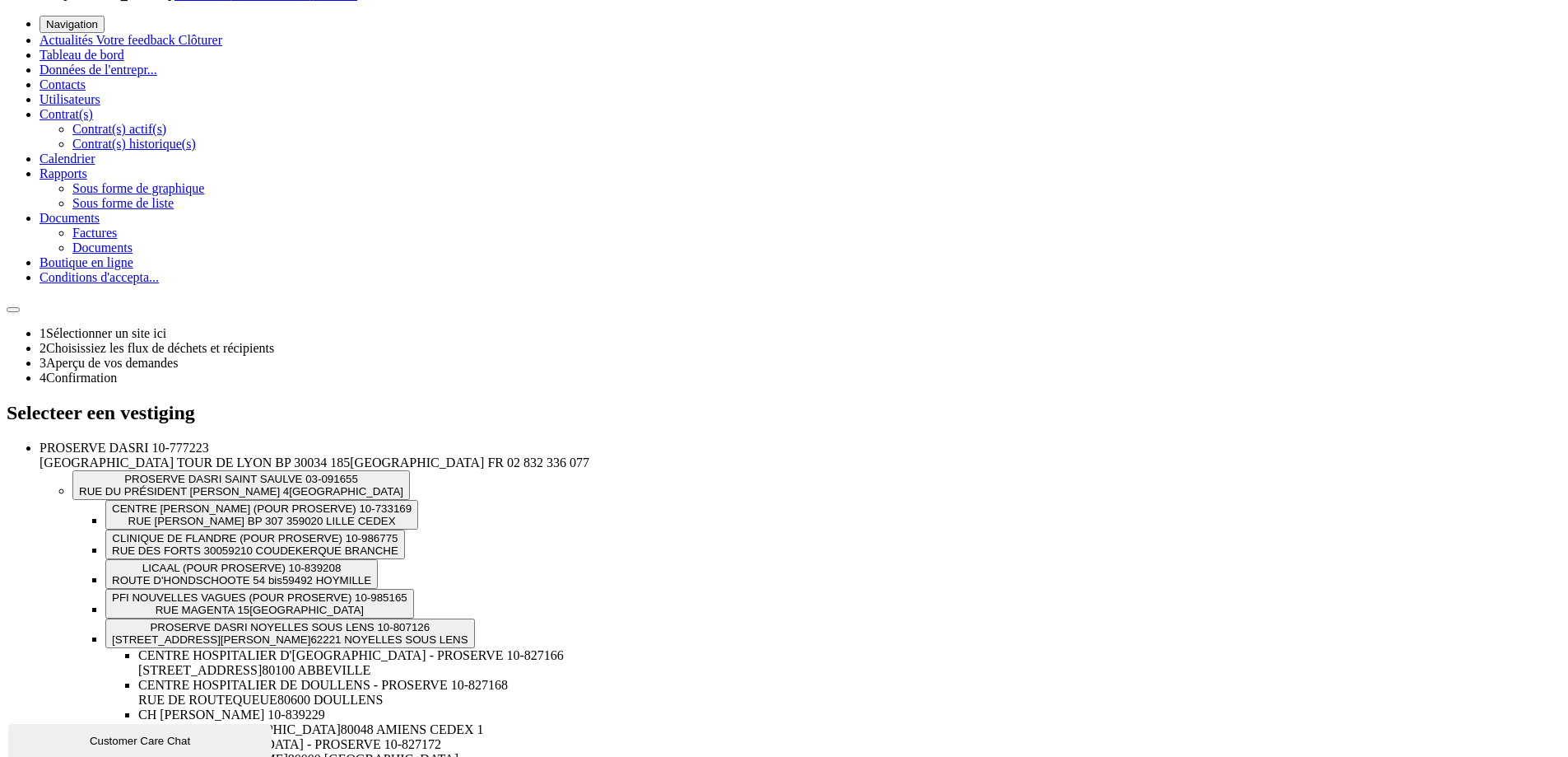
scroll to position [165, 0]
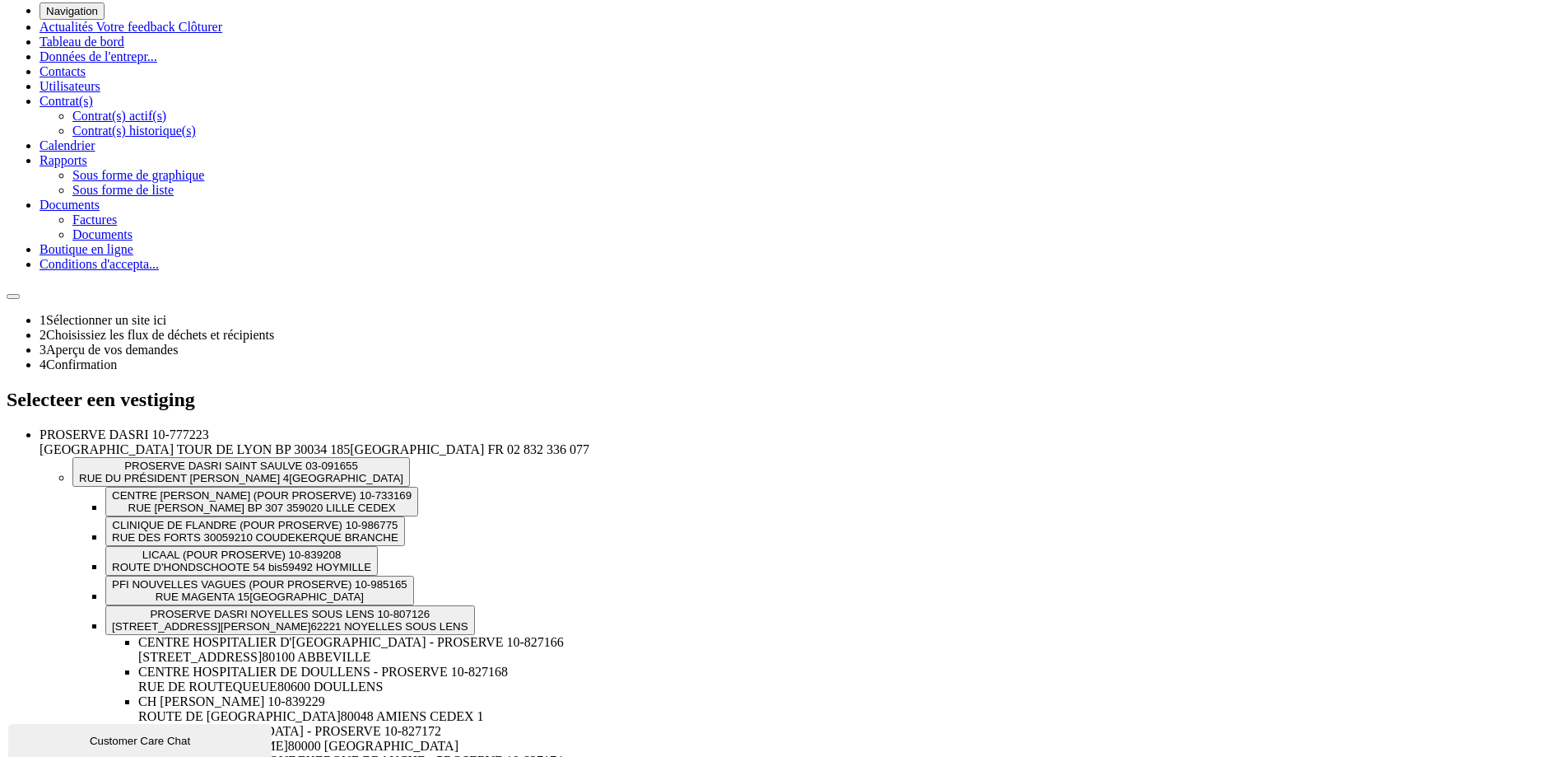
click at [351, 578] on span "PFI NOUVELLES VAGUES (POUR PROSERVE)" at bounding box center [232, 584] width 240 height 12
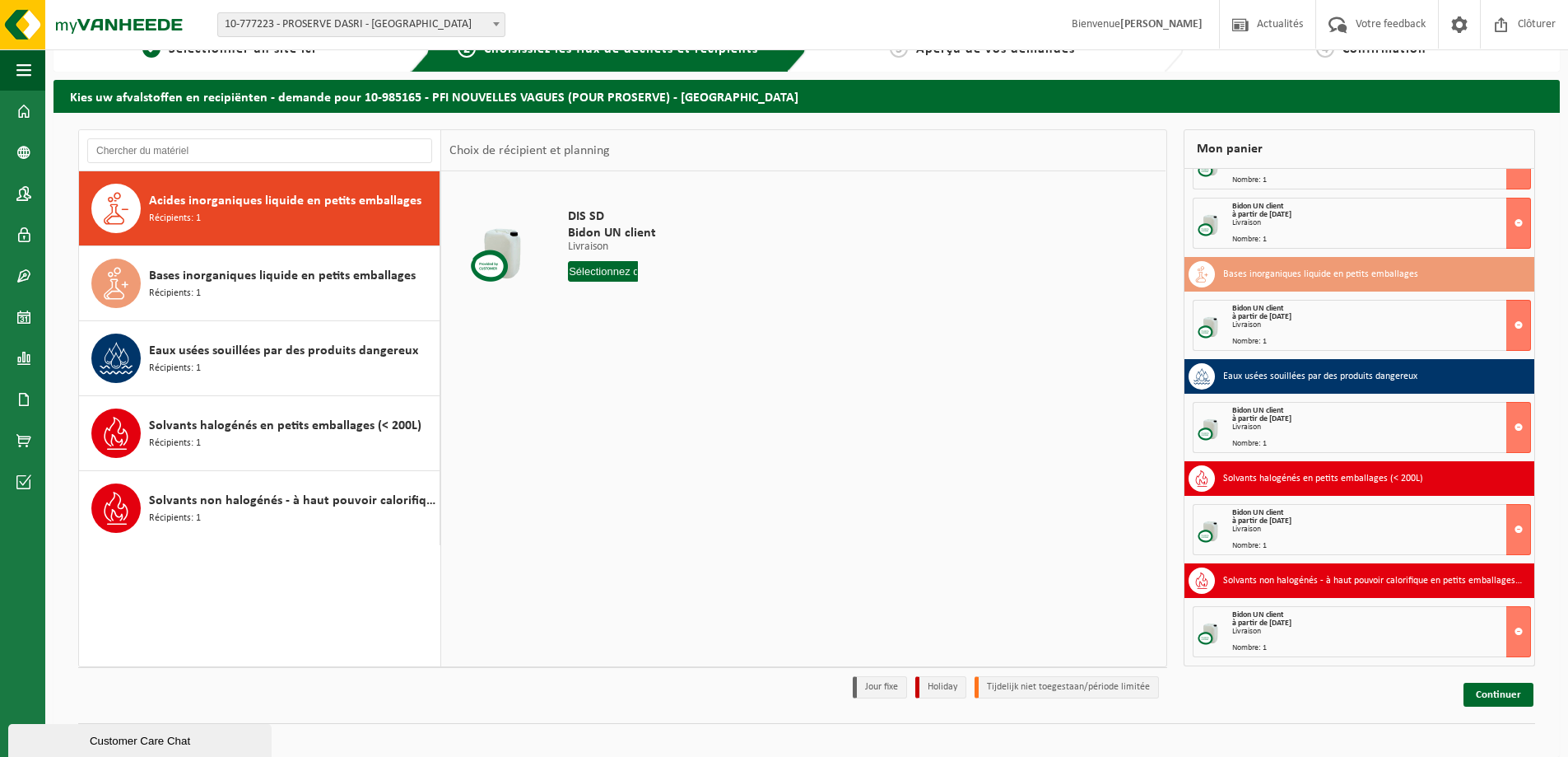
scroll to position [48, 0]
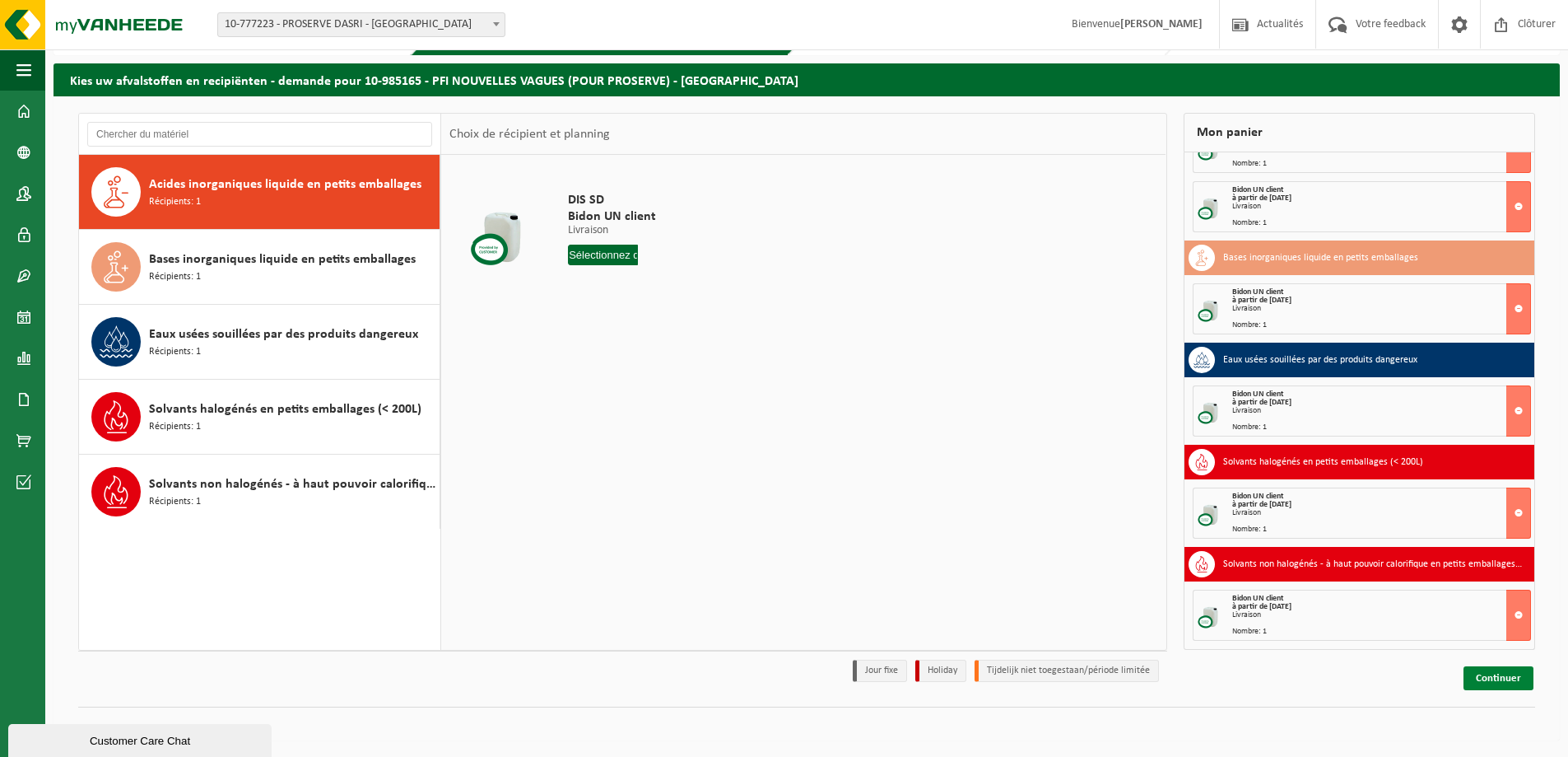
click at [1500, 670] on link "Continuer" at bounding box center [1498, 678] width 69 height 24
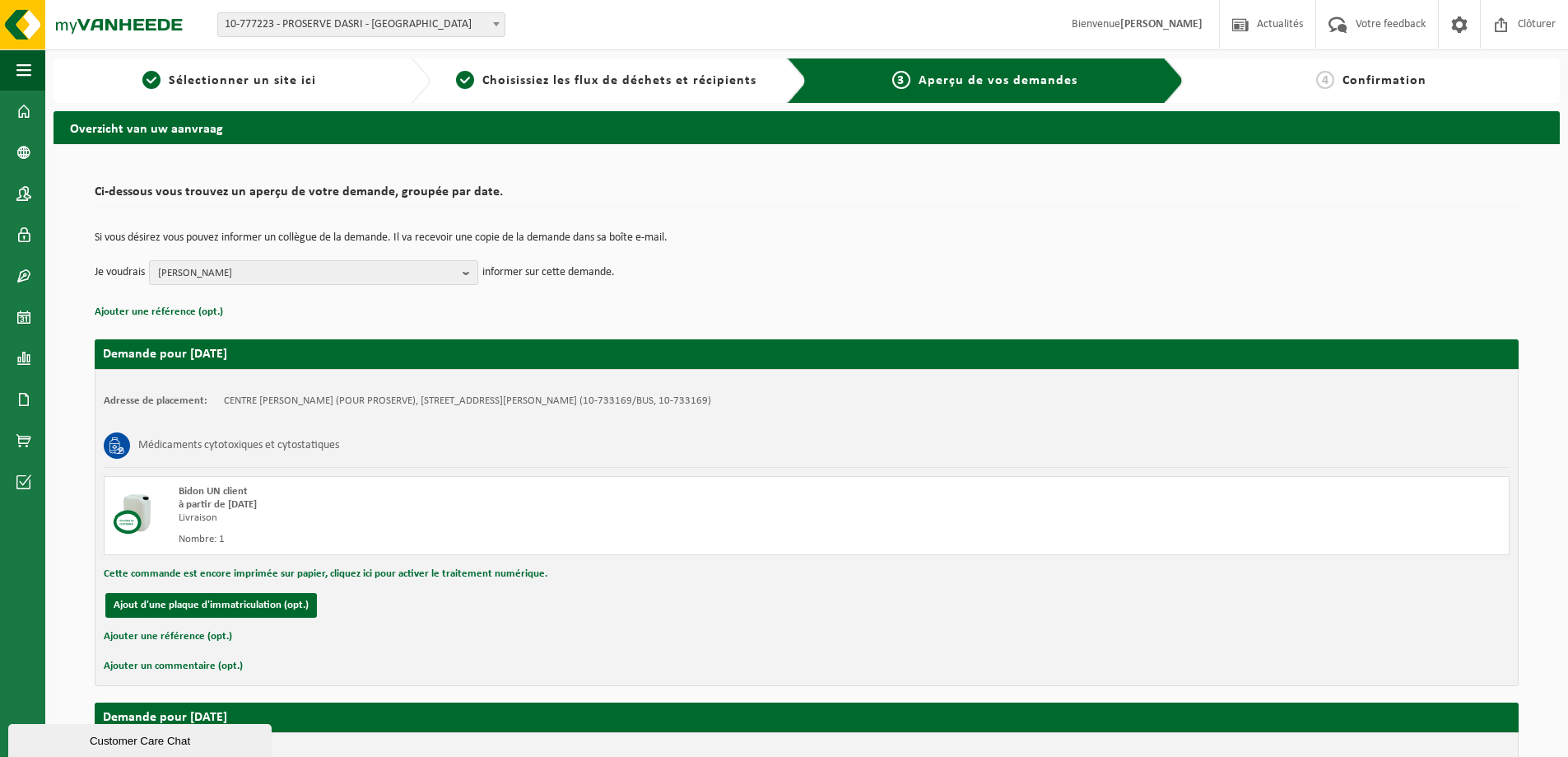
click at [315, 249] on td "Si vous désirez vous pouvez informer un collègue de la demande. Il va recevoir …" at bounding box center [806, 246] width 1424 height 28
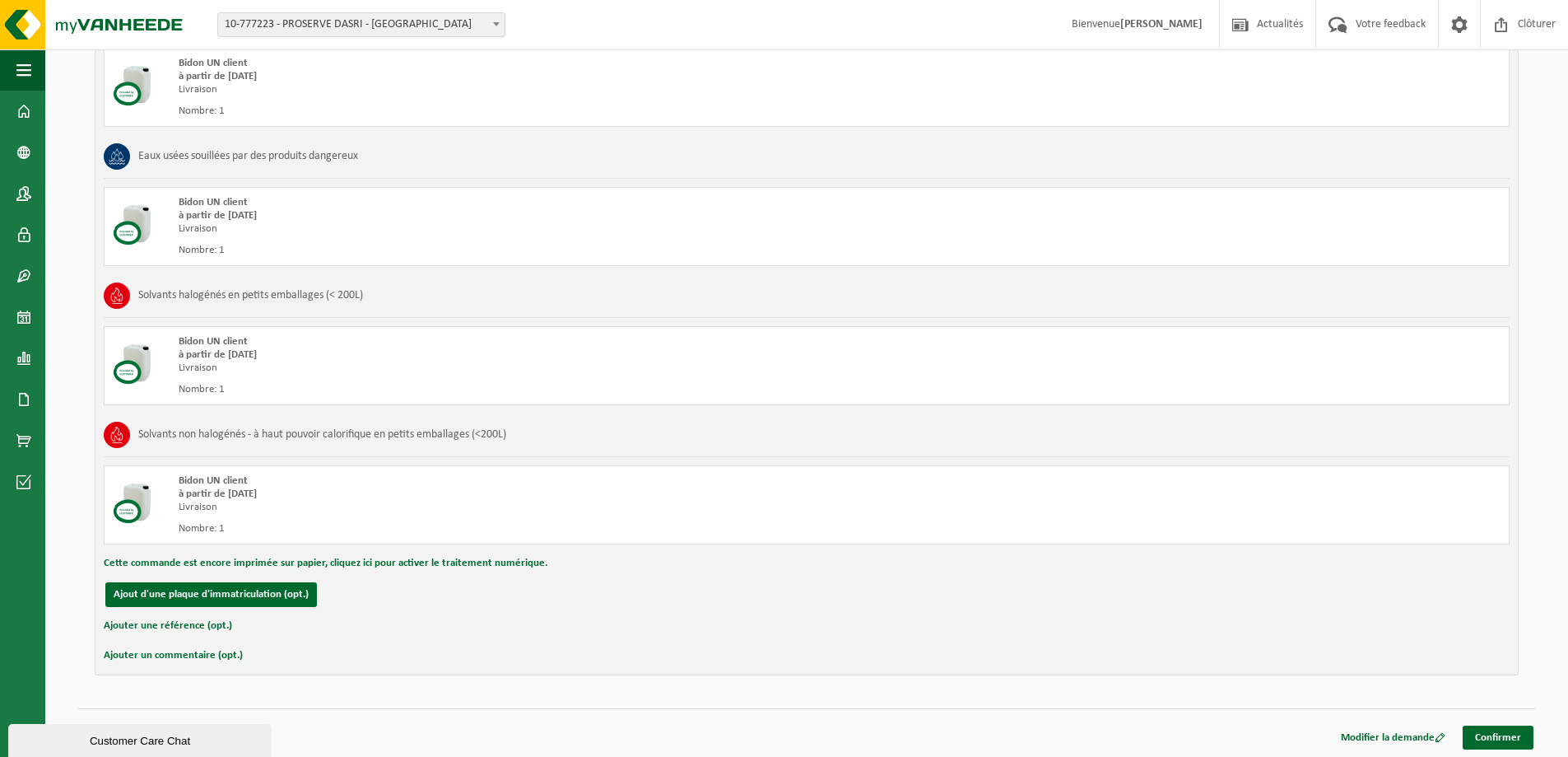
scroll to position [1658, 0]
click at [1502, 733] on link "Confirmer" at bounding box center [1499, 735] width 70 height 24
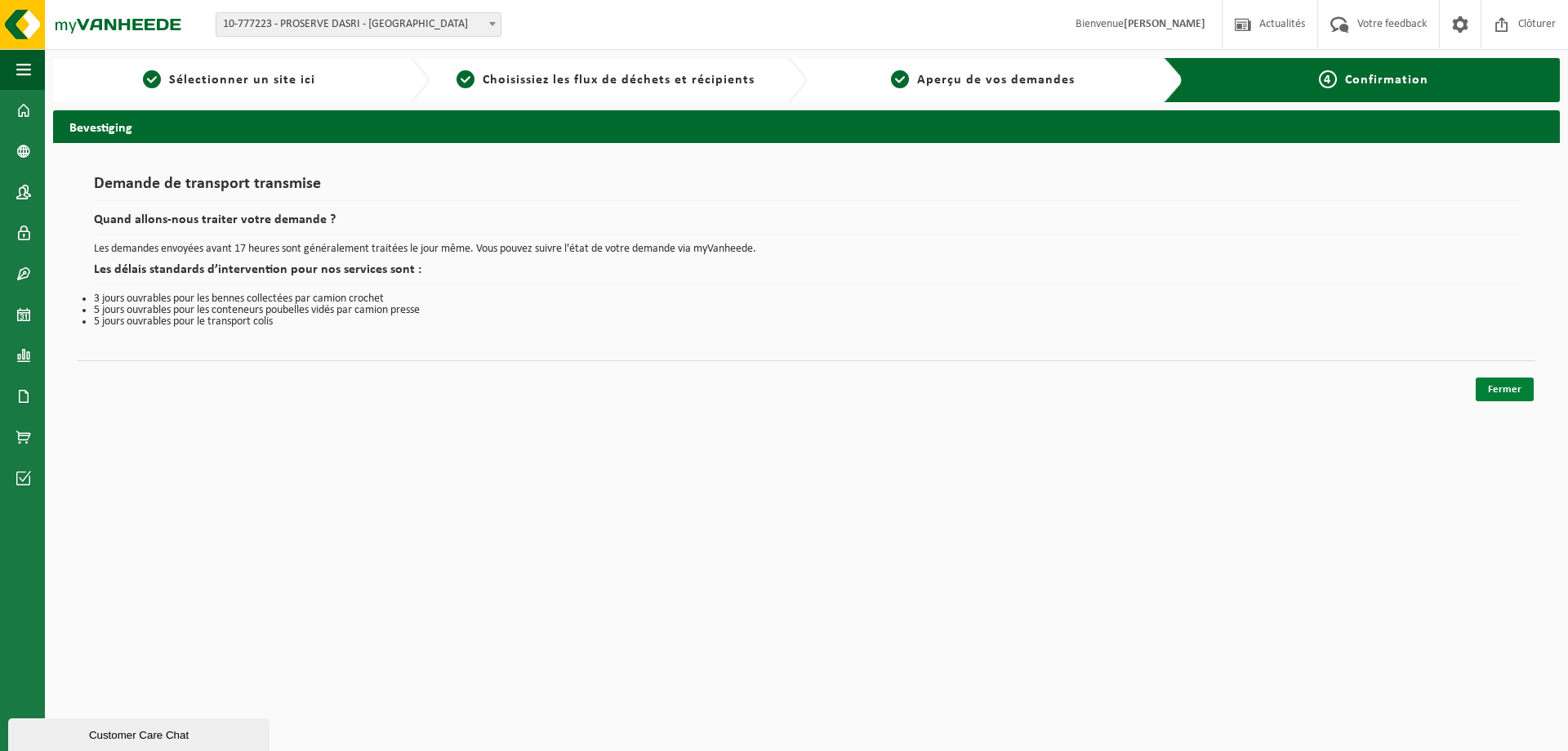
click at [1504, 388] on link "Fermer" at bounding box center [1504, 388] width 58 height 24
